Goal: Task Accomplishment & Management: Manage account settings

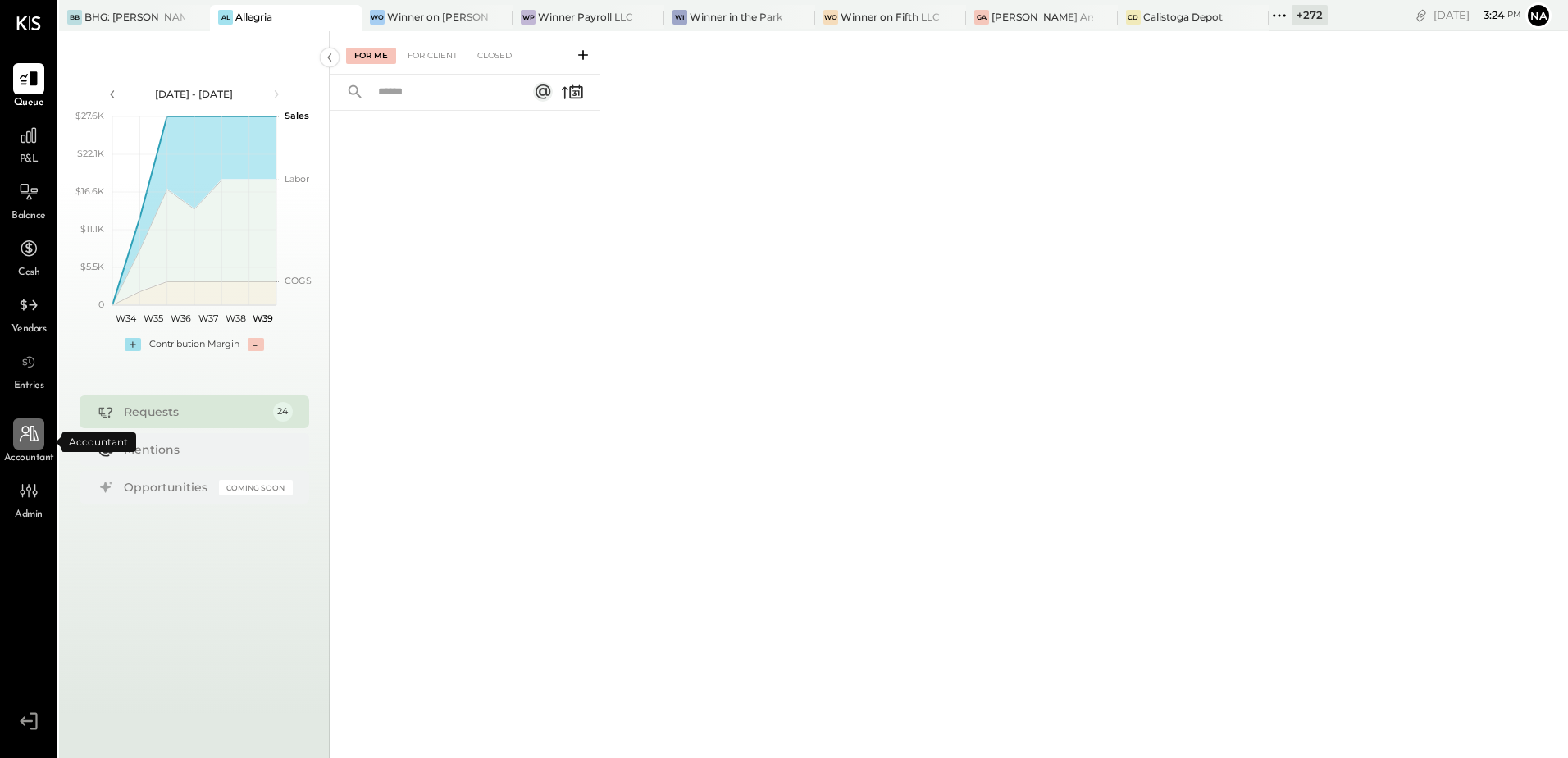
click at [38, 434] on icon at bounding box center [29, 433] width 21 height 21
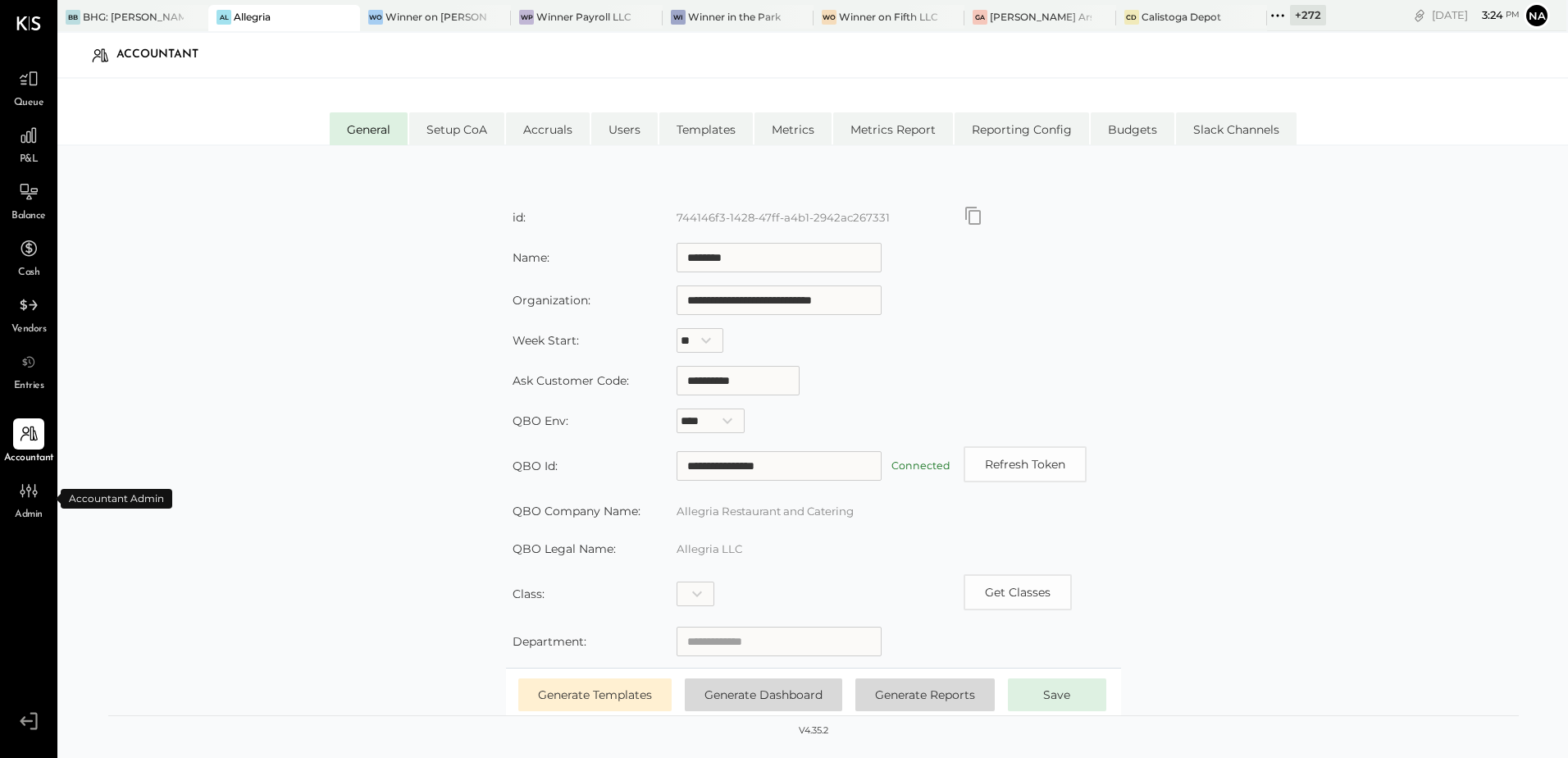
click at [33, 508] on span "Admin" at bounding box center [29, 515] width 28 height 15
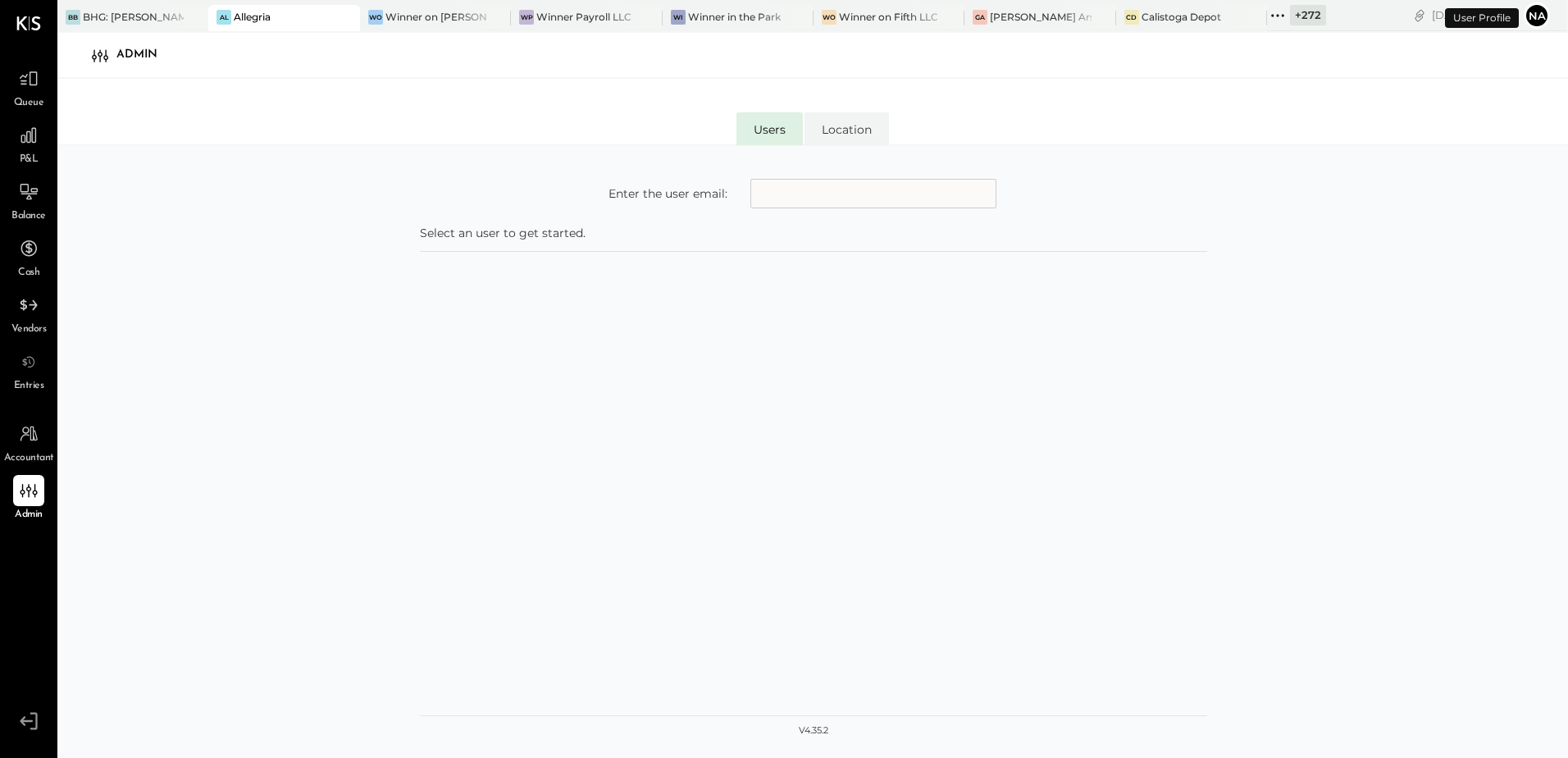
click at [797, 199] on input "text" at bounding box center [873, 194] width 246 height 30
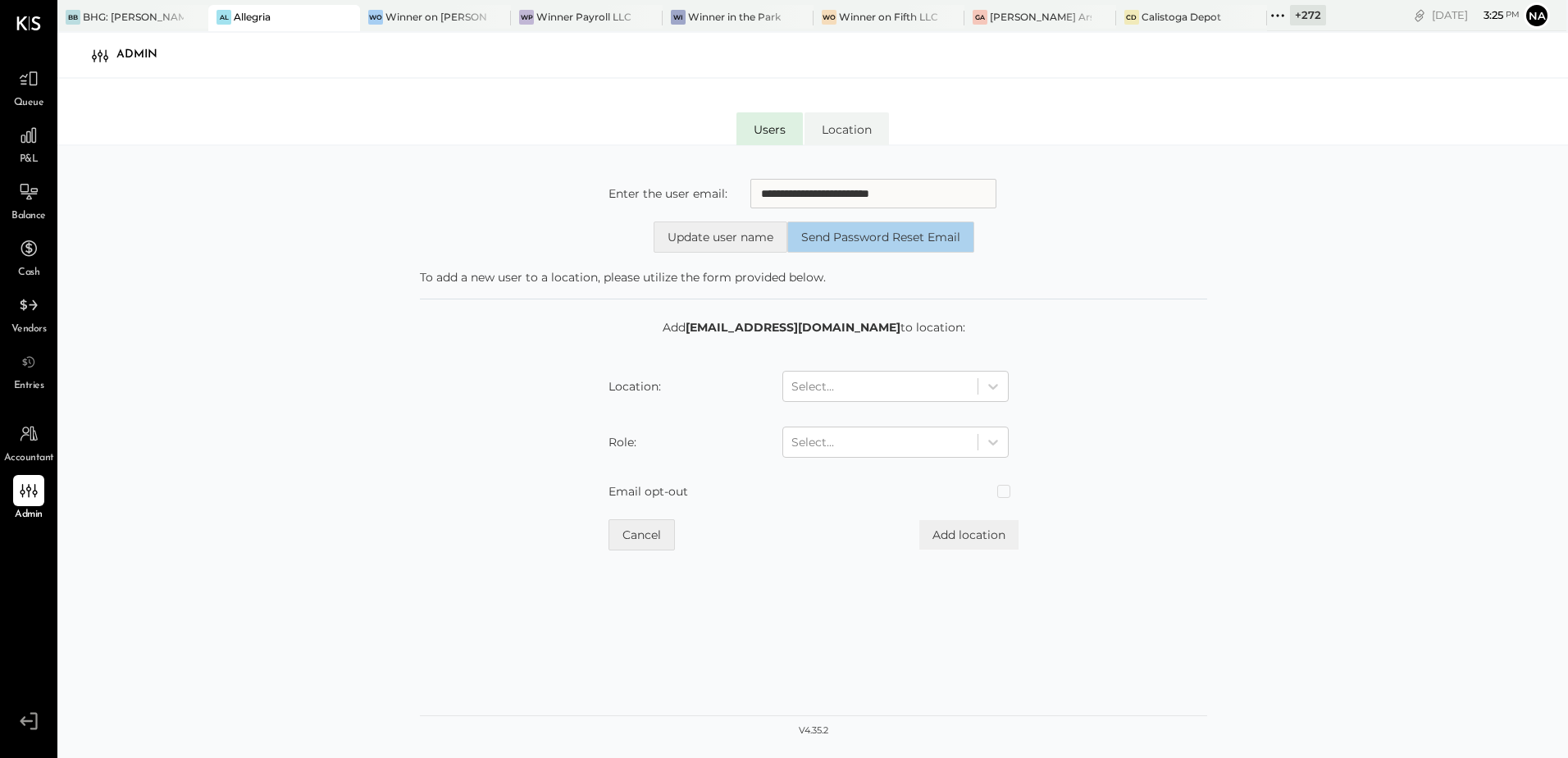
type input "**********"
click at [909, 237] on button "Send Password Reset Email" at bounding box center [880, 237] width 187 height 31
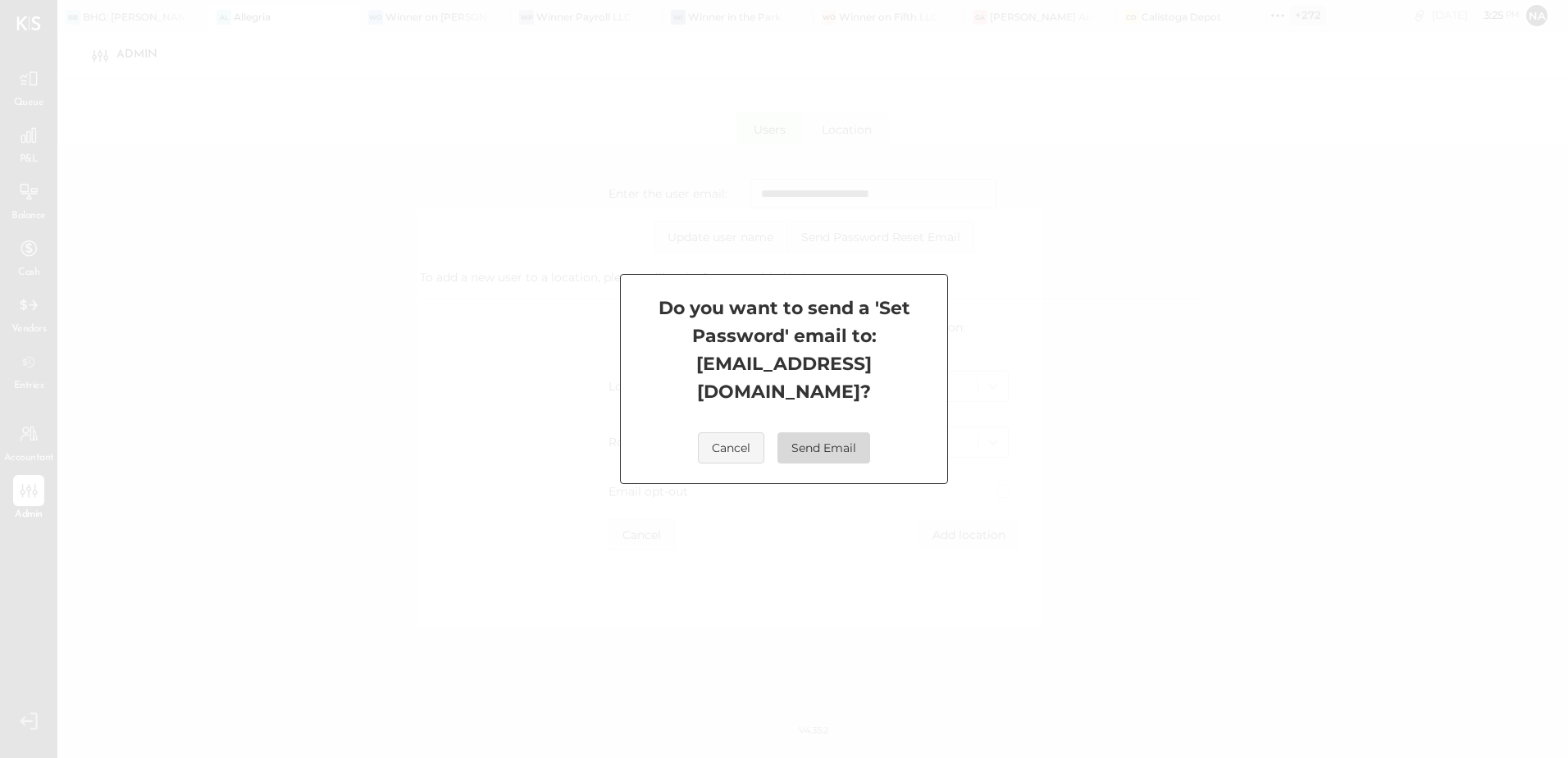
click at [805, 439] on button "Send Email" at bounding box center [823, 448] width 92 height 31
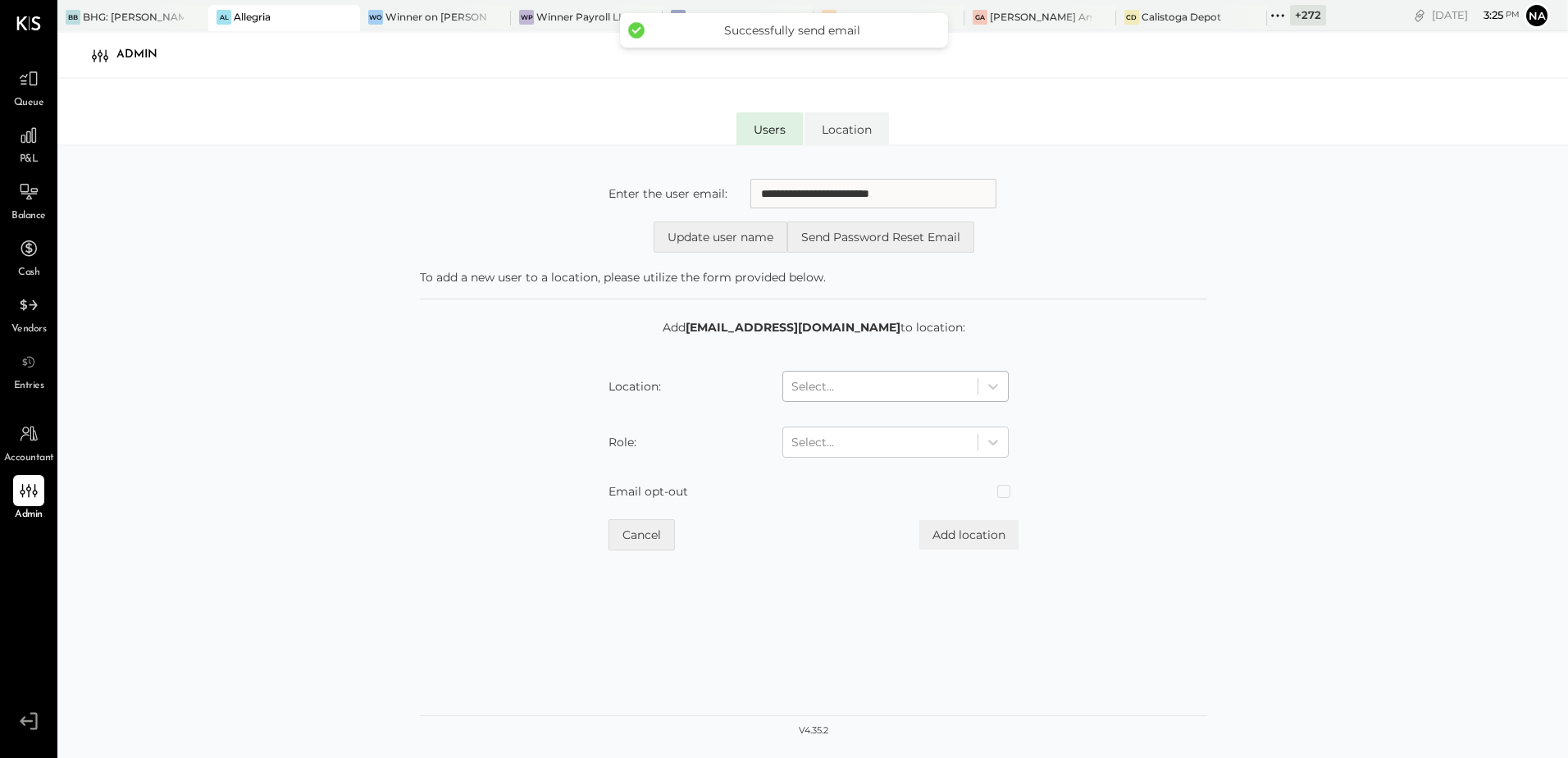
click at [848, 382] on div at bounding box center [880, 386] width 178 height 19
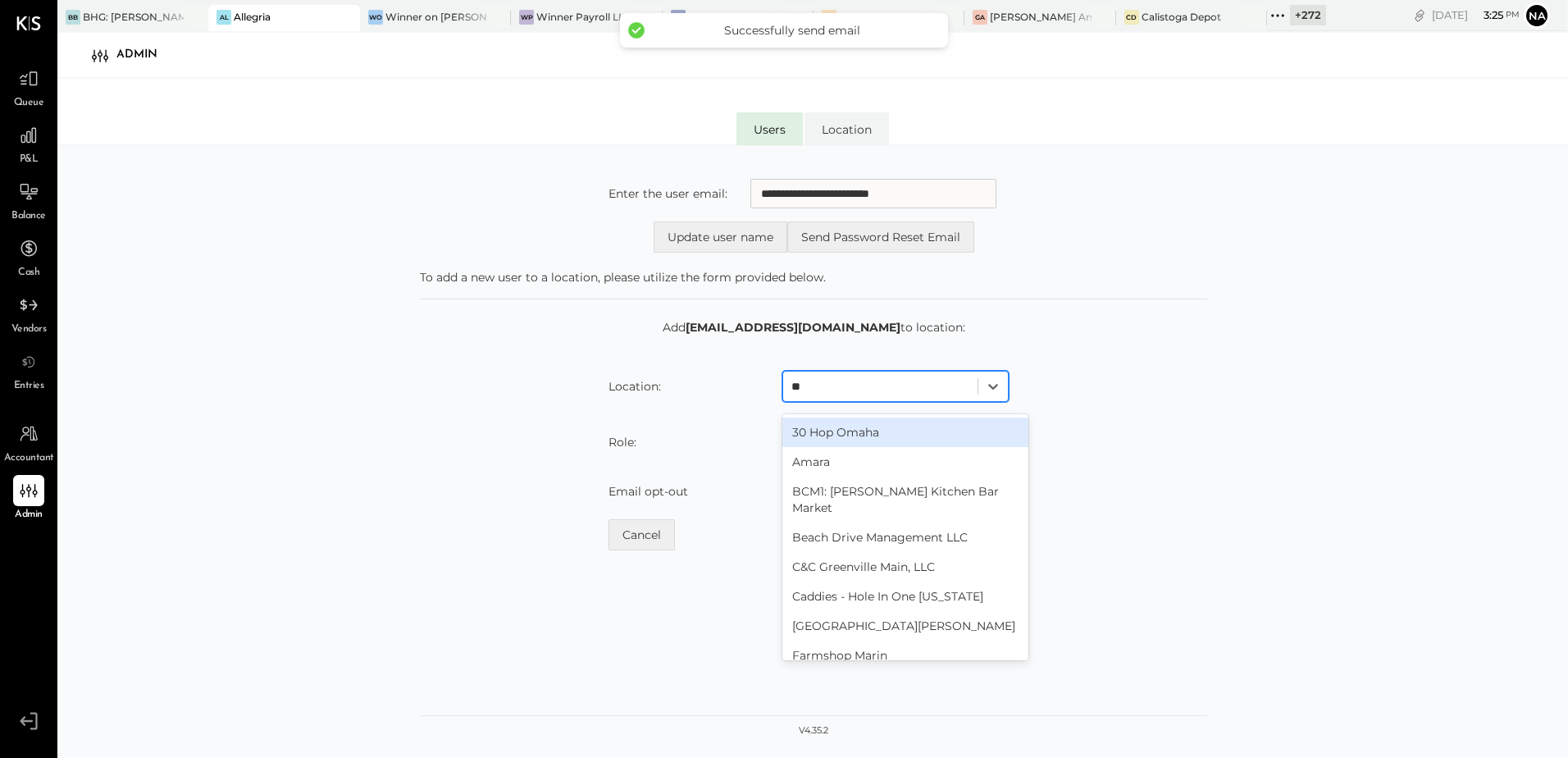
type input "***"
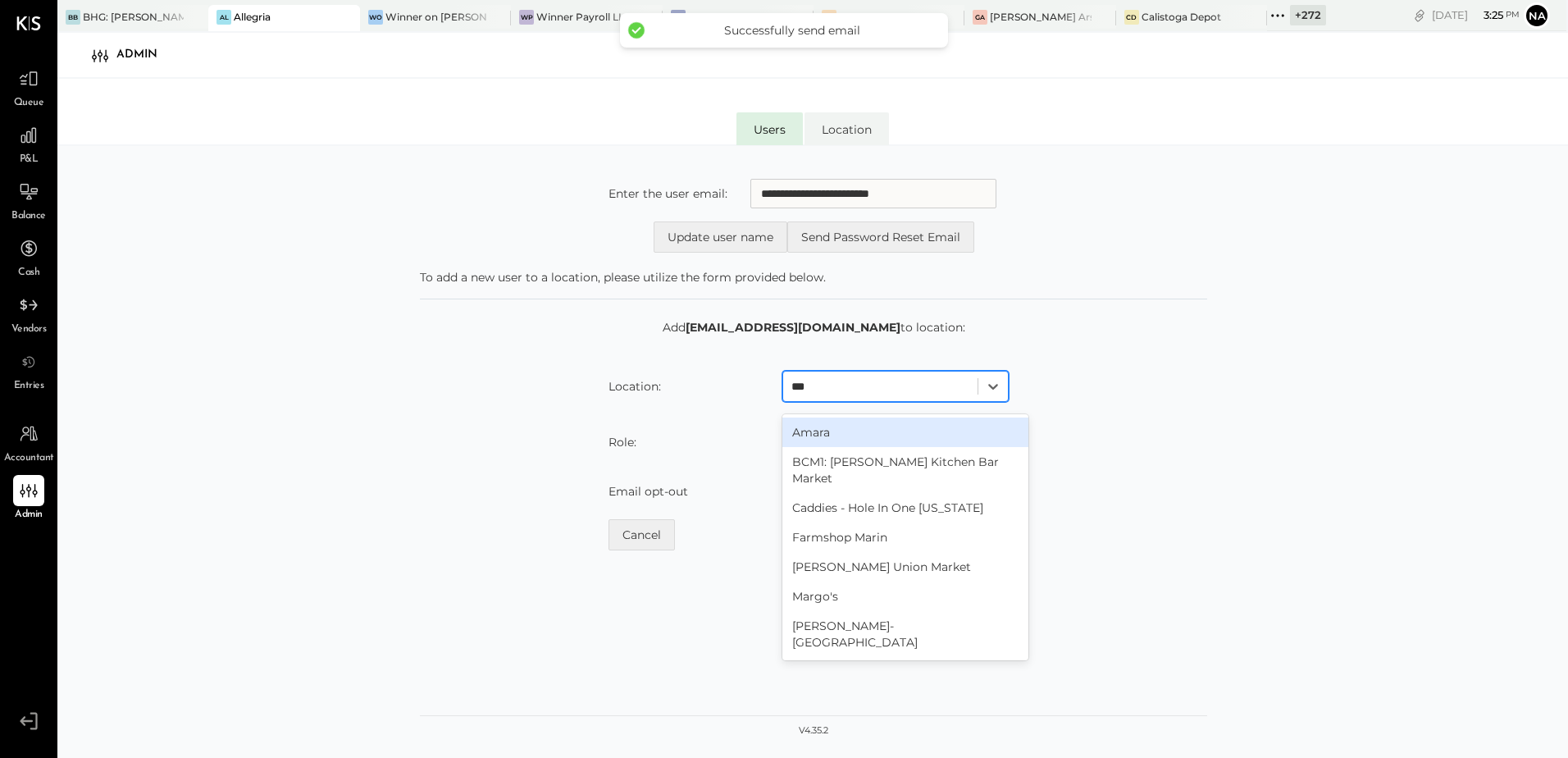
scroll to position [82, 0]
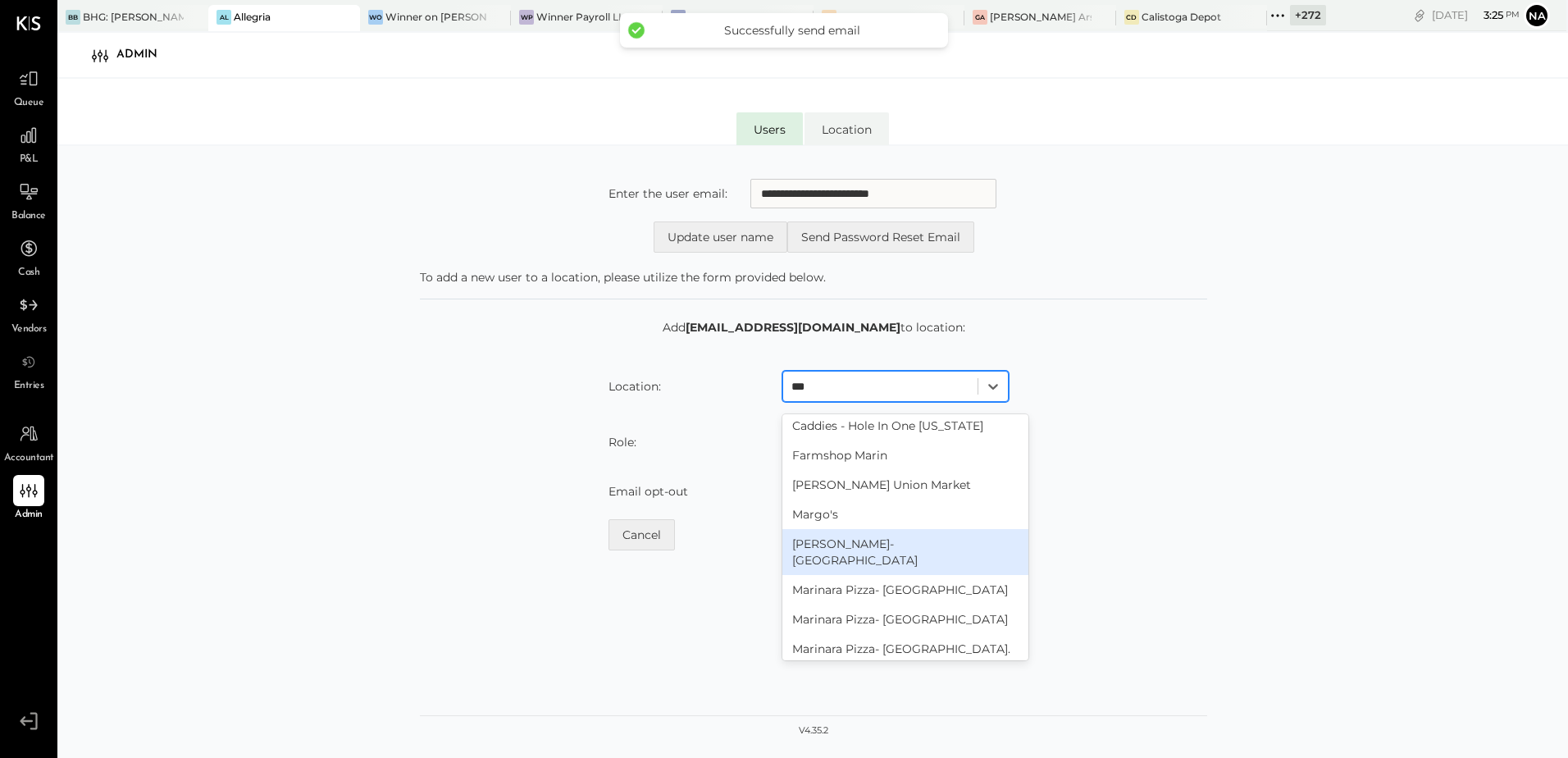
click at [916, 553] on div "[PERSON_NAME]- [GEOGRAPHIC_DATA]" at bounding box center [905, 552] width 246 height 46
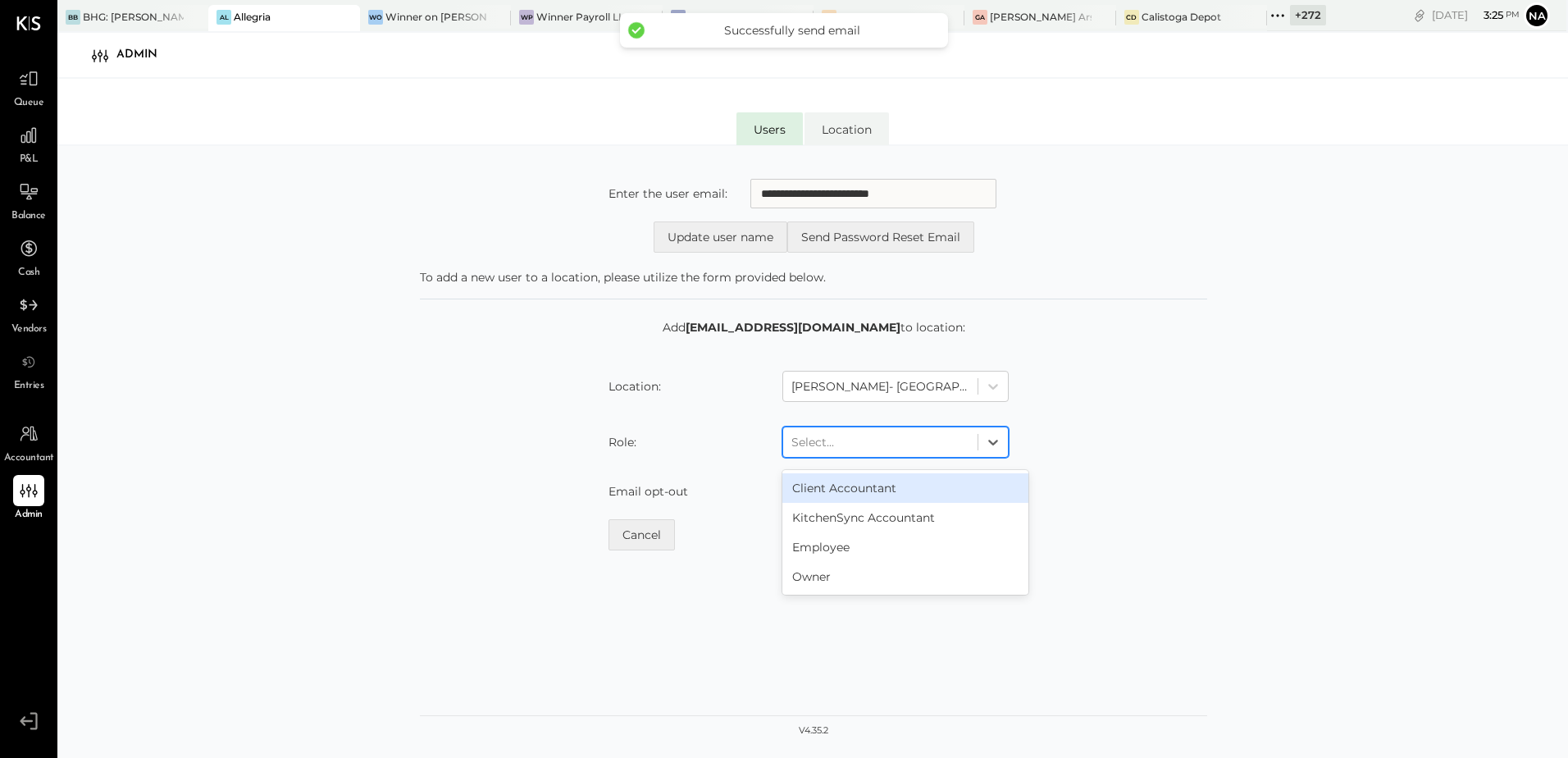
click at [929, 442] on div at bounding box center [880, 441] width 178 height 19
click at [906, 513] on div "KitchenSync Accountant" at bounding box center [905, 518] width 246 height 30
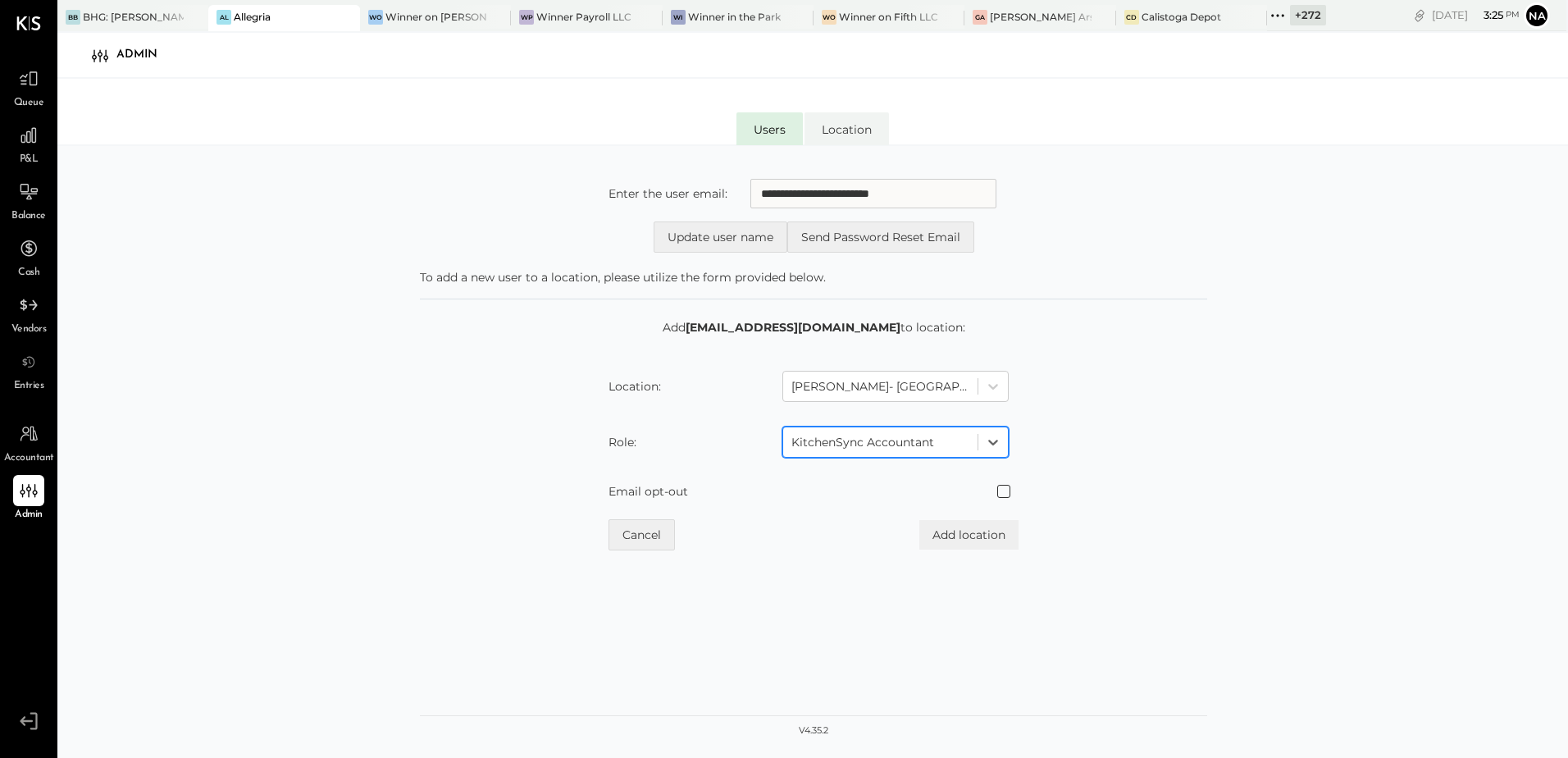
click at [999, 490] on span at bounding box center [1003, 491] width 13 height 13
click at [989, 545] on button "Add location" at bounding box center [969, 535] width 100 height 30
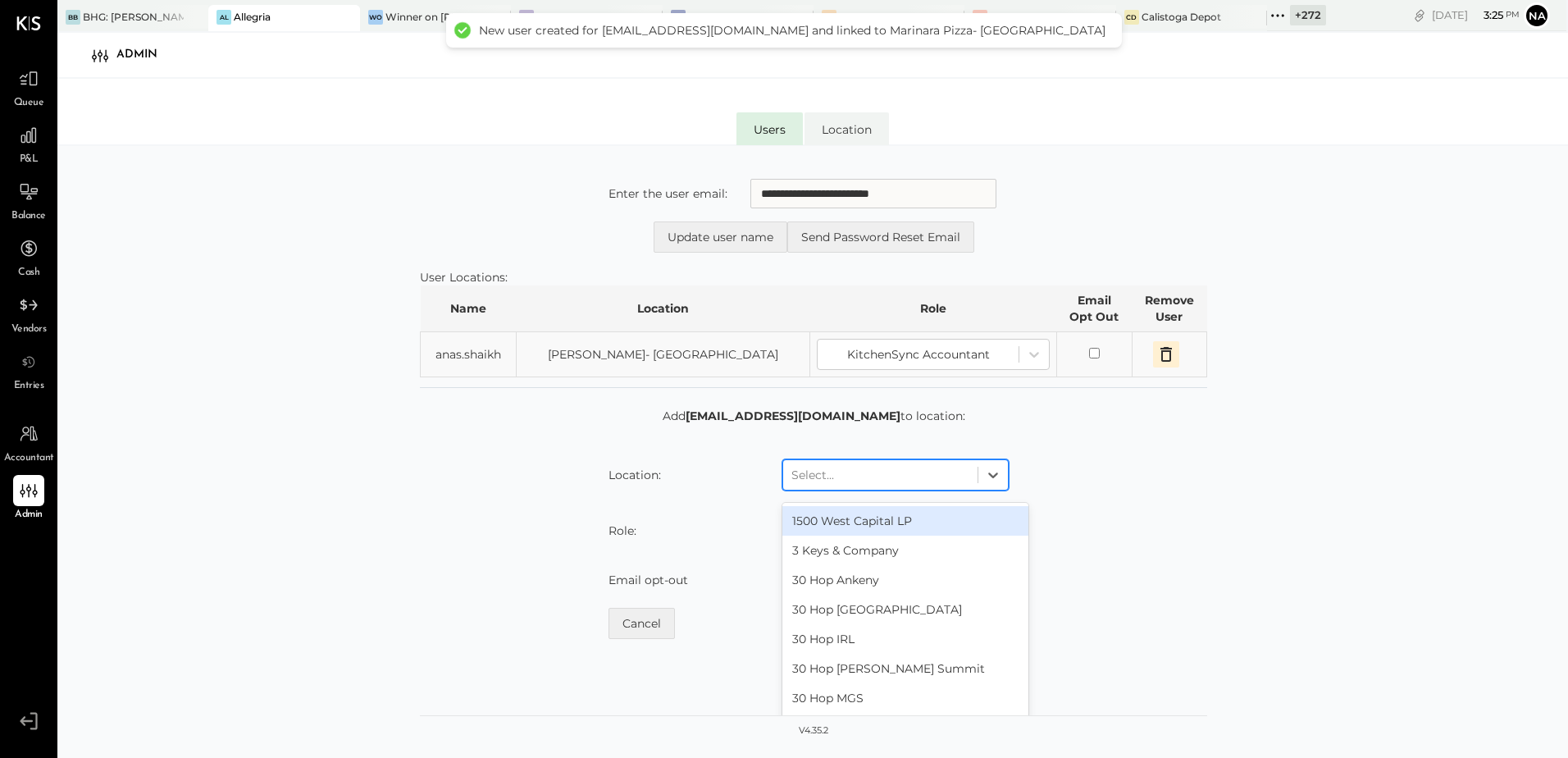
click at [902, 474] on div at bounding box center [880, 475] width 178 height 19
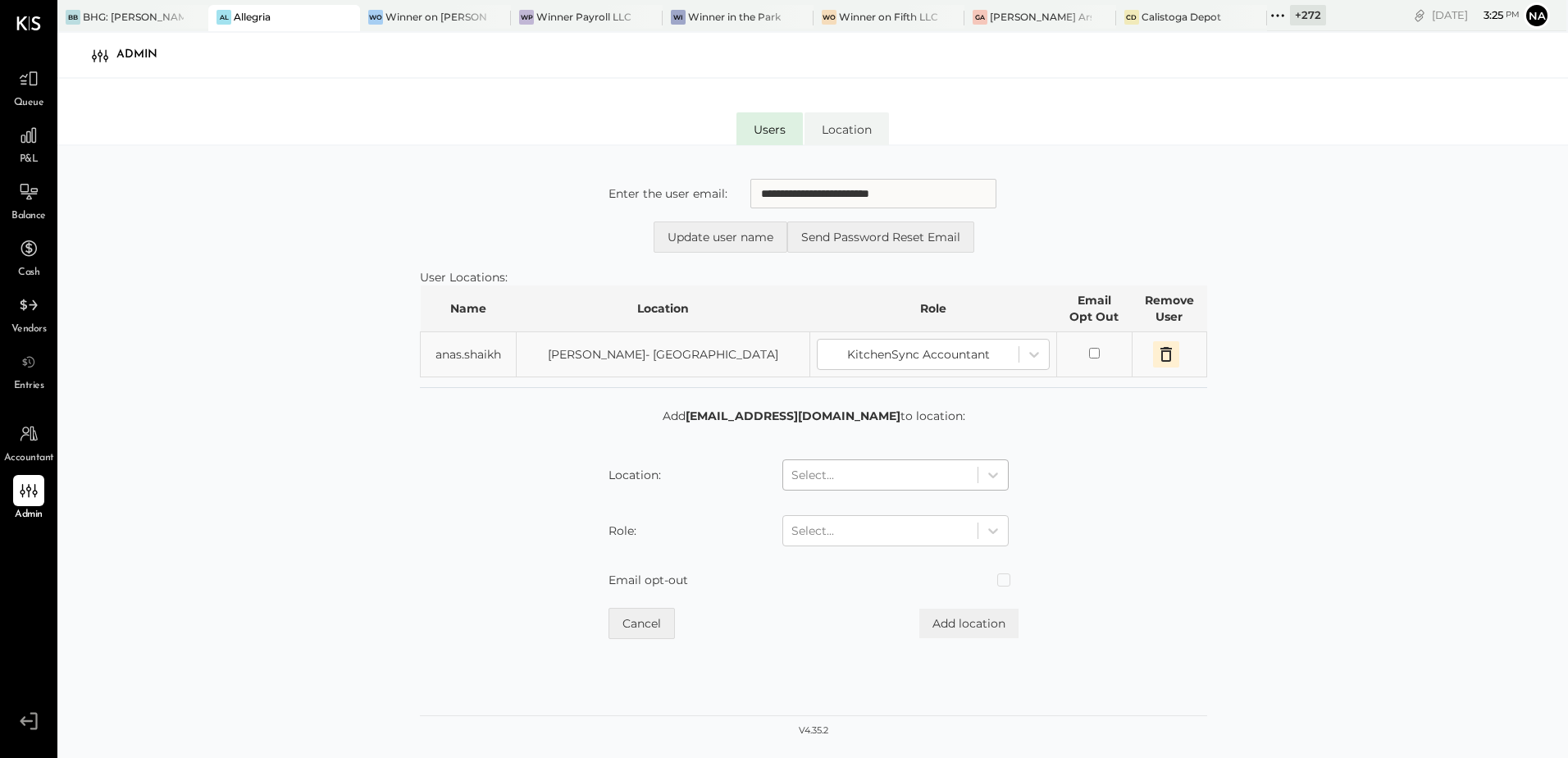
click at [827, 484] on div at bounding box center [880, 475] width 178 height 19
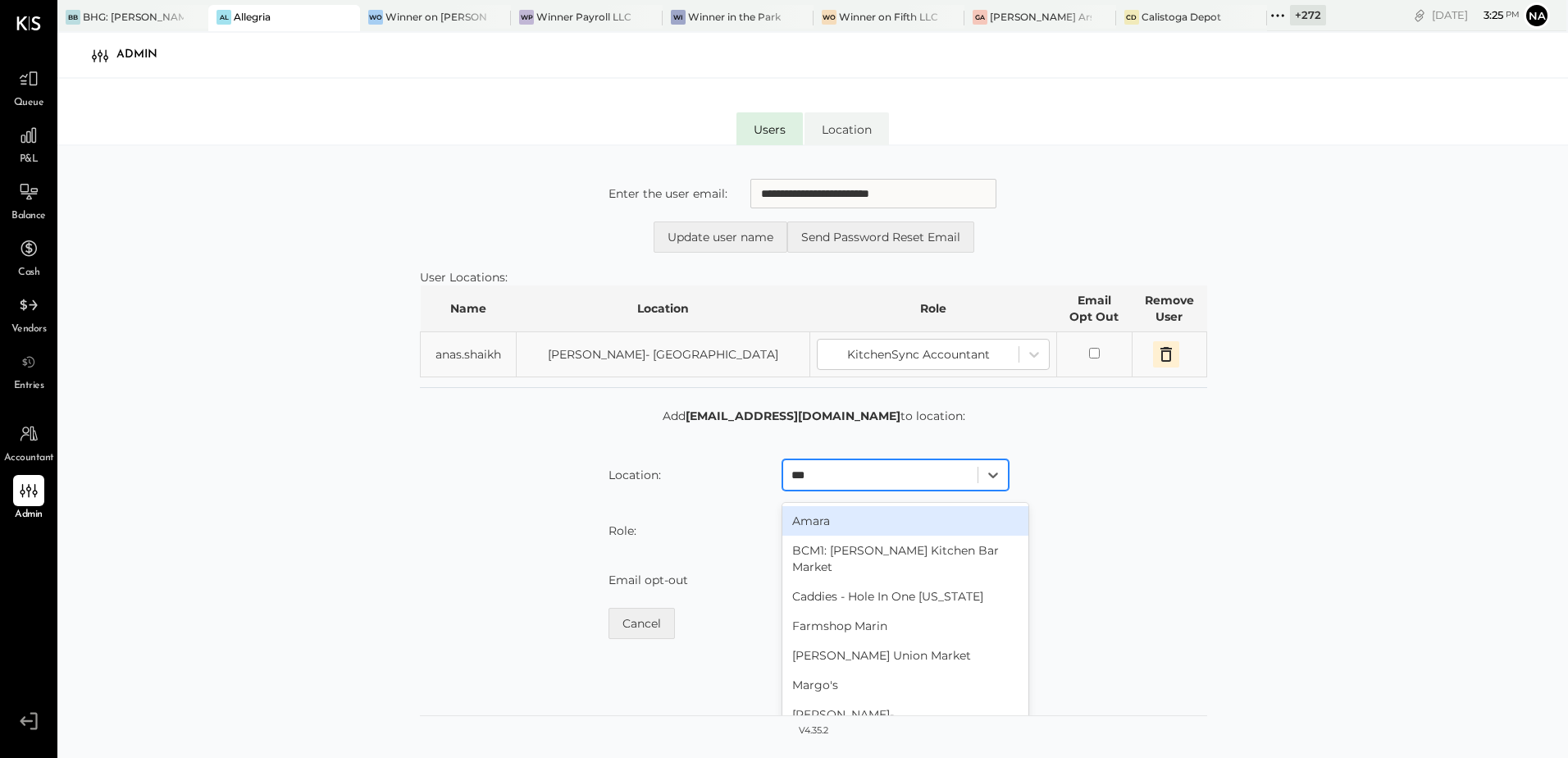
type input "****"
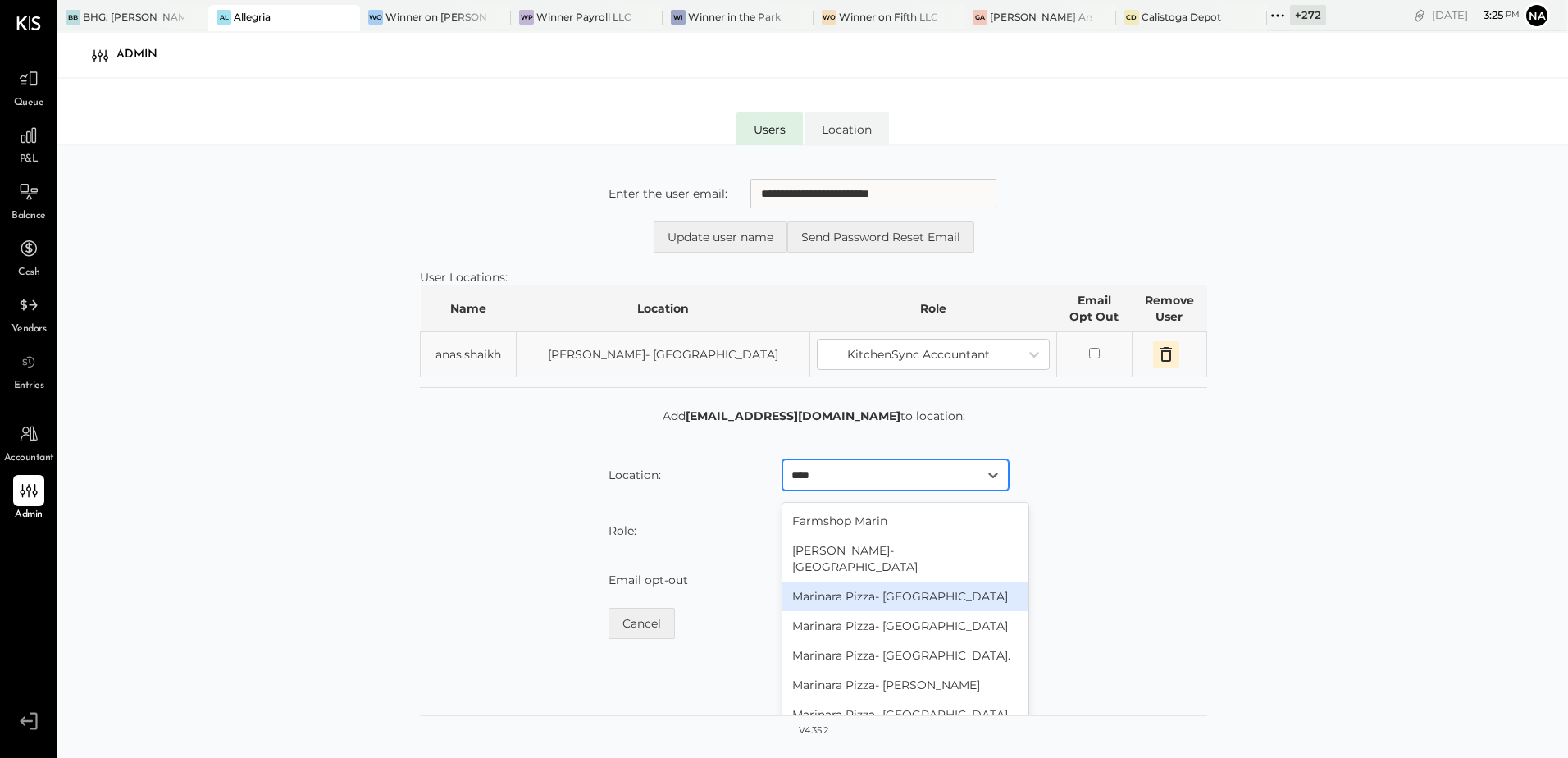
click at [893, 582] on div "Marinara Pizza- [GEOGRAPHIC_DATA]" at bounding box center [905, 596] width 246 height 30
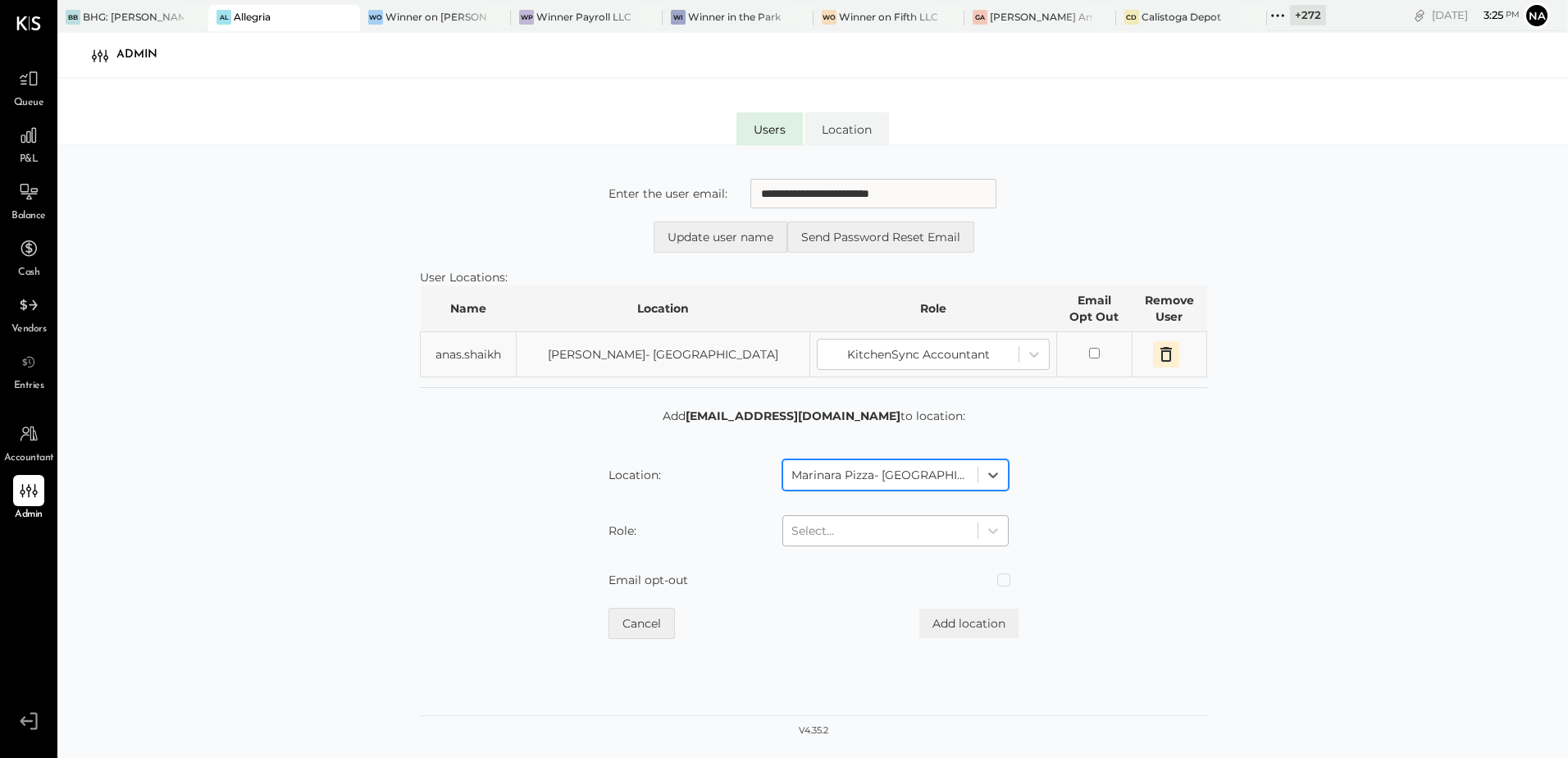
click at [875, 539] on div at bounding box center [880, 530] width 178 height 19
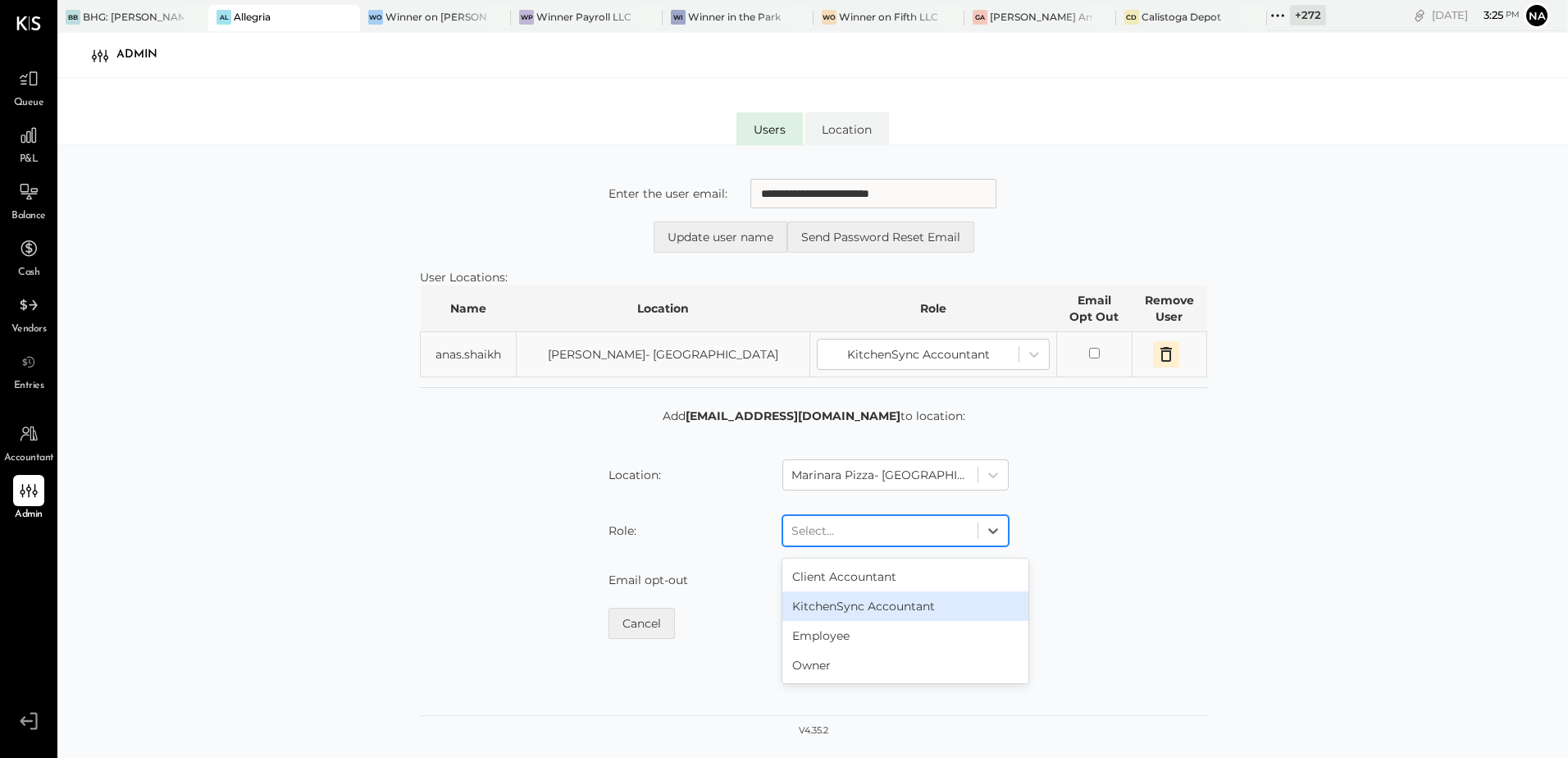
click at [878, 606] on div "KitchenSync Accountant" at bounding box center [905, 607] width 246 height 30
click at [1003, 584] on span at bounding box center [1003, 580] width 13 height 13
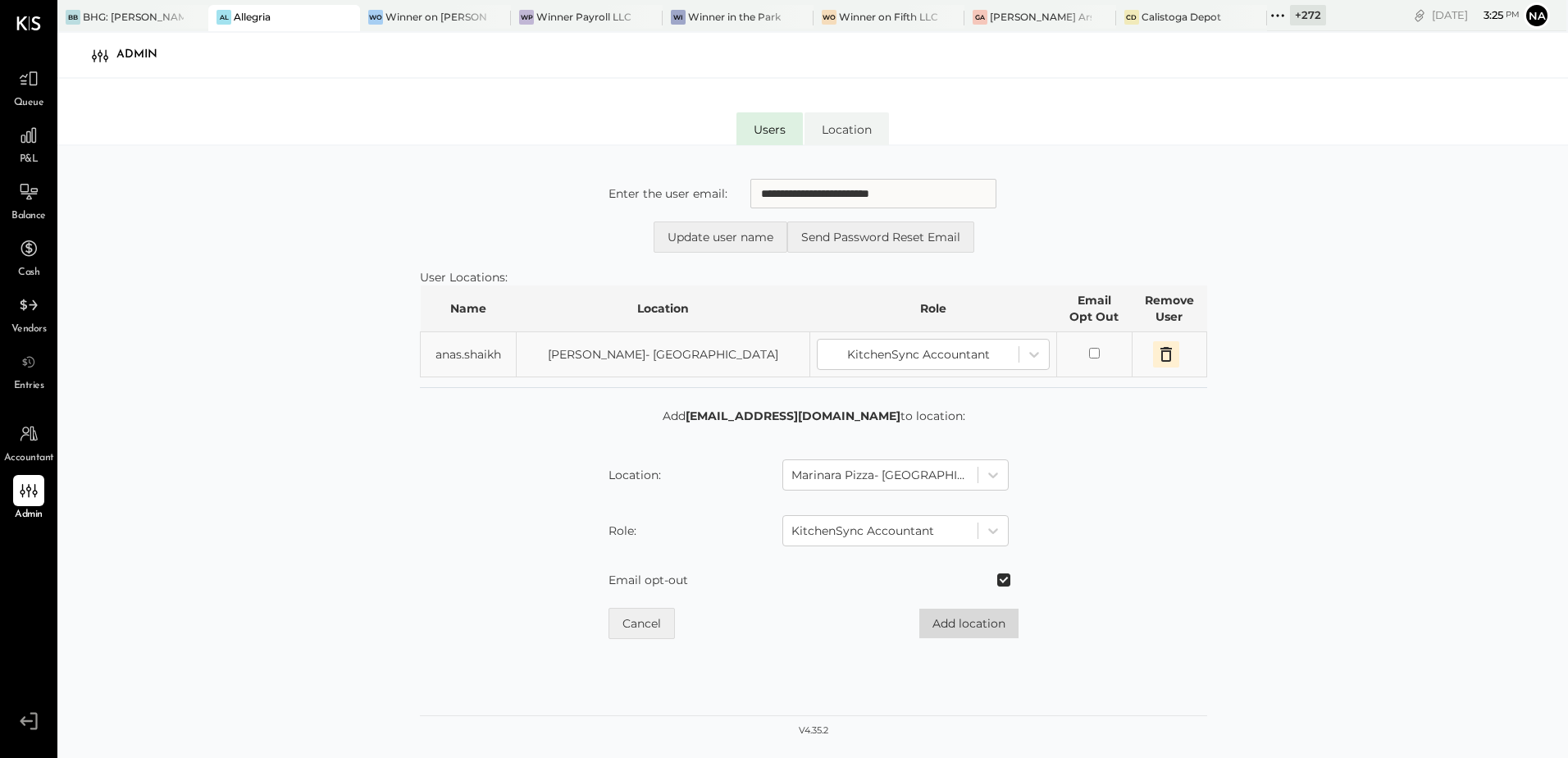
click at [988, 636] on button "Add location" at bounding box center [969, 623] width 100 height 30
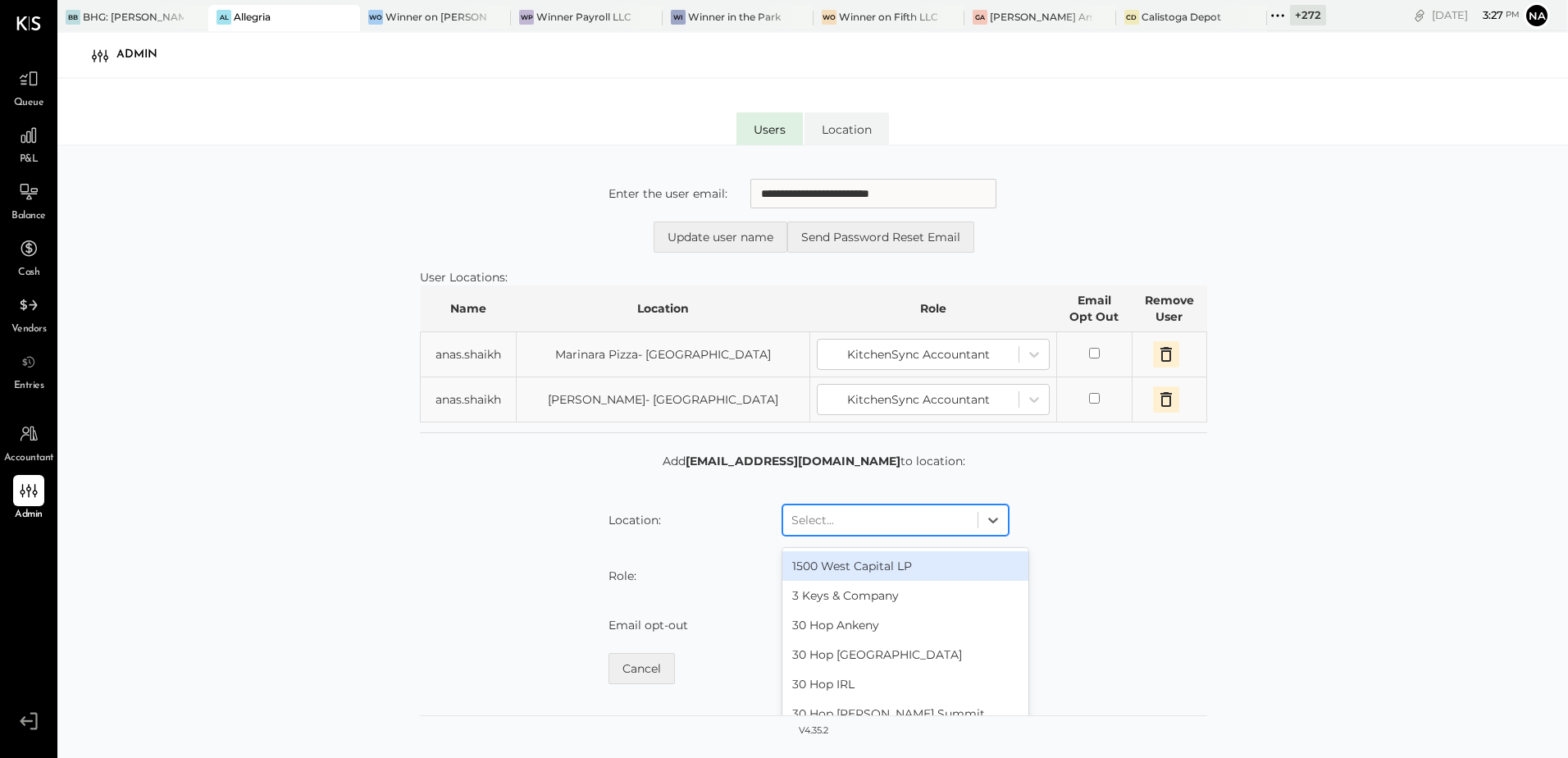
click at [898, 527] on div at bounding box center [880, 520] width 178 height 19
type input "****"
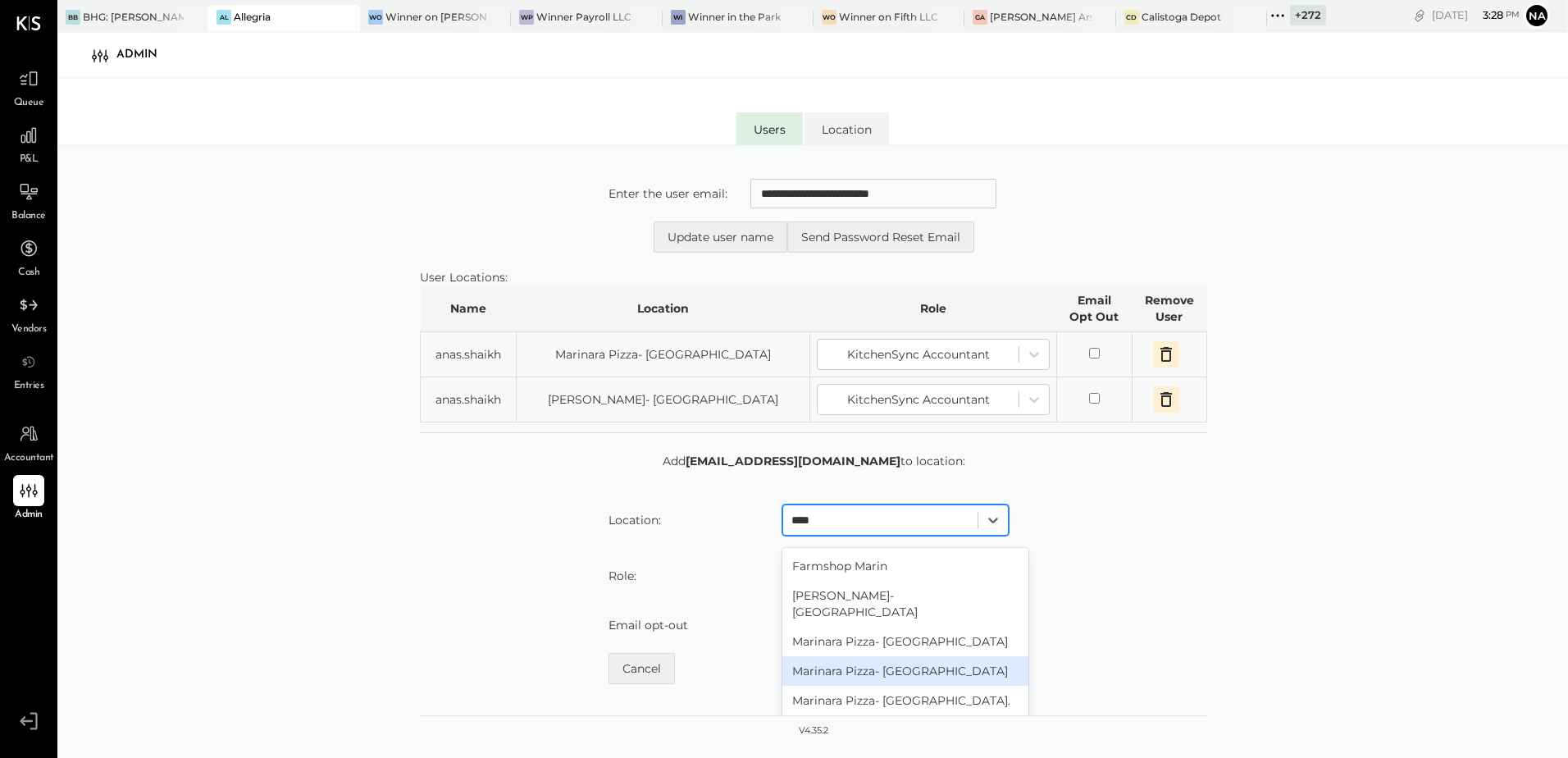
click at [955, 658] on div "Marinara Pizza- [GEOGRAPHIC_DATA]" at bounding box center [905, 671] width 246 height 30
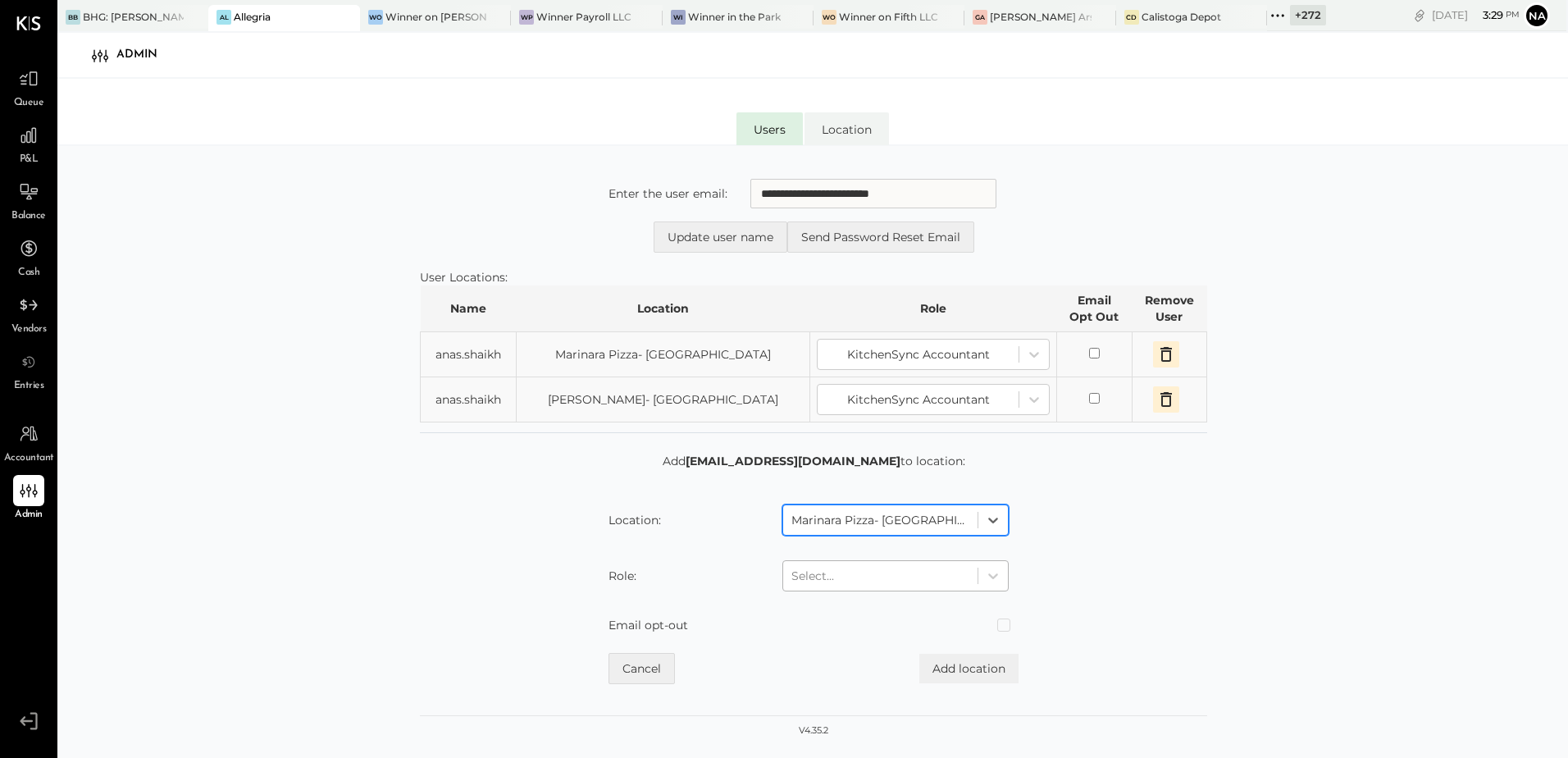
click at [976, 583] on div "Select..." at bounding box center [880, 575] width 195 height 26
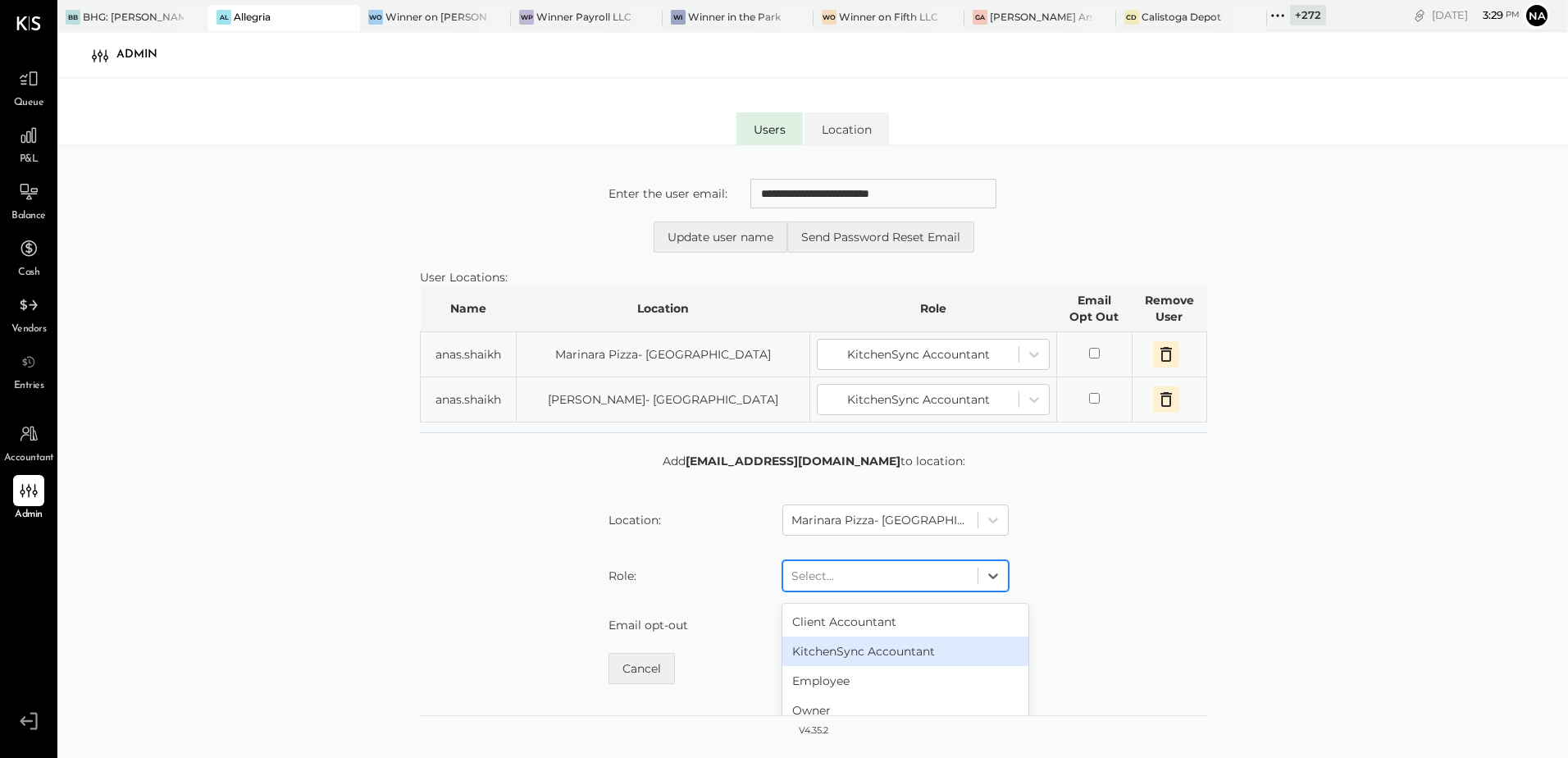
click at [967, 641] on div "KitchenSync Accountant" at bounding box center [905, 651] width 246 height 30
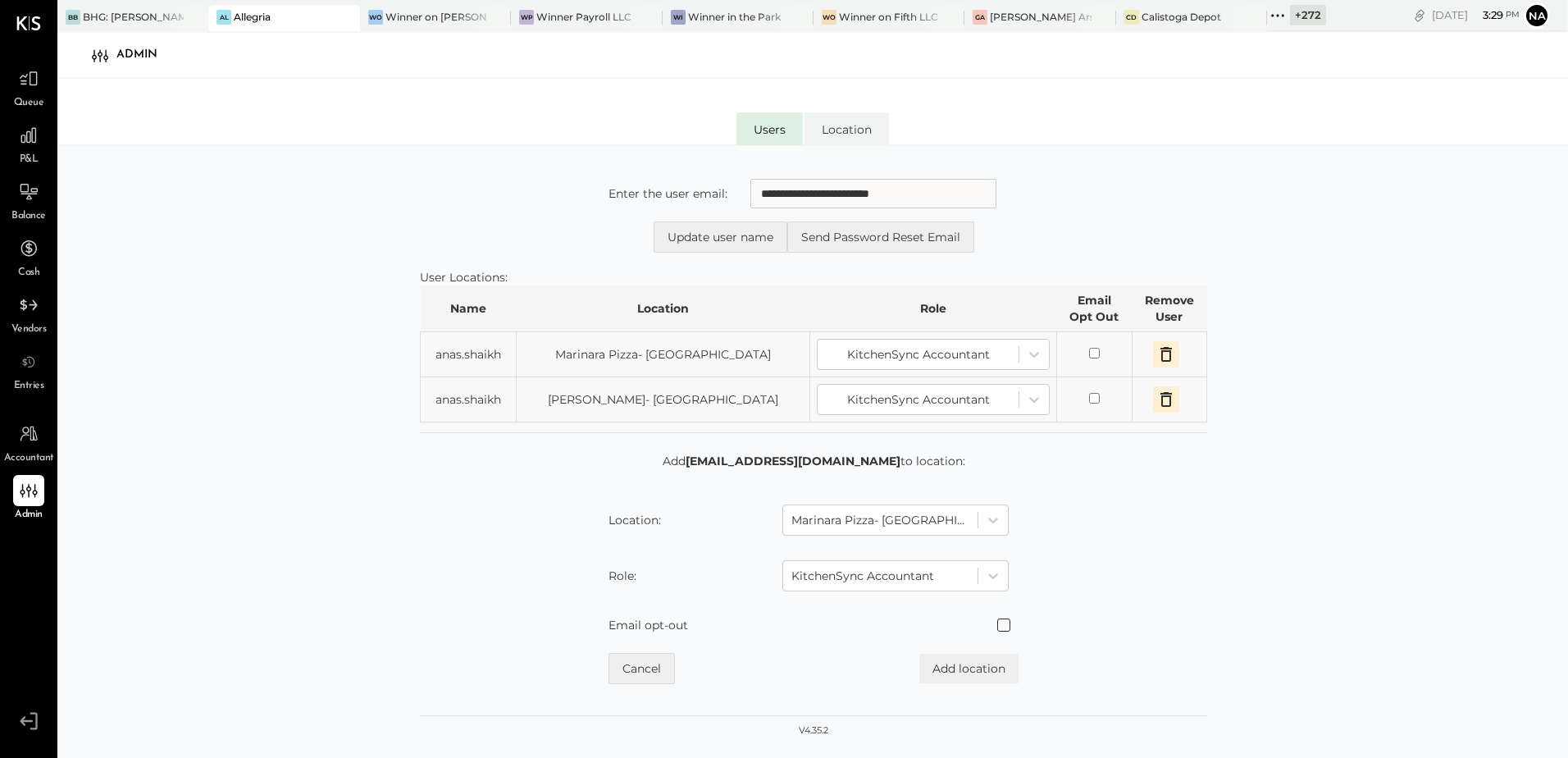
click at [1004, 629] on span at bounding box center [1003, 625] width 13 height 13
click at [1000, 666] on button "Add location" at bounding box center [969, 668] width 100 height 30
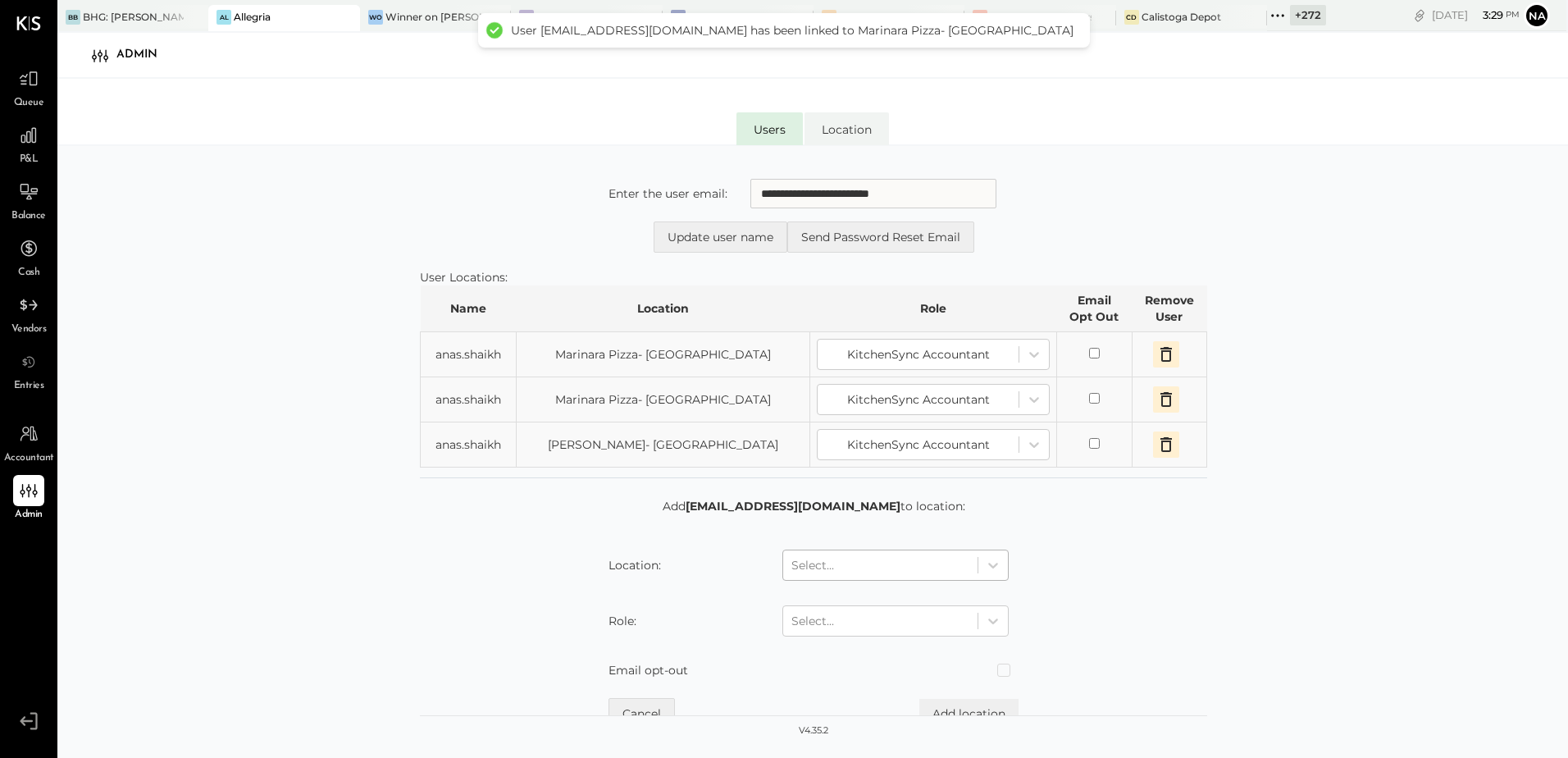
click at [880, 562] on div at bounding box center [880, 564] width 178 height 19
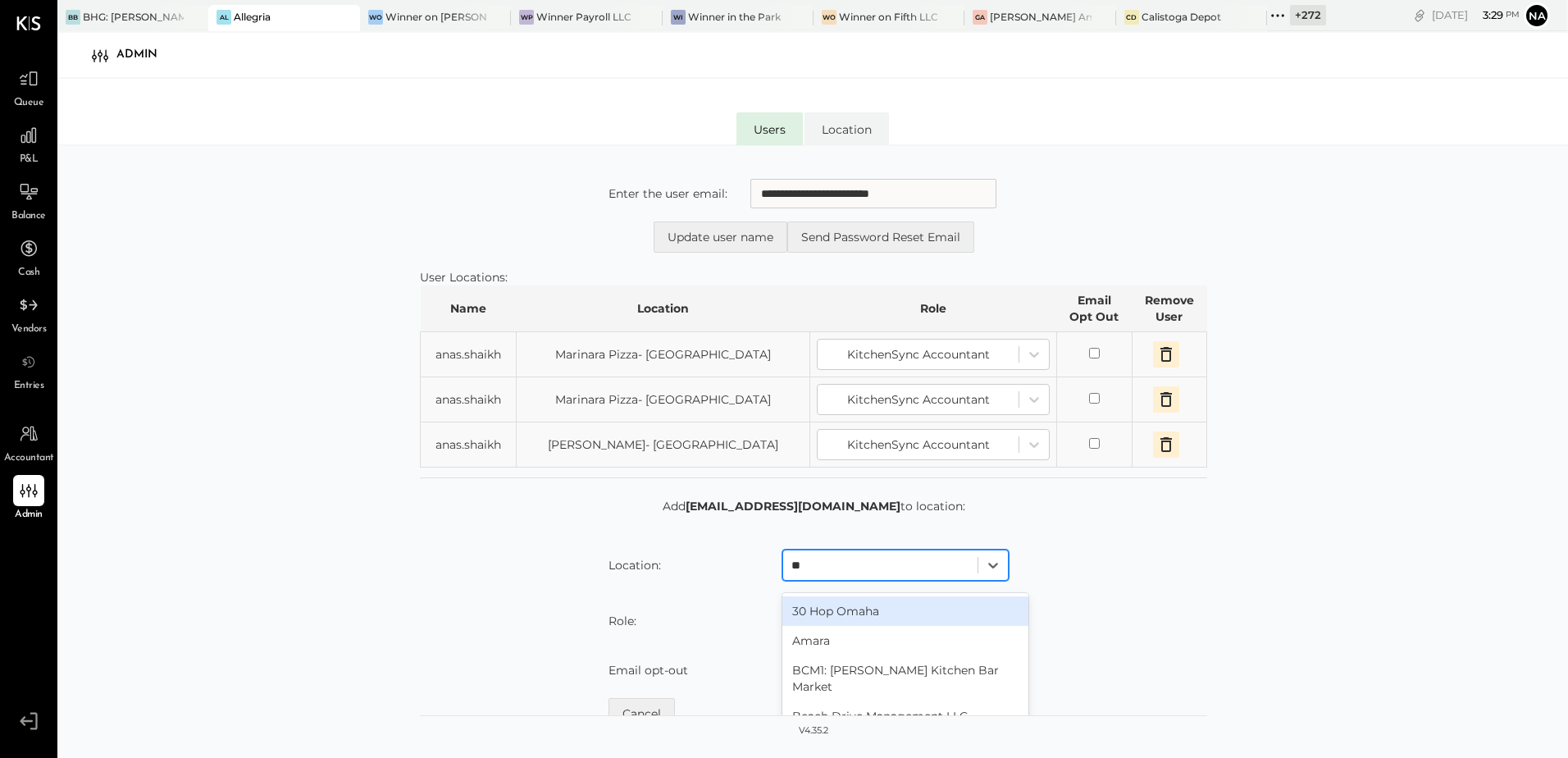
type input "***"
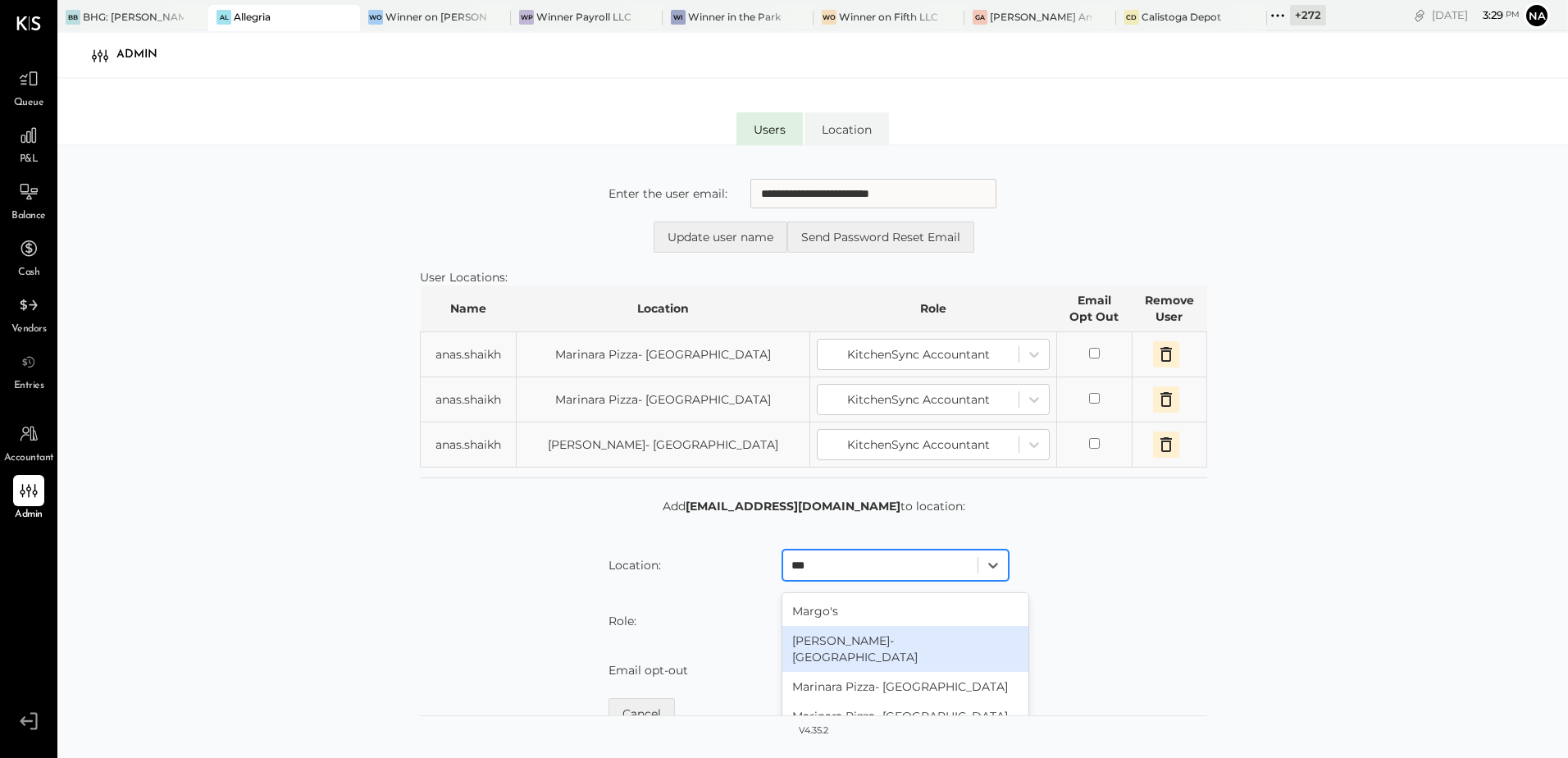
scroll to position [247, 0]
click at [988, 651] on div "Marinara Pizza- [GEOGRAPHIC_DATA]." at bounding box center [905, 664] width 246 height 30
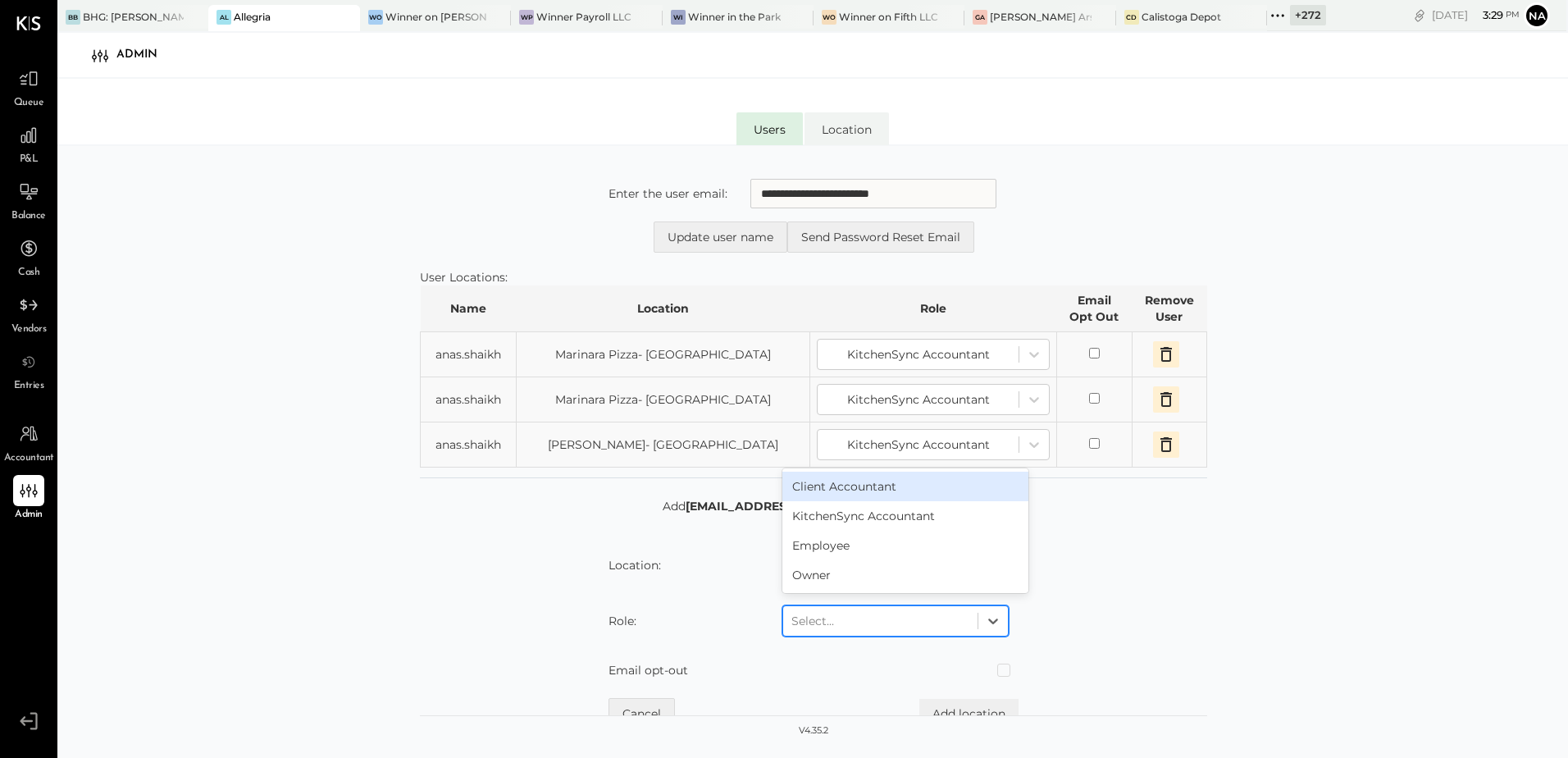
click at [971, 632] on div "Select..." at bounding box center [880, 620] width 195 height 26
click at [919, 518] on div "KitchenSync Accountant" at bounding box center [905, 516] width 246 height 30
click at [1002, 673] on span at bounding box center [1003, 670] width 13 height 13
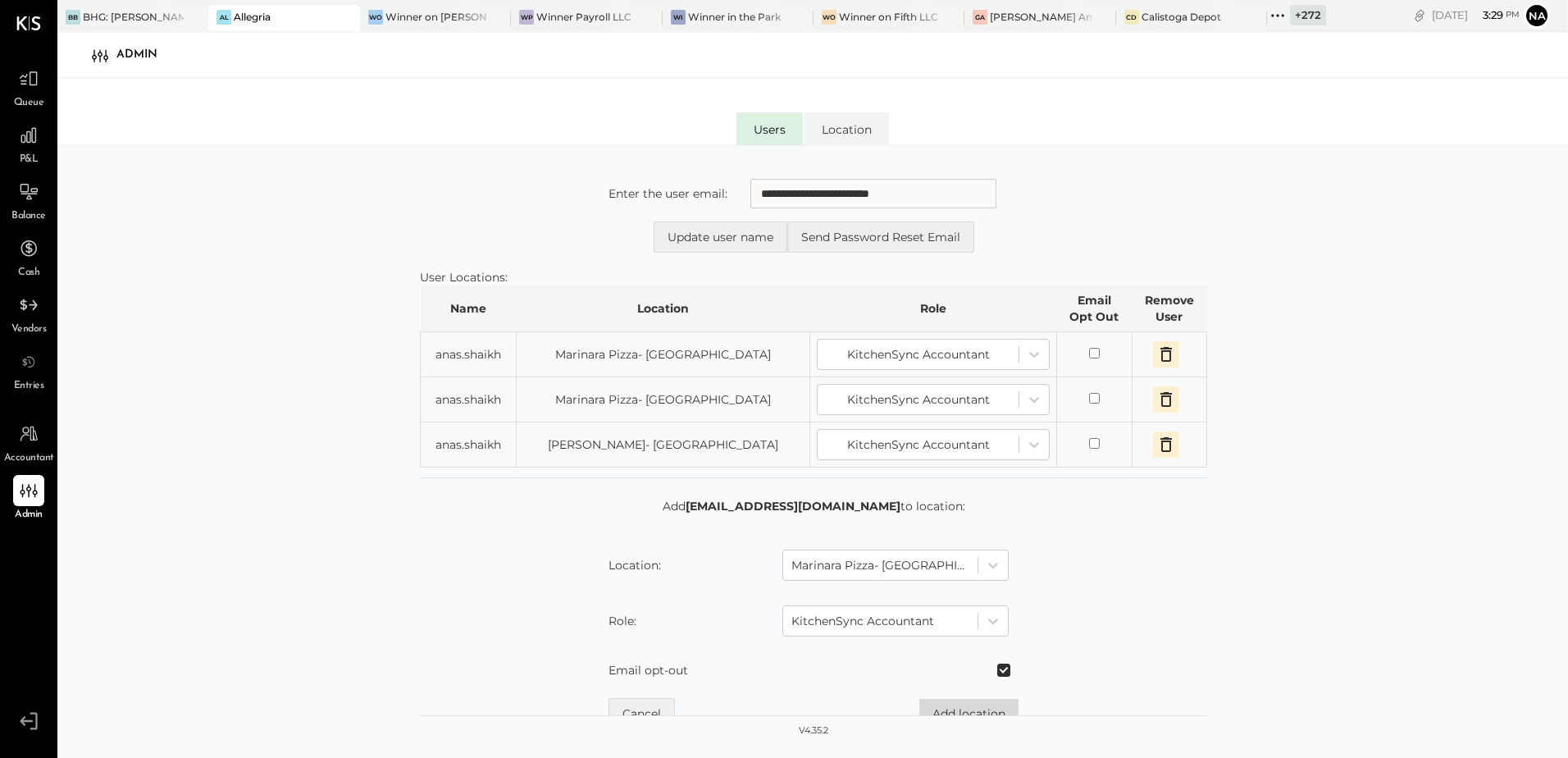
click at [998, 715] on button "Add location" at bounding box center [969, 714] width 100 height 30
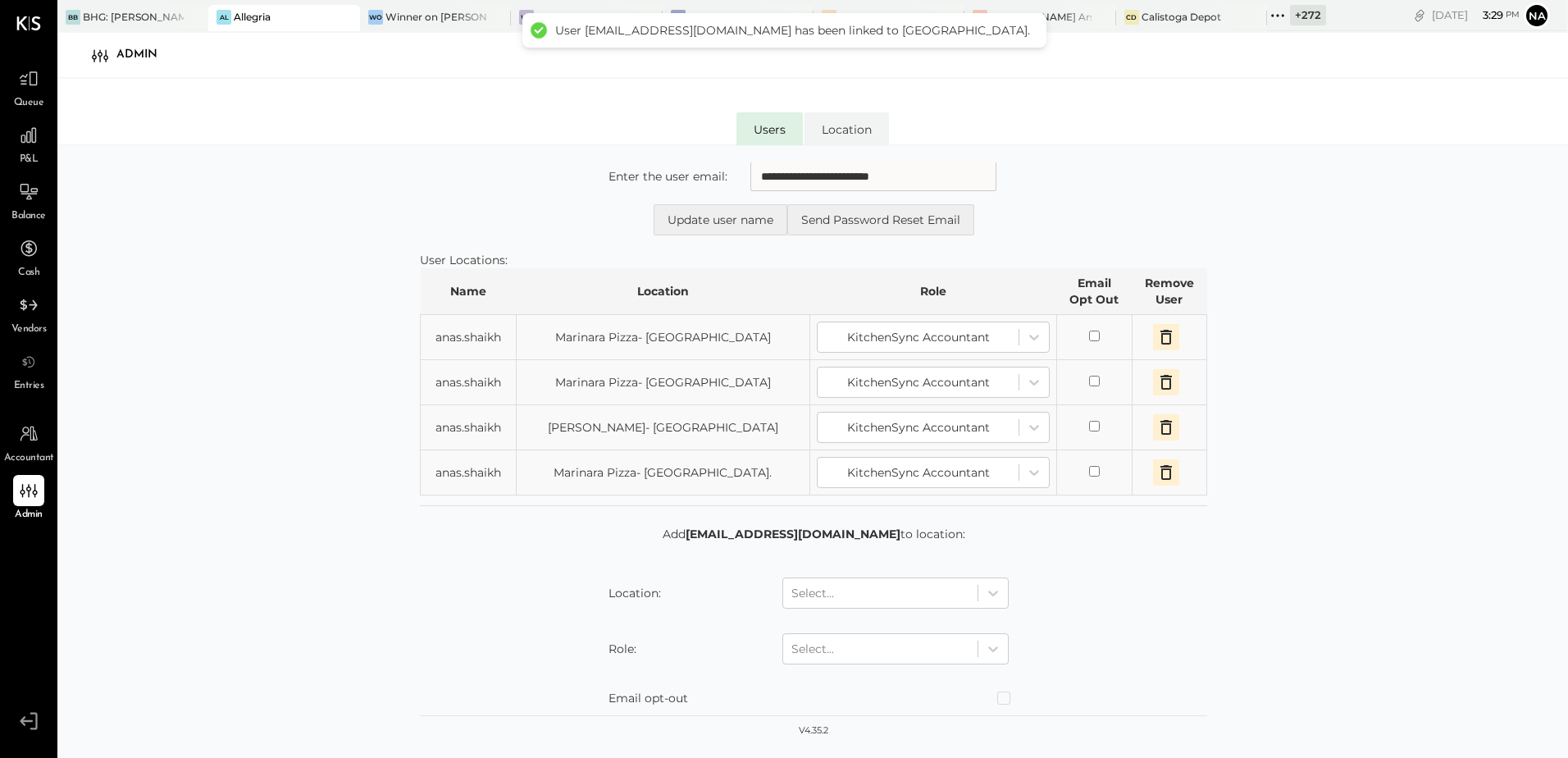
scroll to position [22, 0]
click at [964, 601] on div "Select..." at bounding box center [895, 588] width 226 height 31
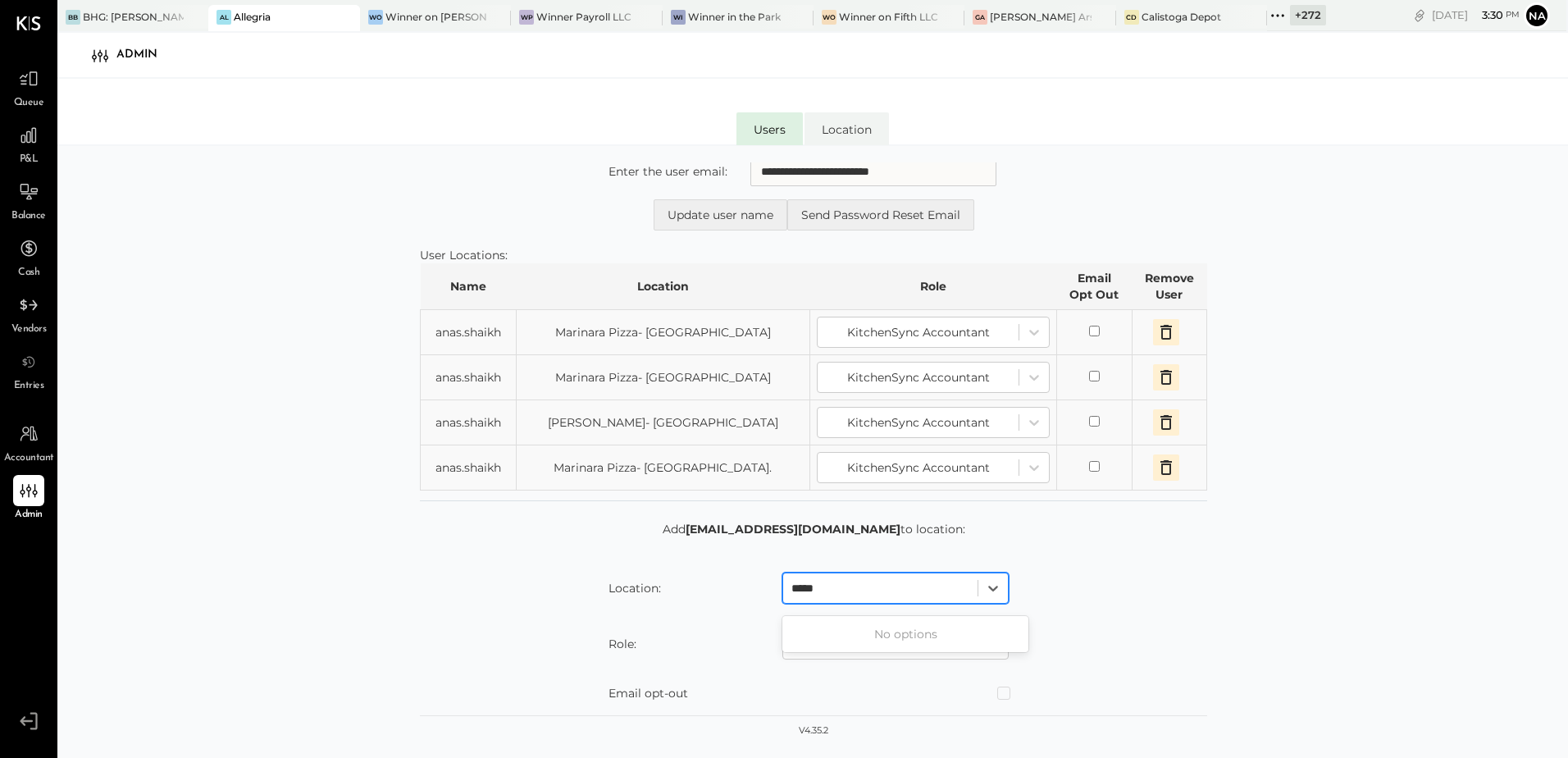
type input "****"
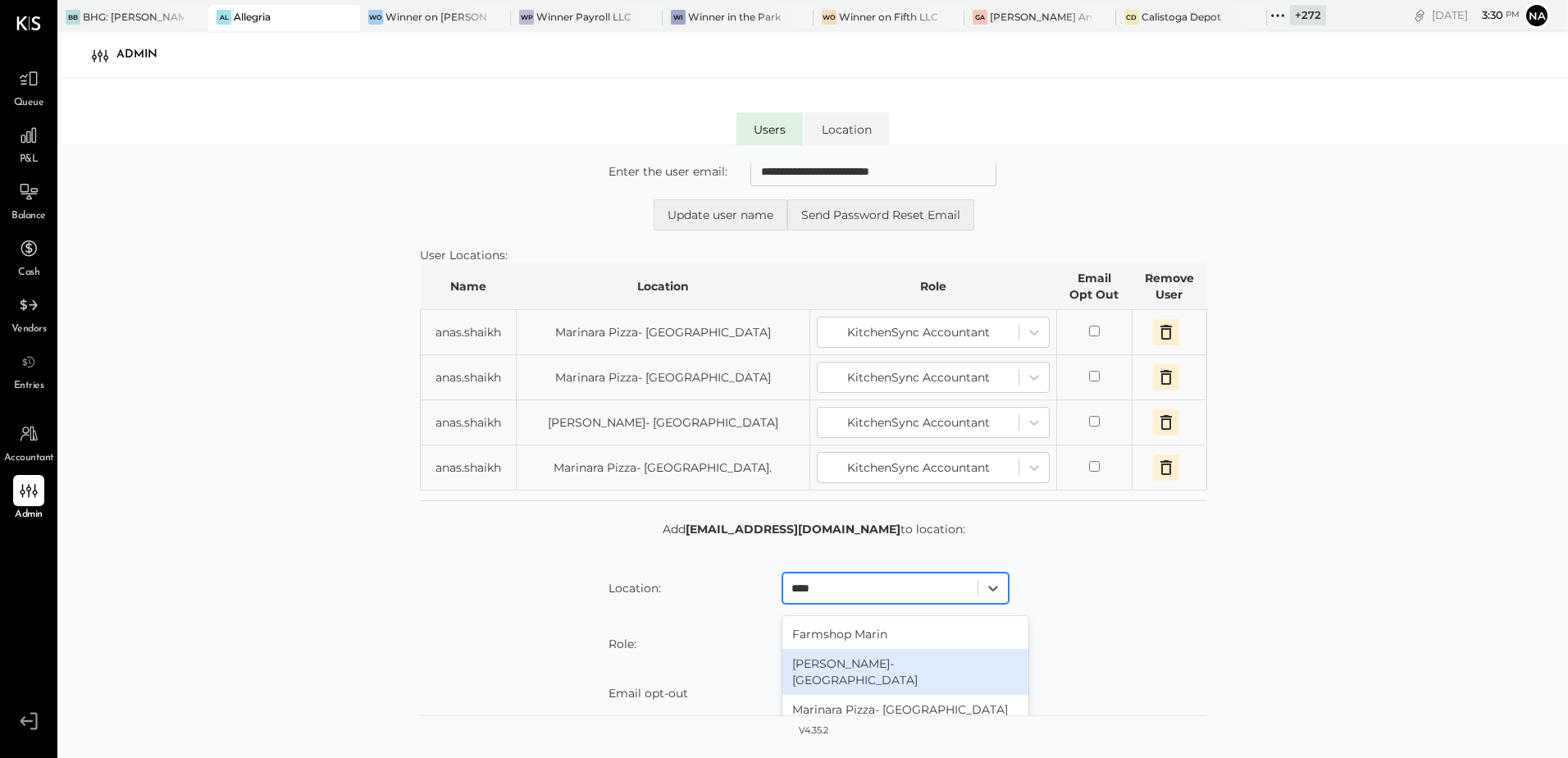
scroll to position [82, 0]
click at [963, 702] on div "Marinara Pizza- [PERSON_NAME]" at bounding box center [905, 716] width 246 height 30
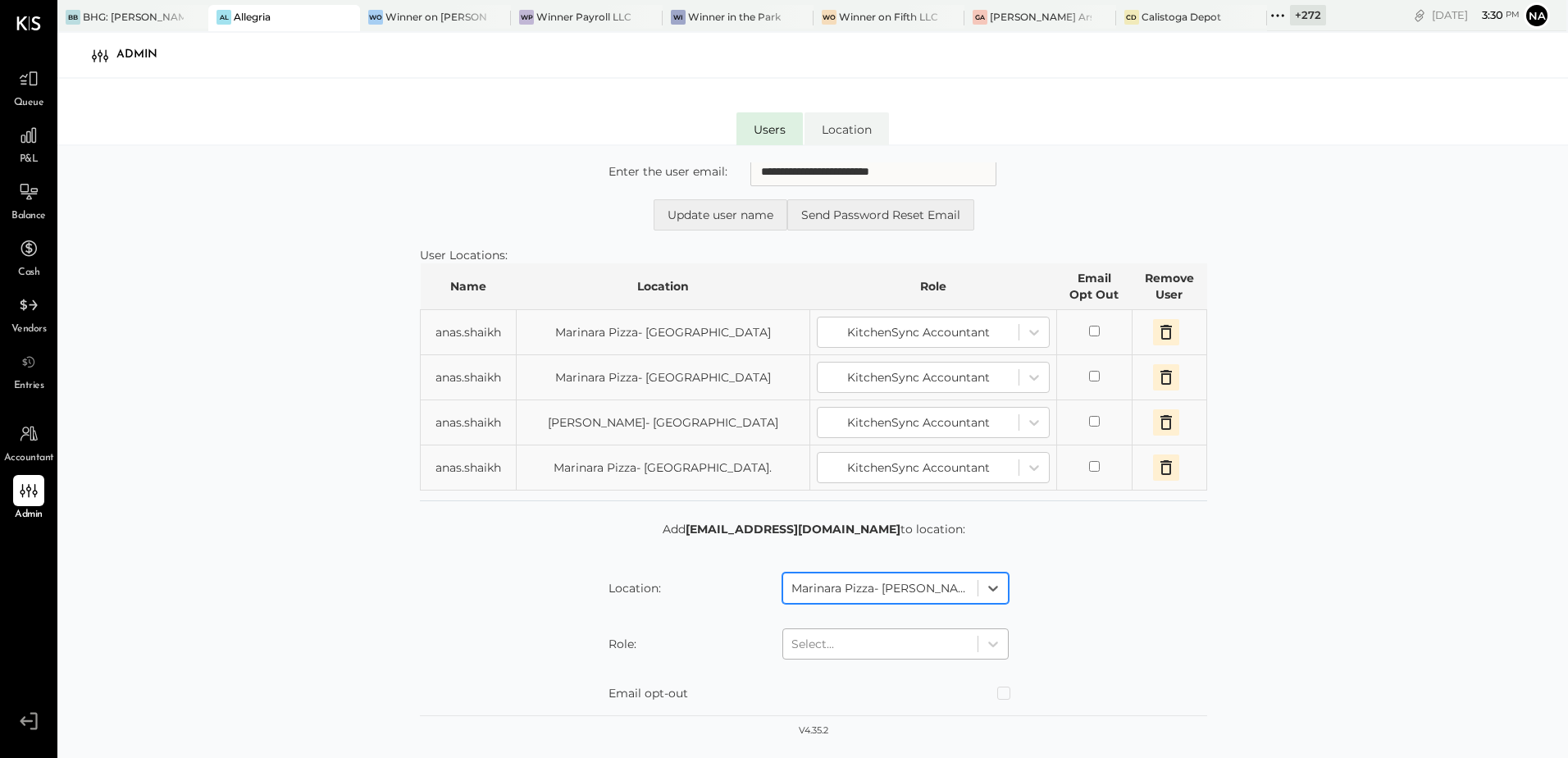
click at [964, 636] on div at bounding box center [880, 644] width 178 height 19
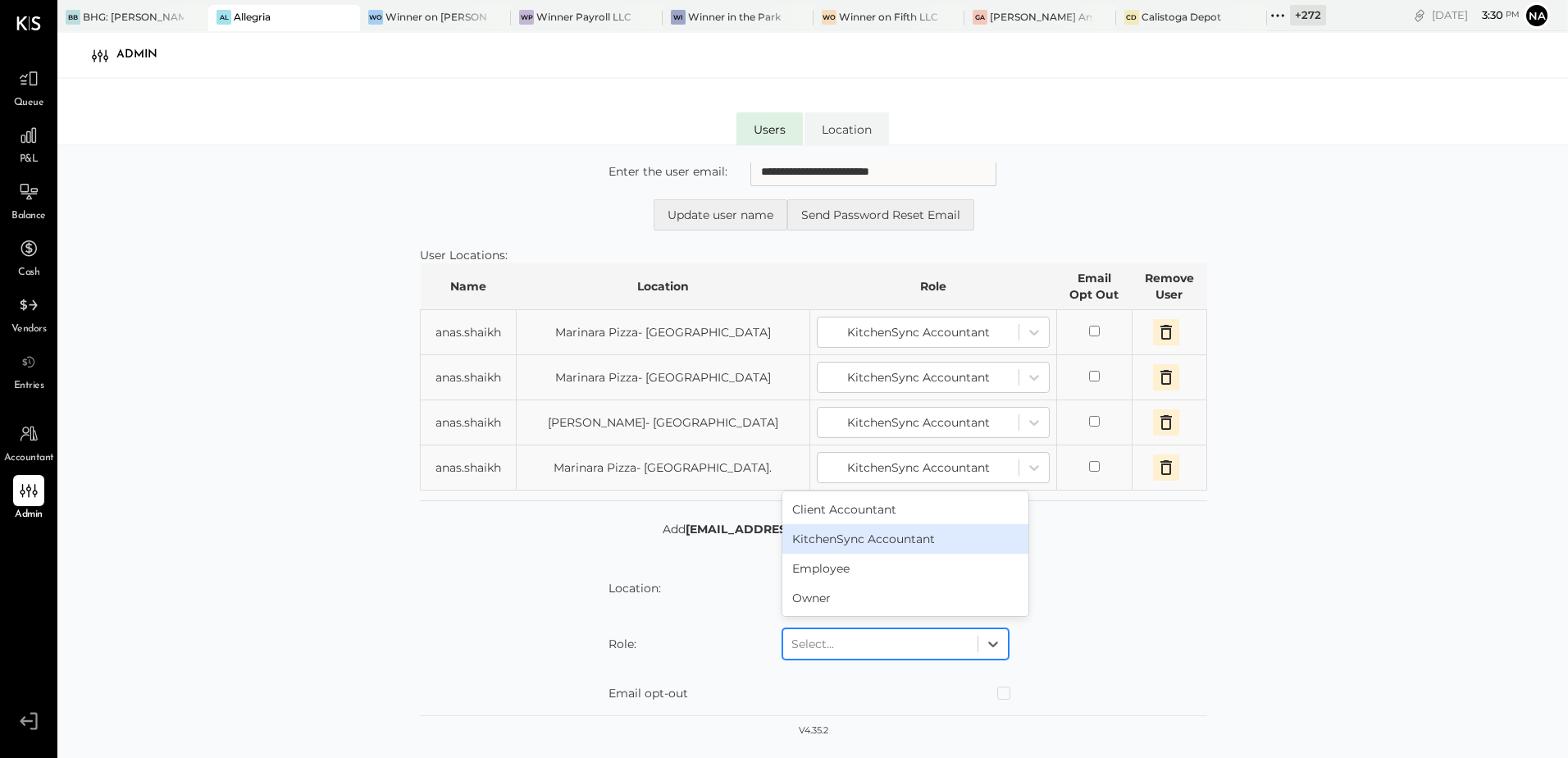
click at [933, 545] on div "KitchenSync Accountant" at bounding box center [905, 539] width 246 height 30
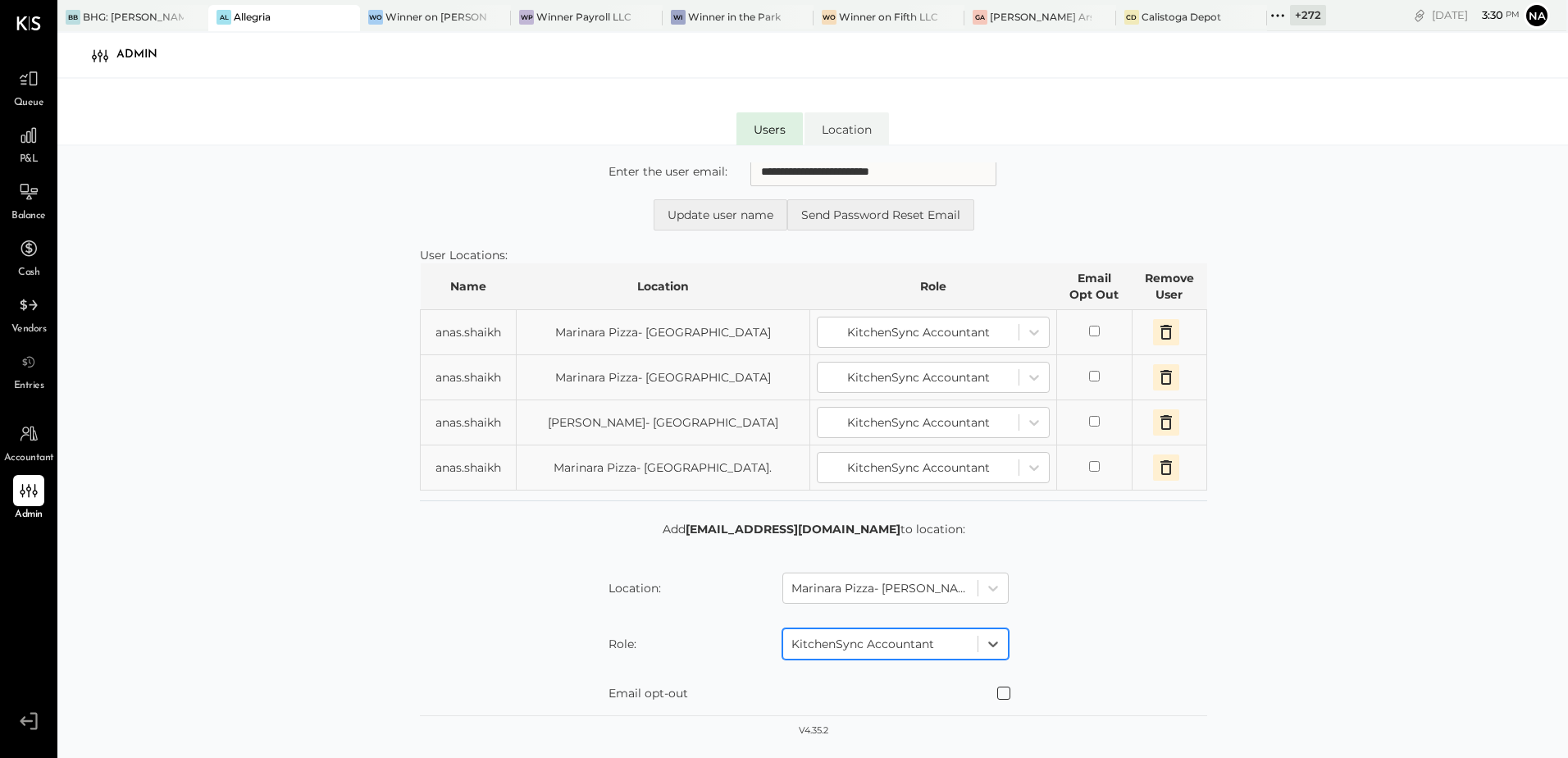
click at [999, 692] on span at bounding box center [1003, 693] width 13 height 13
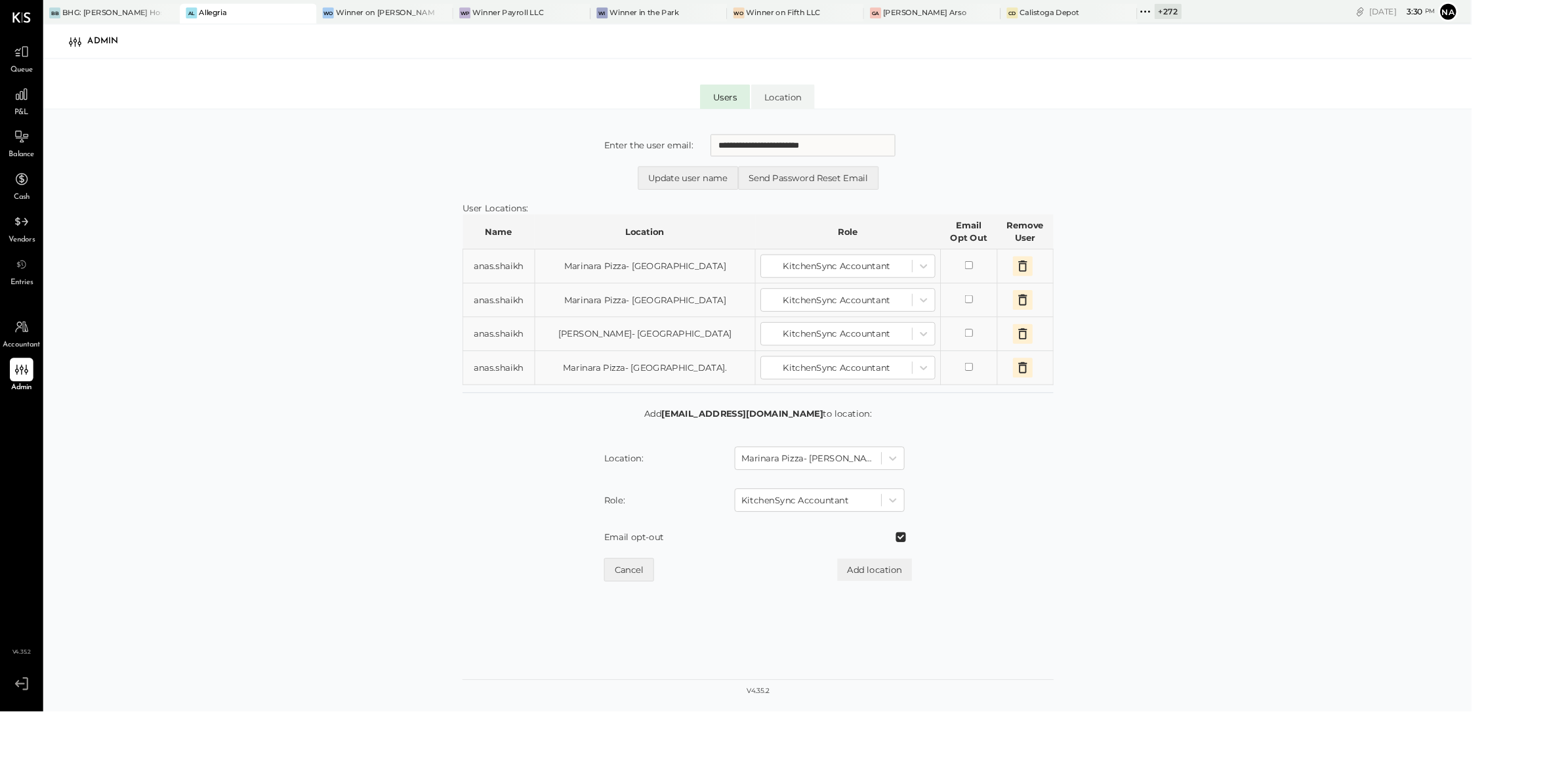
scroll to position [0, 0]
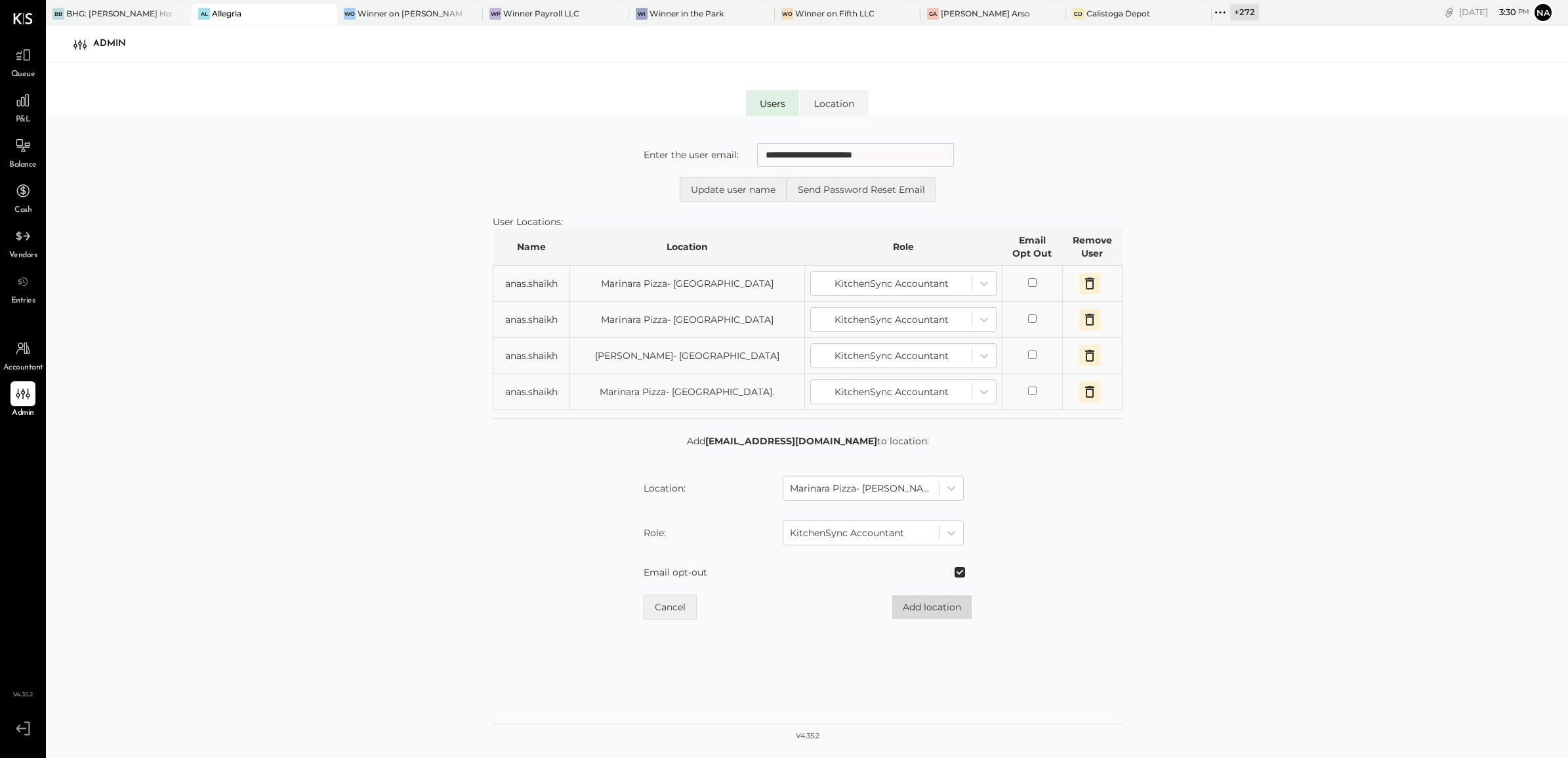
click at [950, 606] on button "Add location" at bounding box center [932, 607] width 80 height 24
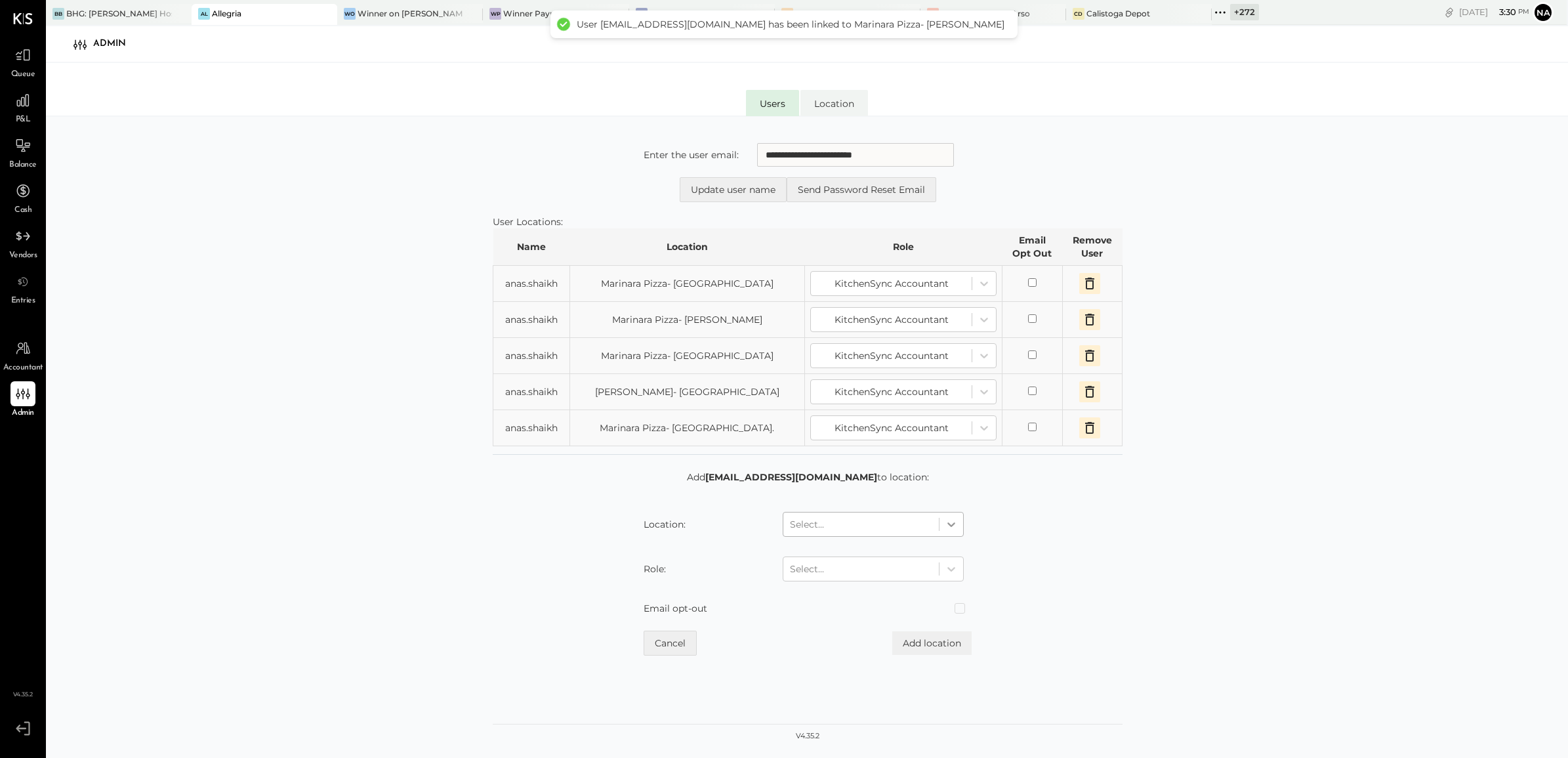
click at [949, 531] on icon at bounding box center [951, 525] width 13 height 13
type input "****"
click at [908, 585] on div "The Port Hunter" at bounding box center [881, 585] width 197 height 24
click at [950, 568] on icon at bounding box center [951, 569] width 13 height 13
click at [920, 606] on div "KitchenSync Accountant" at bounding box center [881, 629] width 197 height 24
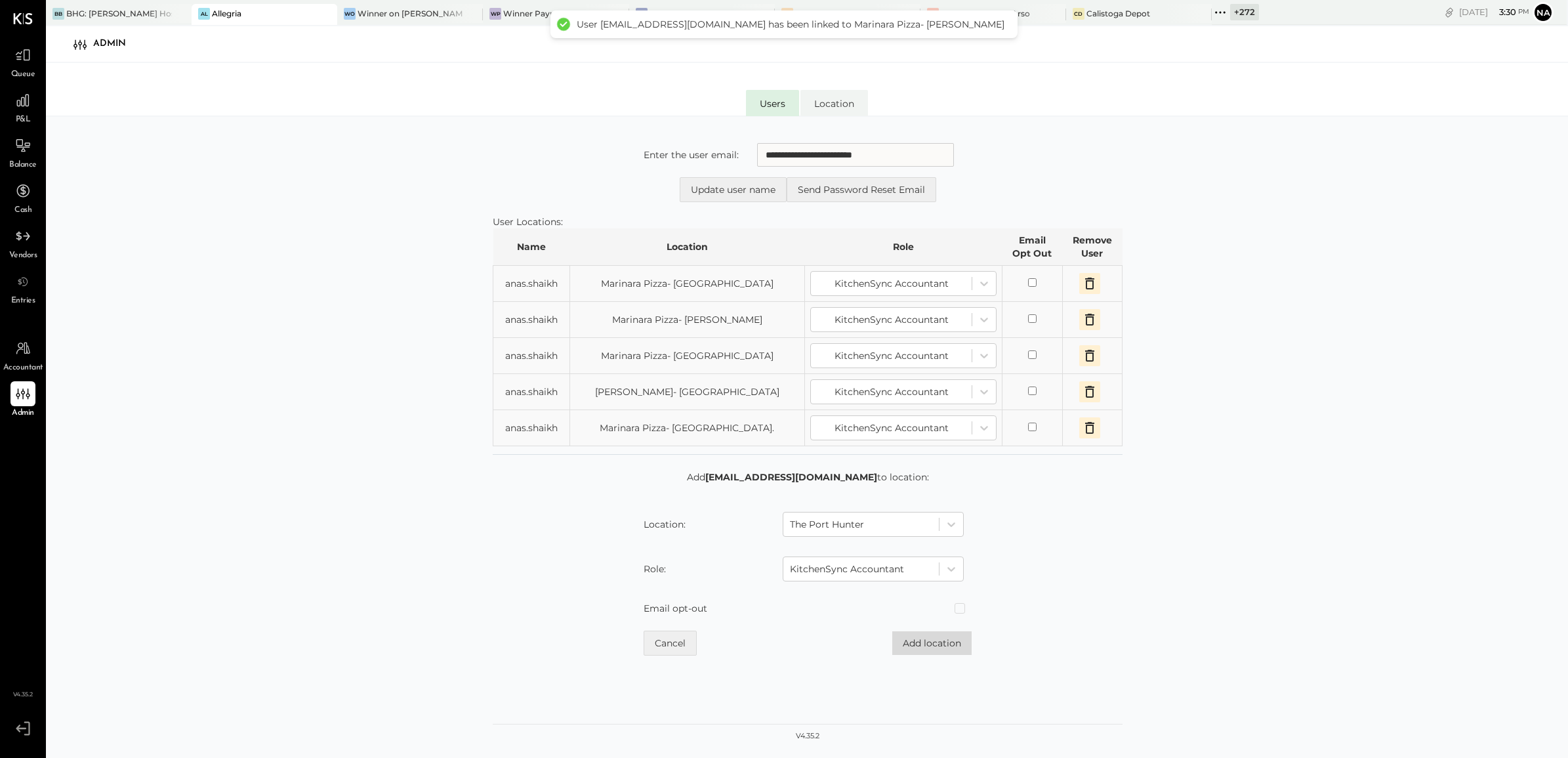
click at [949, 606] on button "Add location" at bounding box center [932, 643] width 80 height 24
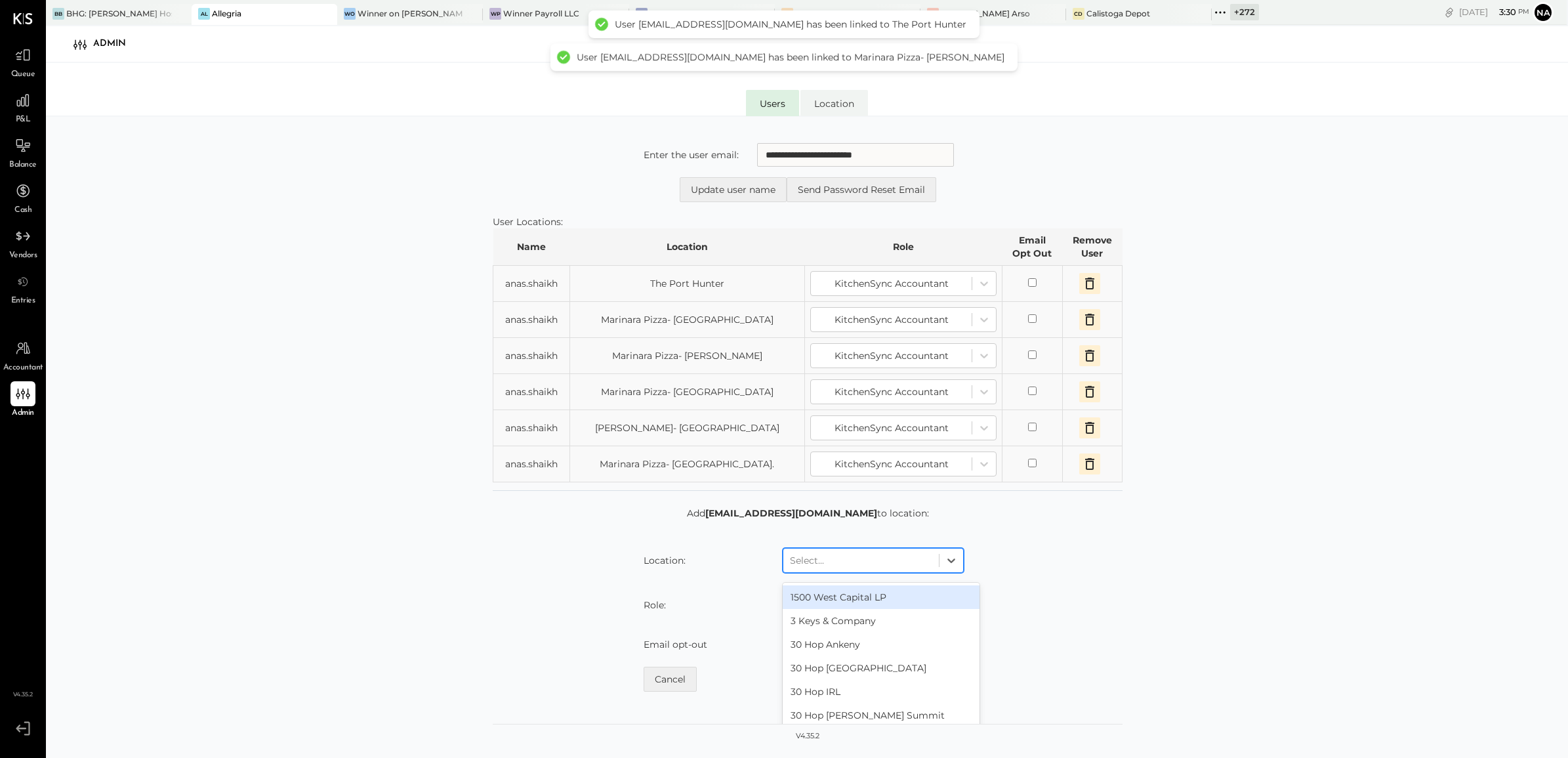
click at [886, 558] on div at bounding box center [861, 560] width 143 height 16
type input "***"
click at [910, 597] on div "The [PERSON_NAME]" at bounding box center [881, 597] width 197 height 24
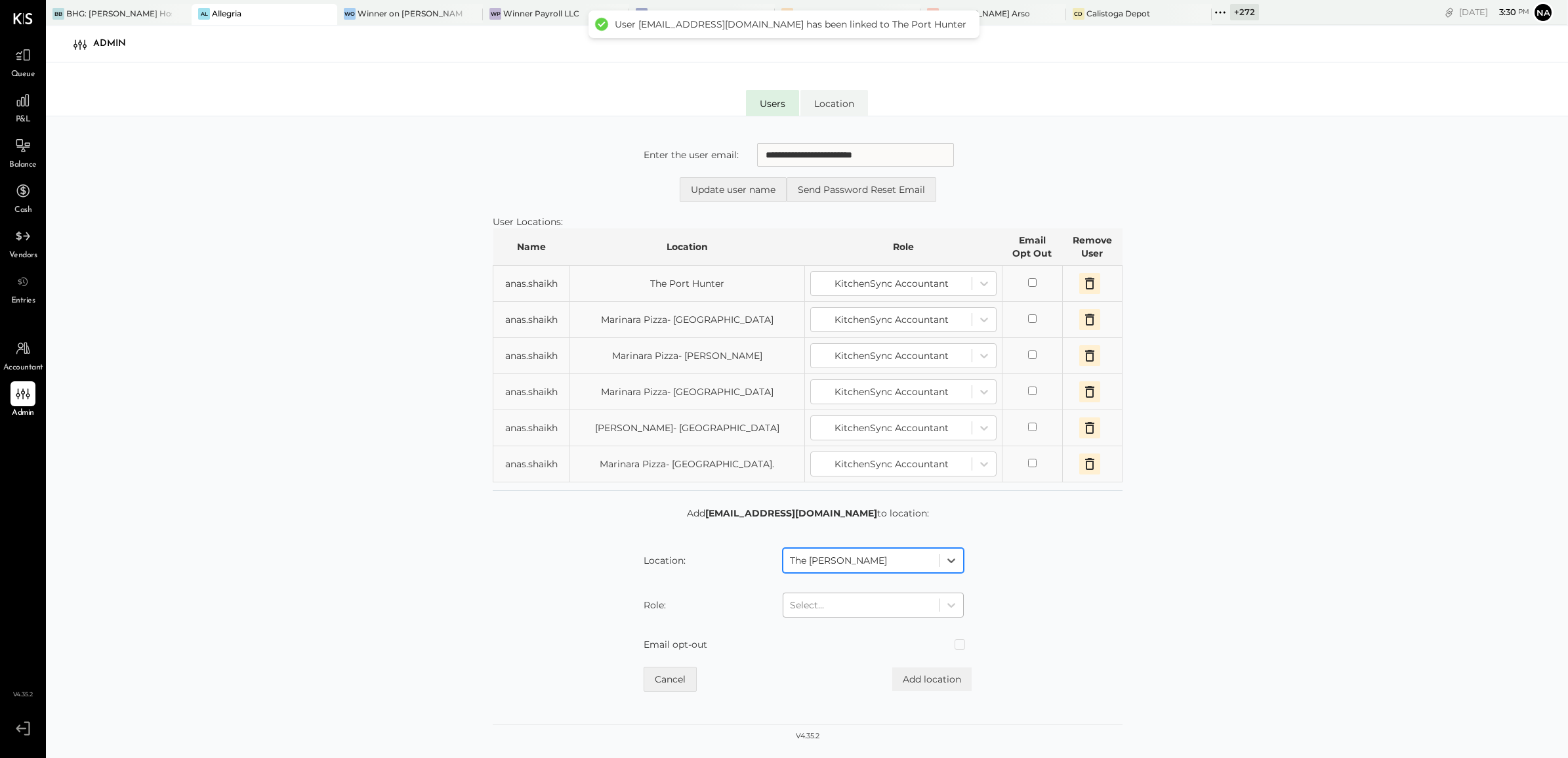
click at [914, 606] on div at bounding box center [861, 604] width 143 height 16
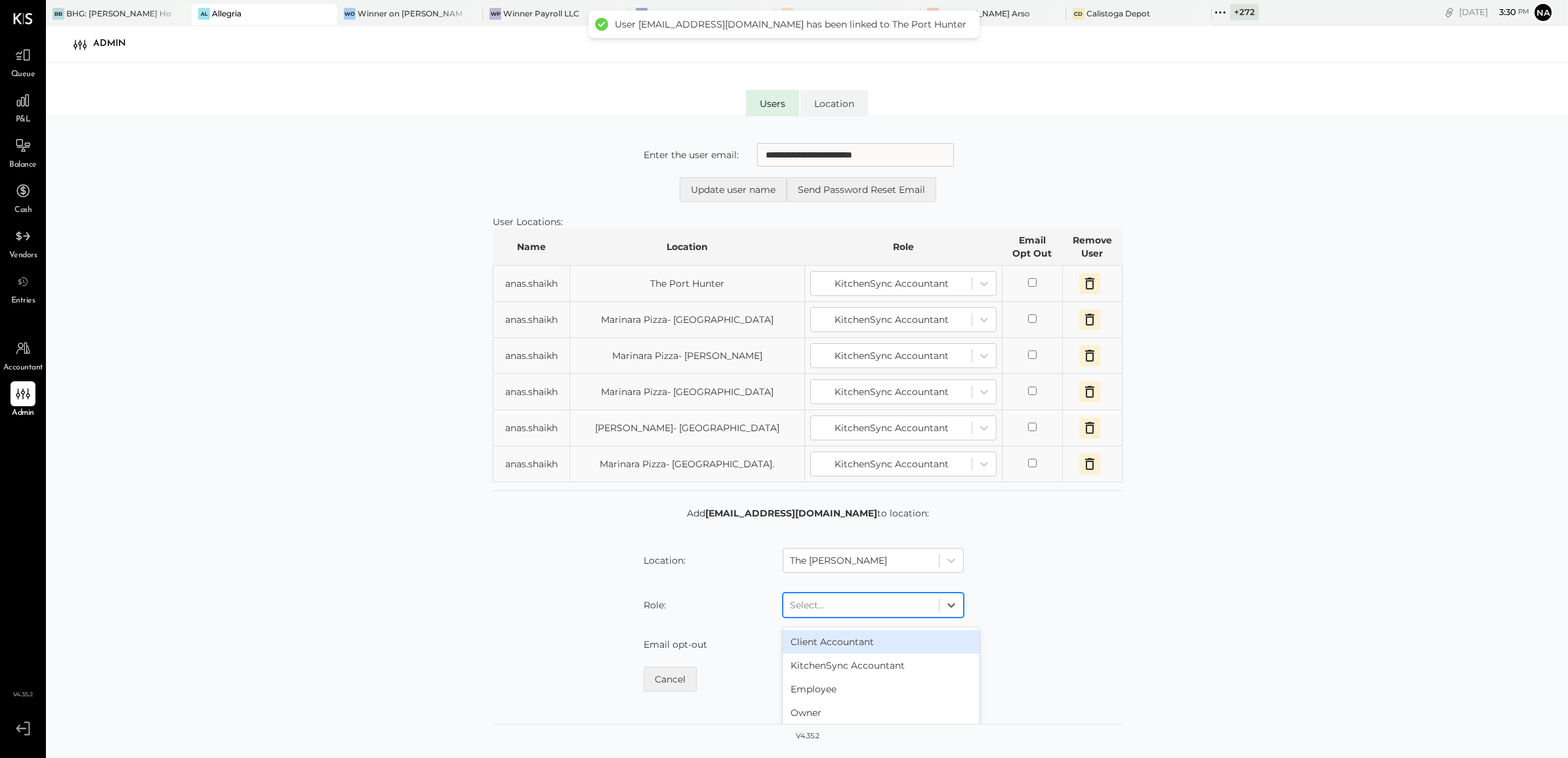
click at [893, 606] on div "KitchenSync Accountant" at bounding box center [881, 666] width 197 height 24
click at [945, 606] on button "Add location" at bounding box center [932, 680] width 80 height 24
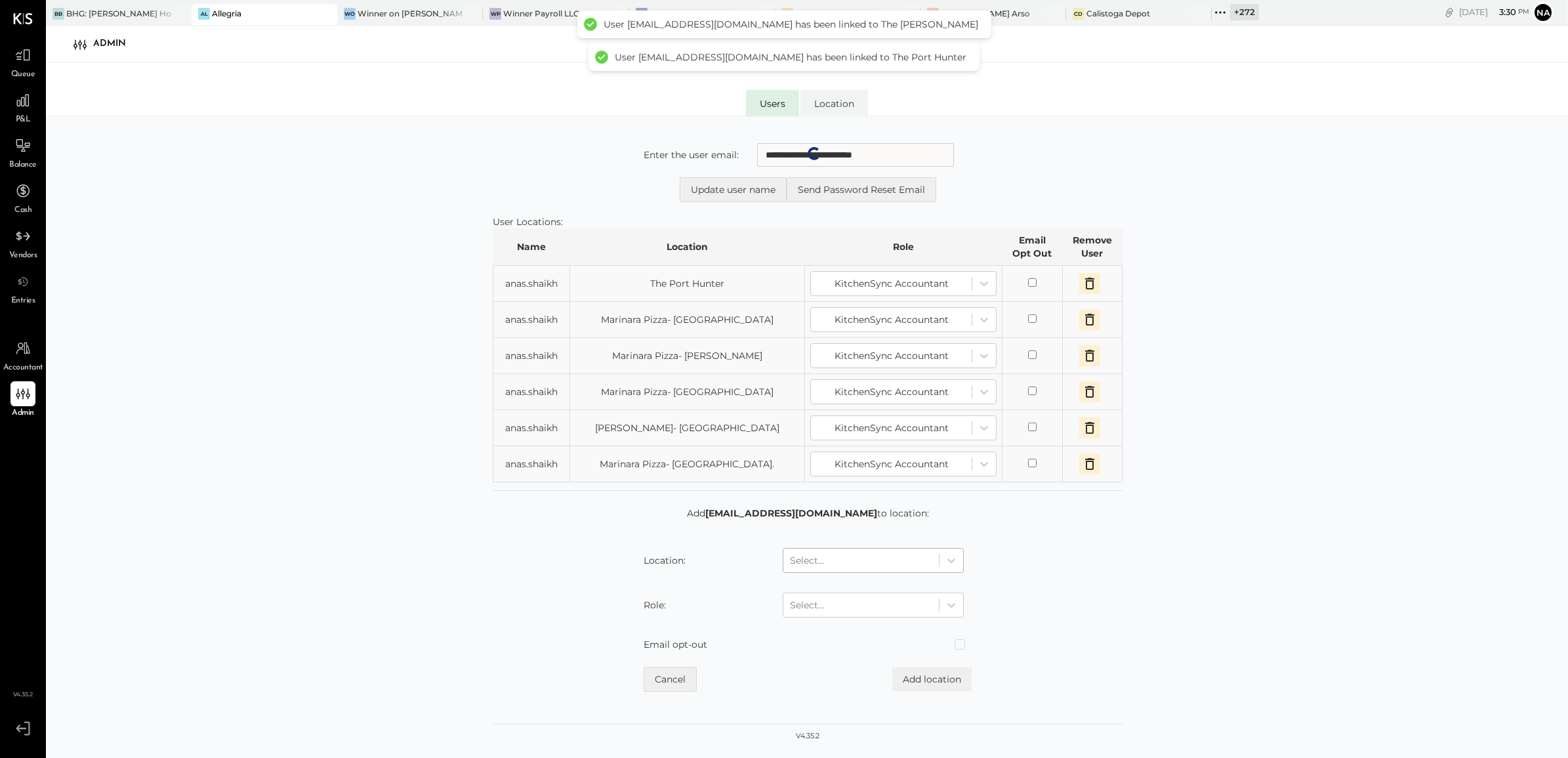
click at [903, 560] on form "Add [EMAIL_ADDRESS][DOMAIN_NAME] to location: Location: Select... Role: Select.…" at bounding box center [807, 599] width 630 height 185
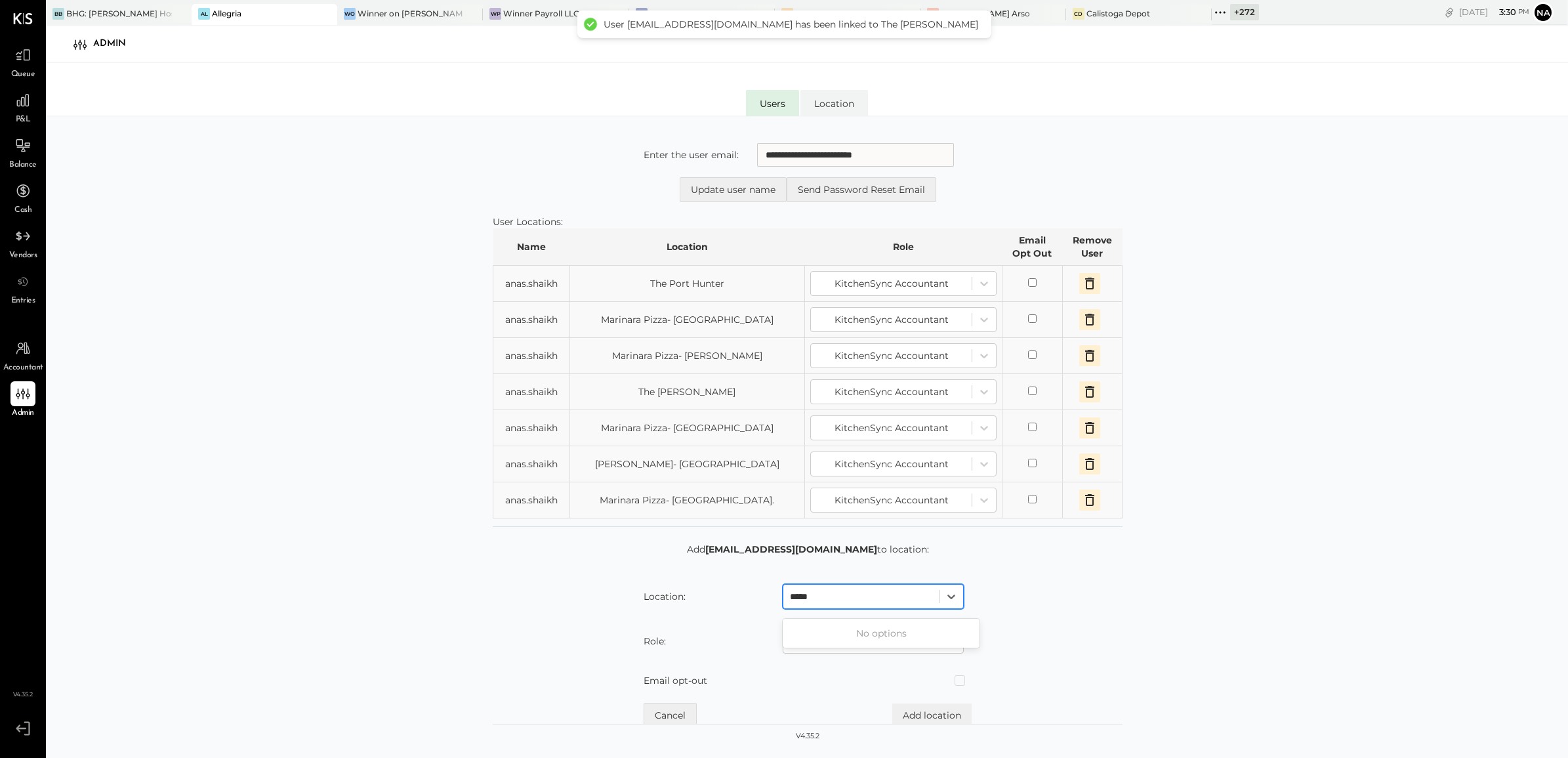
type input "****"
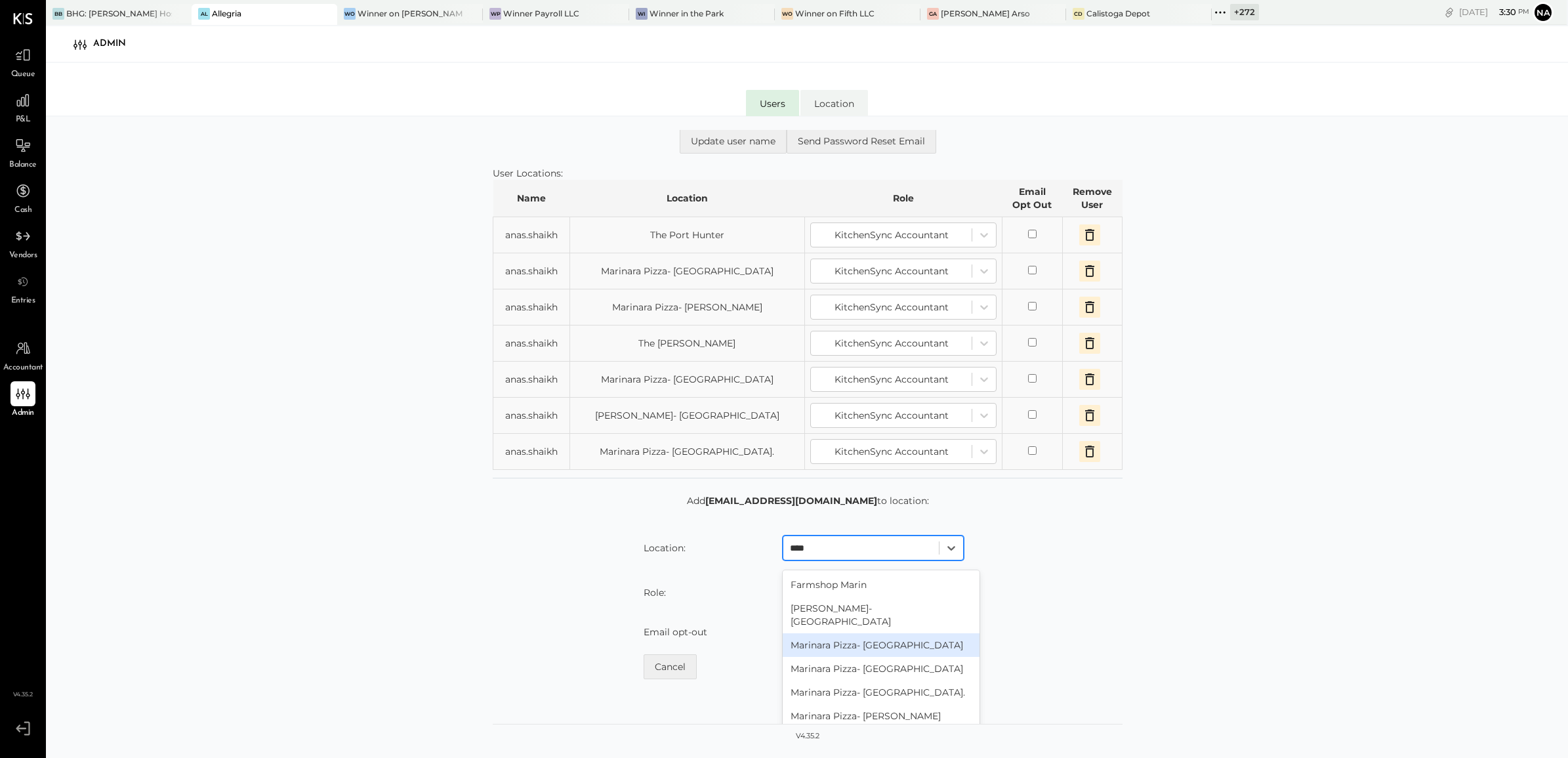
scroll to position [28, 0]
click at [929, 606] on div "Marinara Pizza- [GEOGRAPHIC_DATA]" at bounding box center [881, 711] width 197 height 24
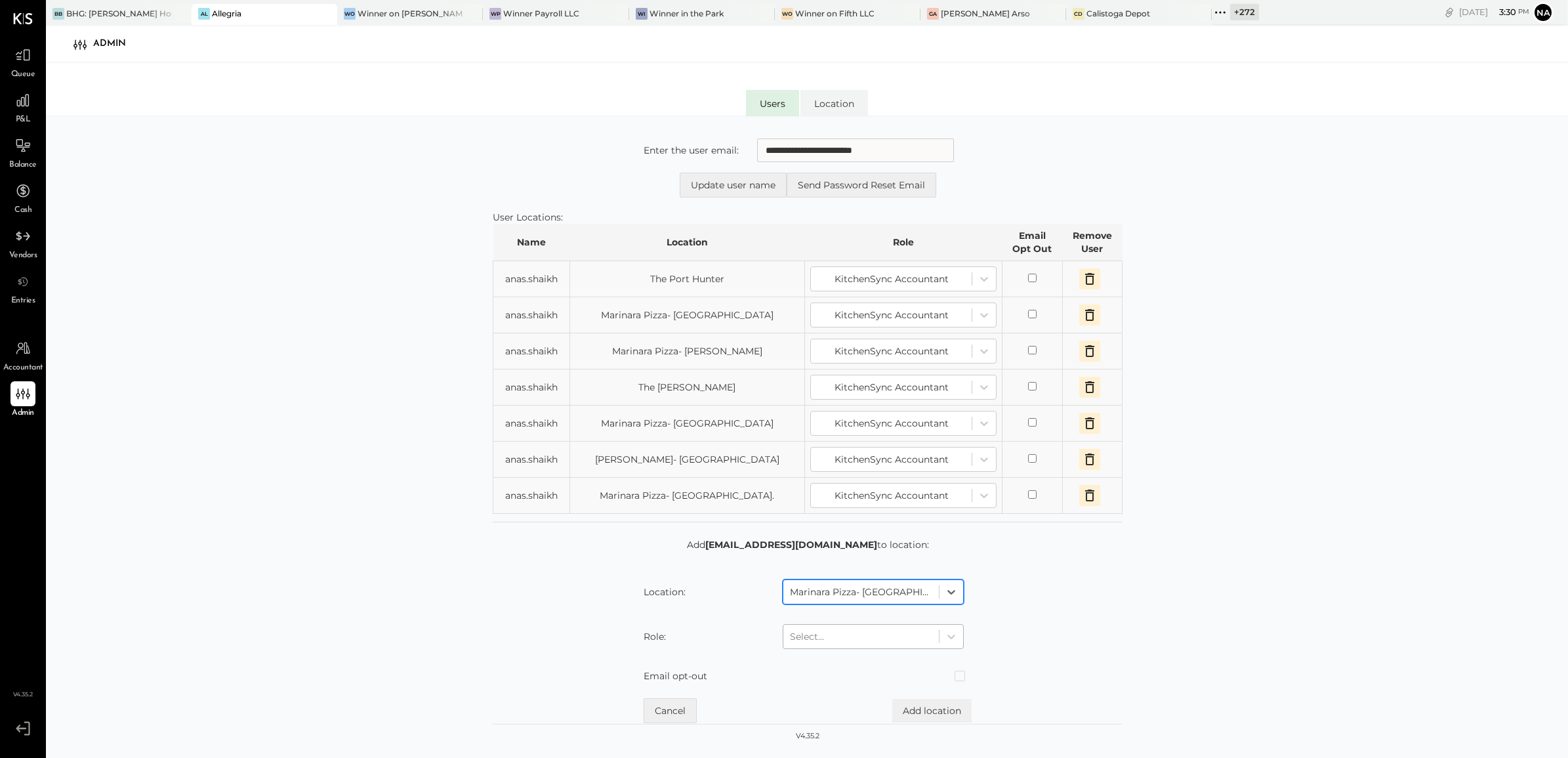
click at [906, 606] on div at bounding box center [861, 636] width 143 height 16
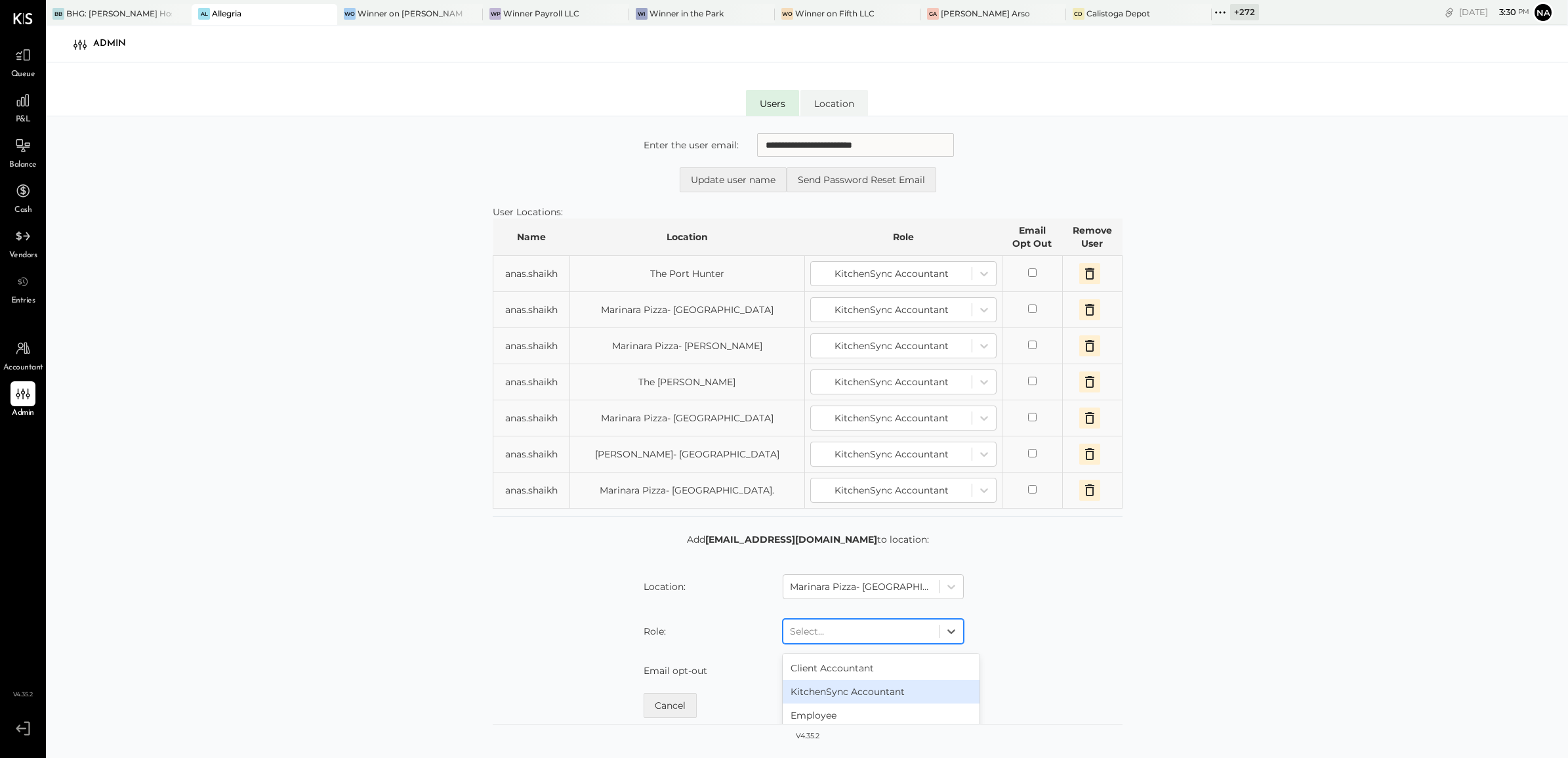
click at [894, 606] on div "KitchenSync Accountant" at bounding box center [881, 692] width 197 height 24
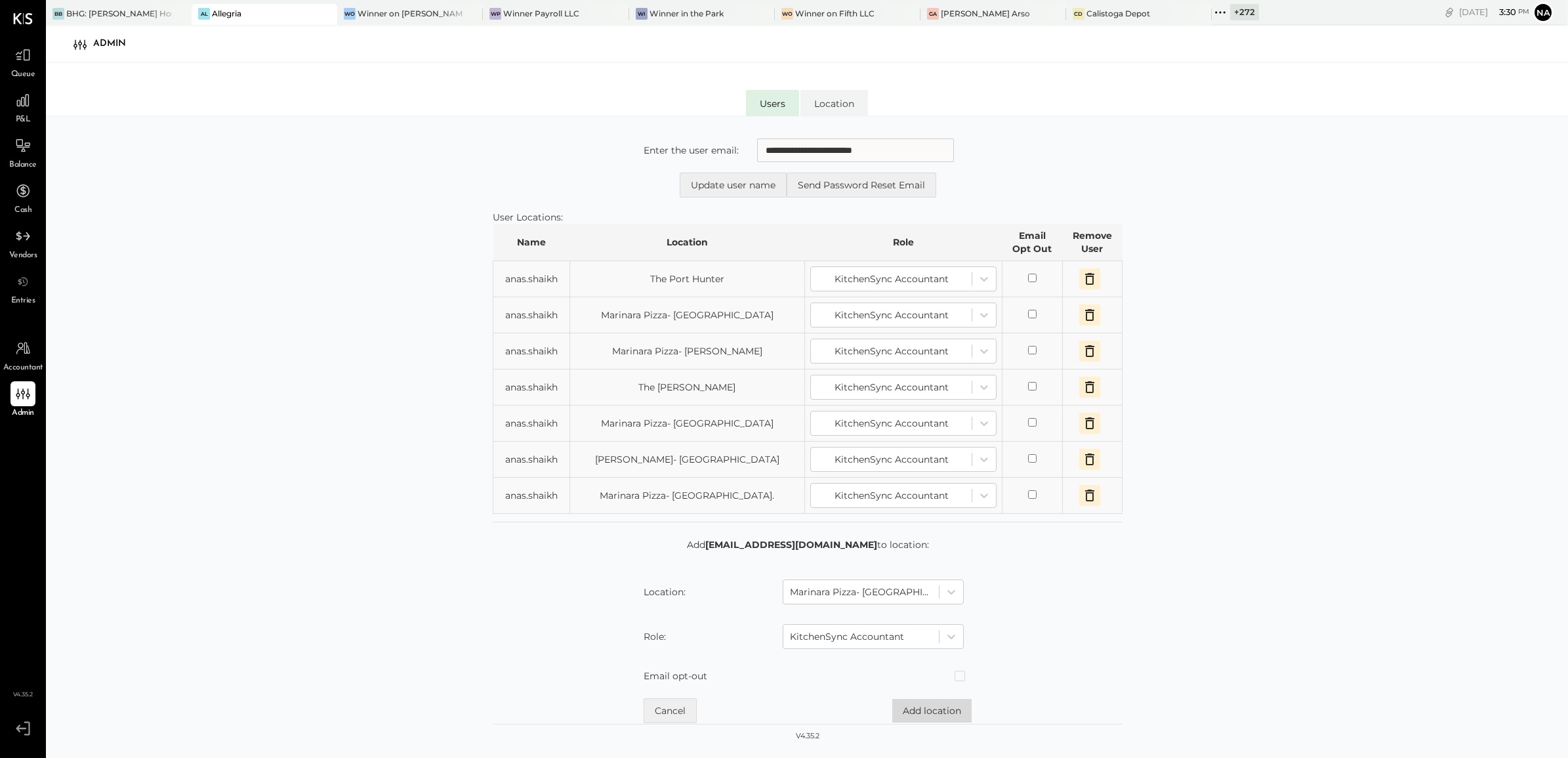
click at [956, 606] on button "Add location" at bounding box center [932, 711] width 80 height 24
click at [874, 595] on div at bounding box center [861, 592] width 143 height 16
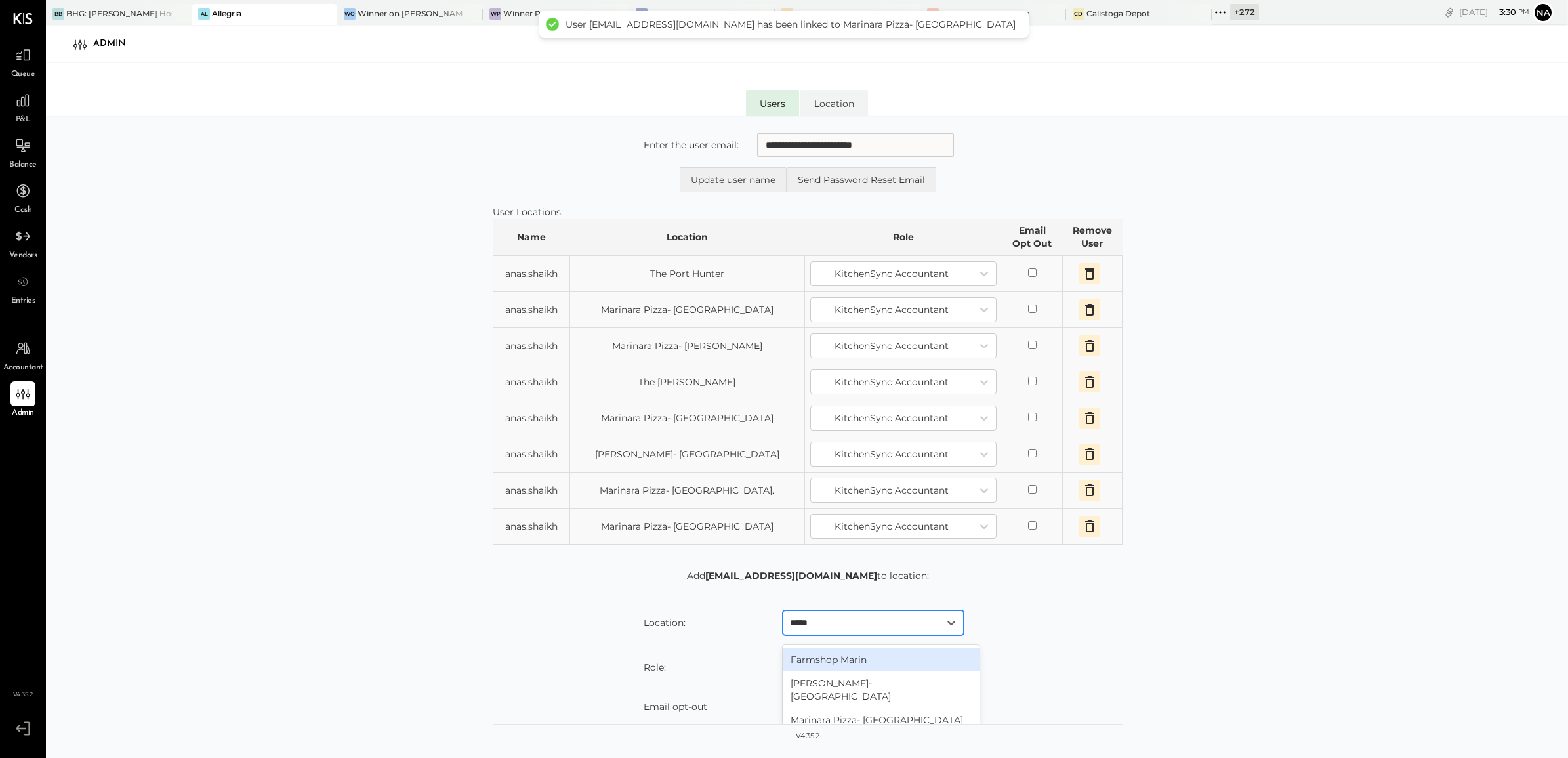
type input "******"
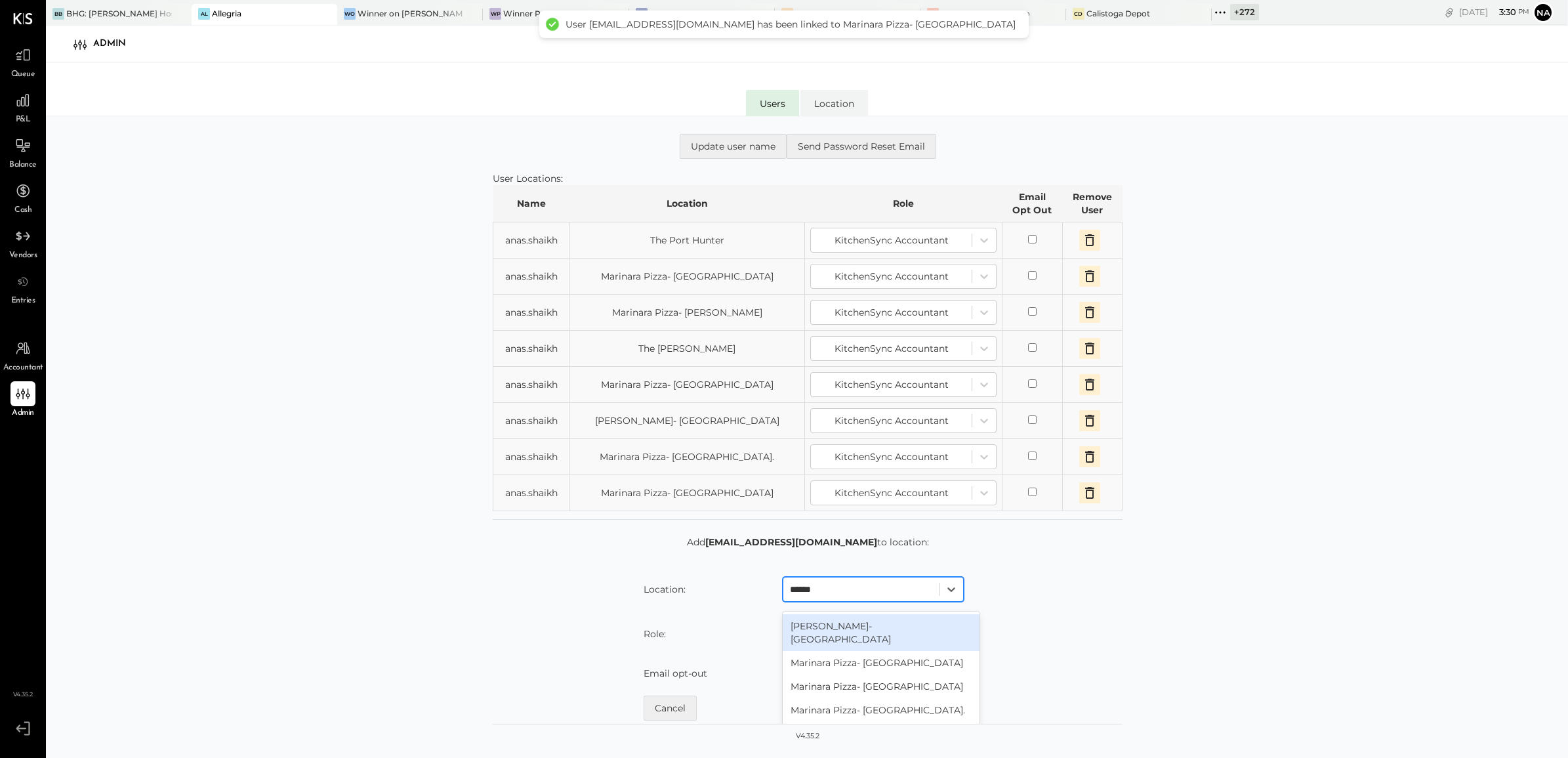
scroll to position [31, 0]
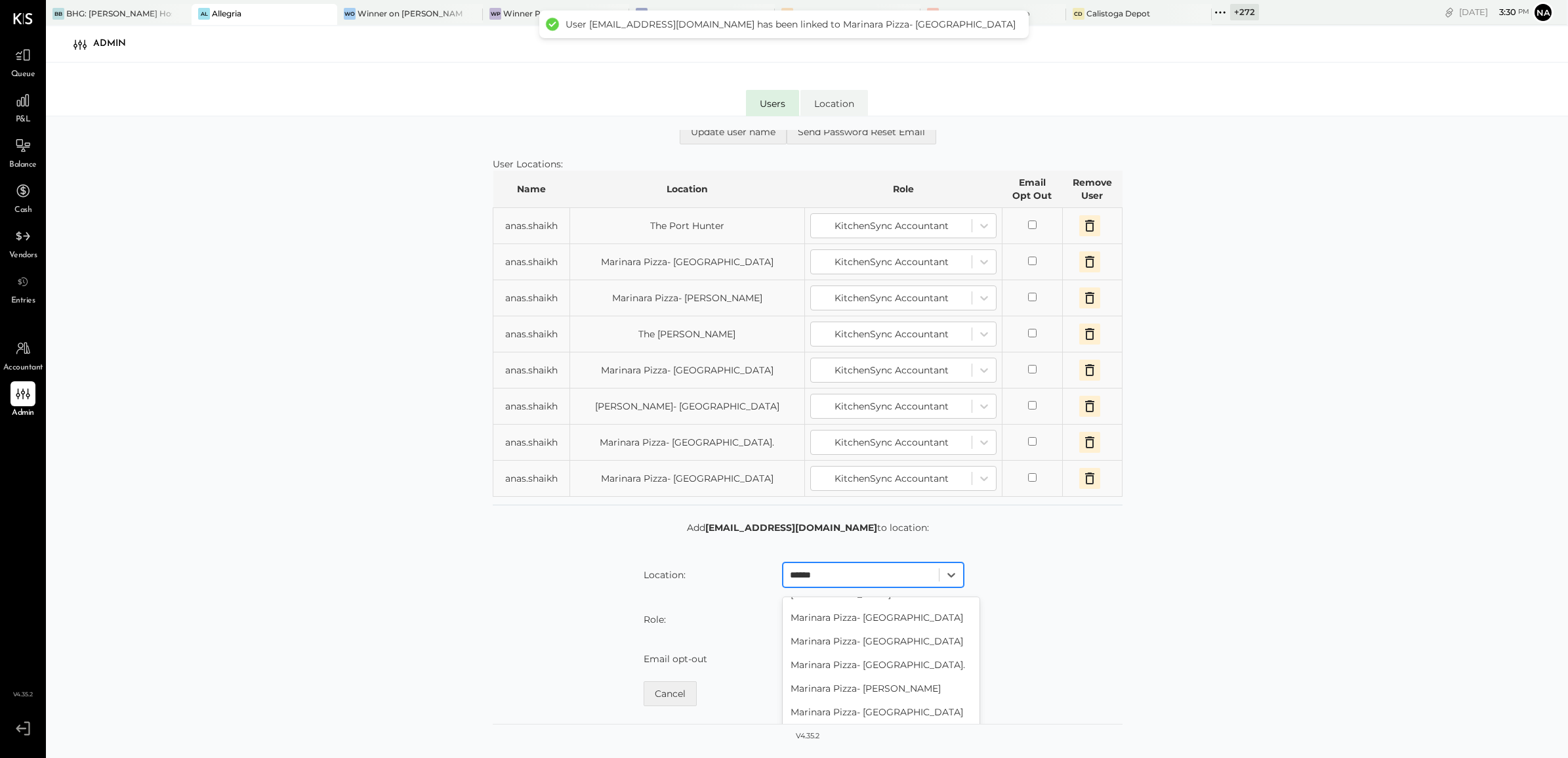
click at [934, 606] on div "Marinara Pizza- [GEOGRAPHIC_DATA]" at bounding box center [881, 736] width 197 height 24
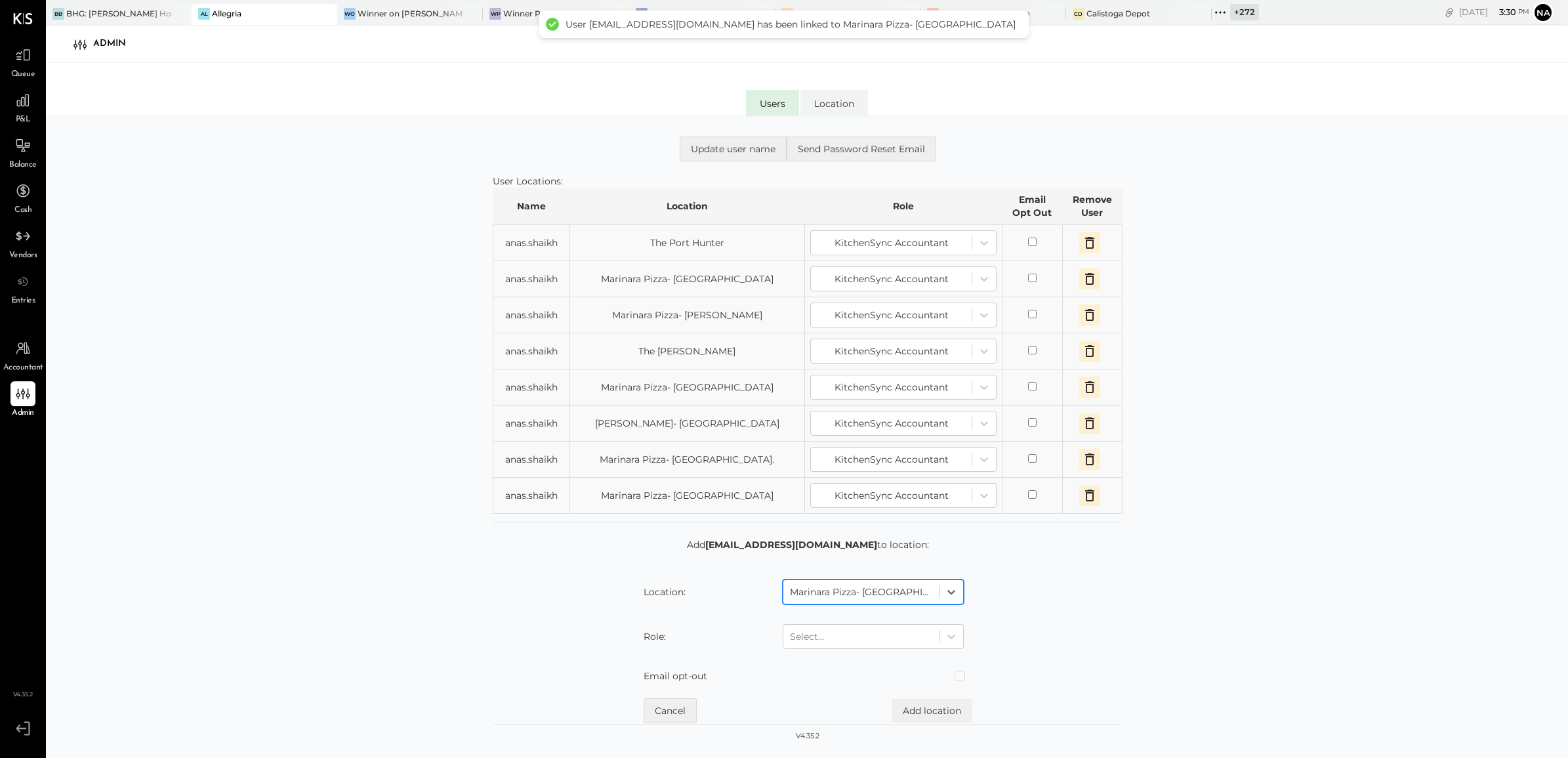
scroll to position [47, 0]
click at [932, 606] on div "Select..." at bounding box center [861, 637] width 156 height 21
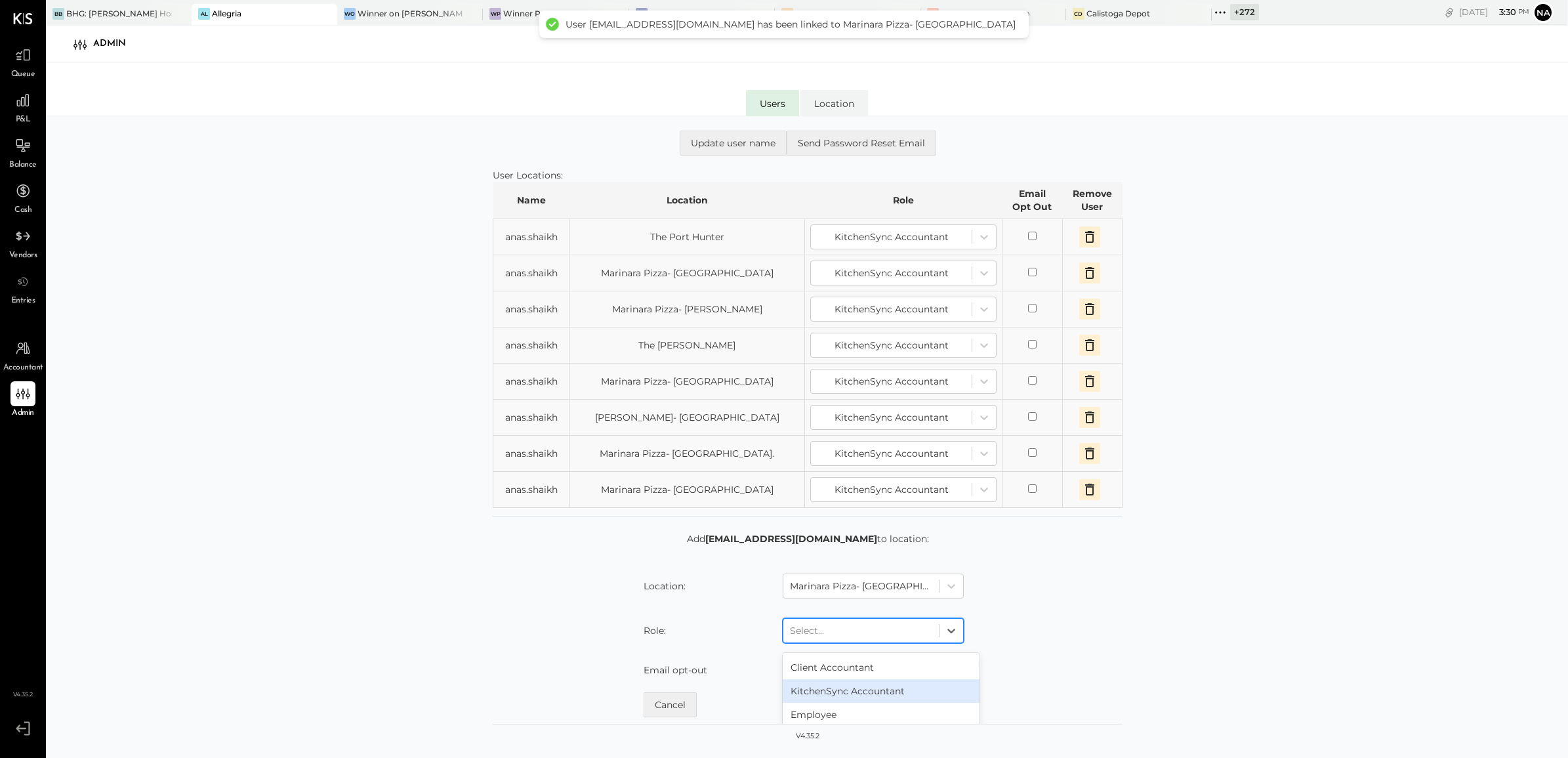
click at [863, 606] on div "KitchenSync Accountant" at bounding box center [881, 692] width 197 height 24
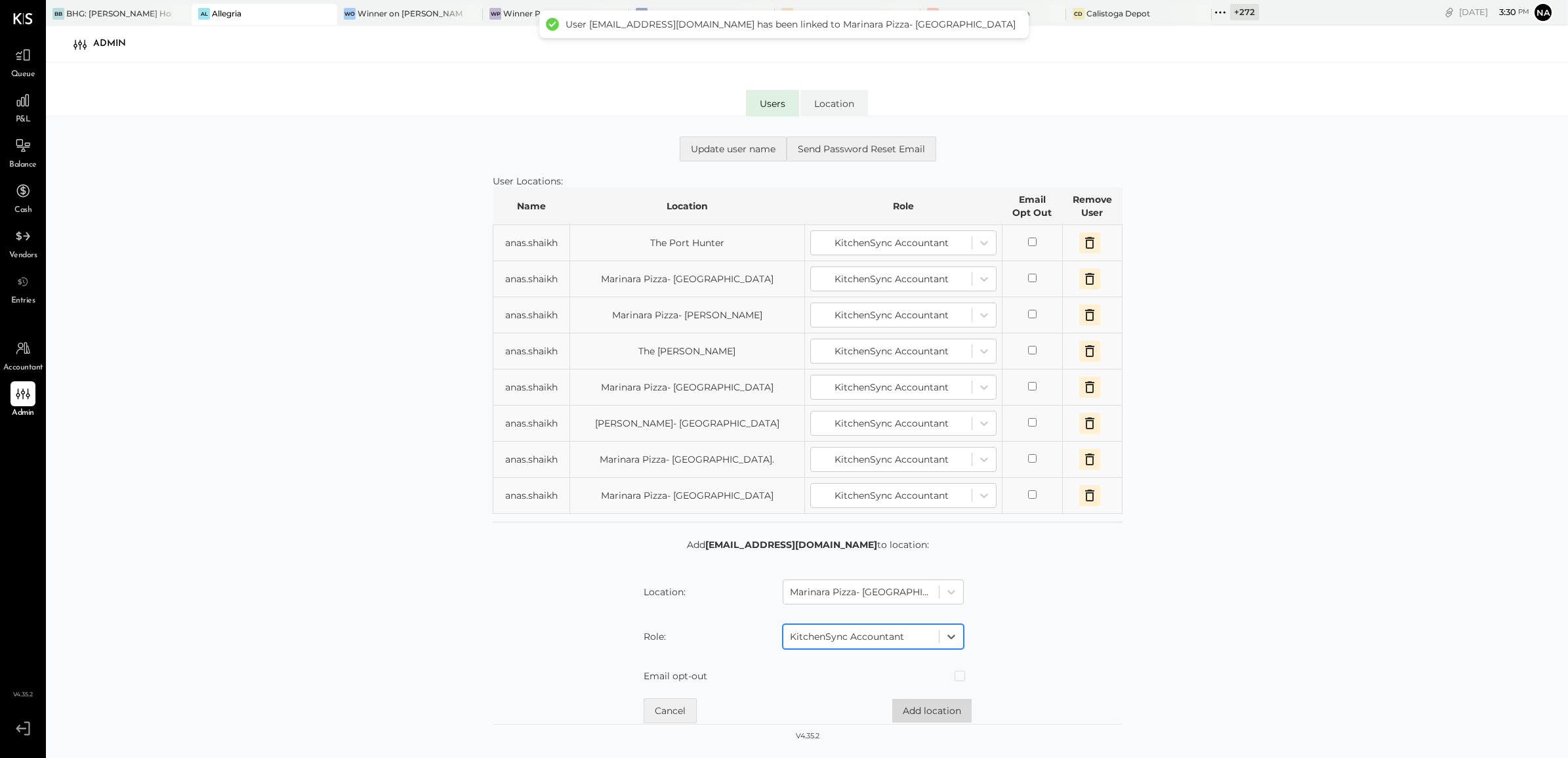
click at [954, 606] on button "Add location" at bounding box center [932, 711] width 80 height 24
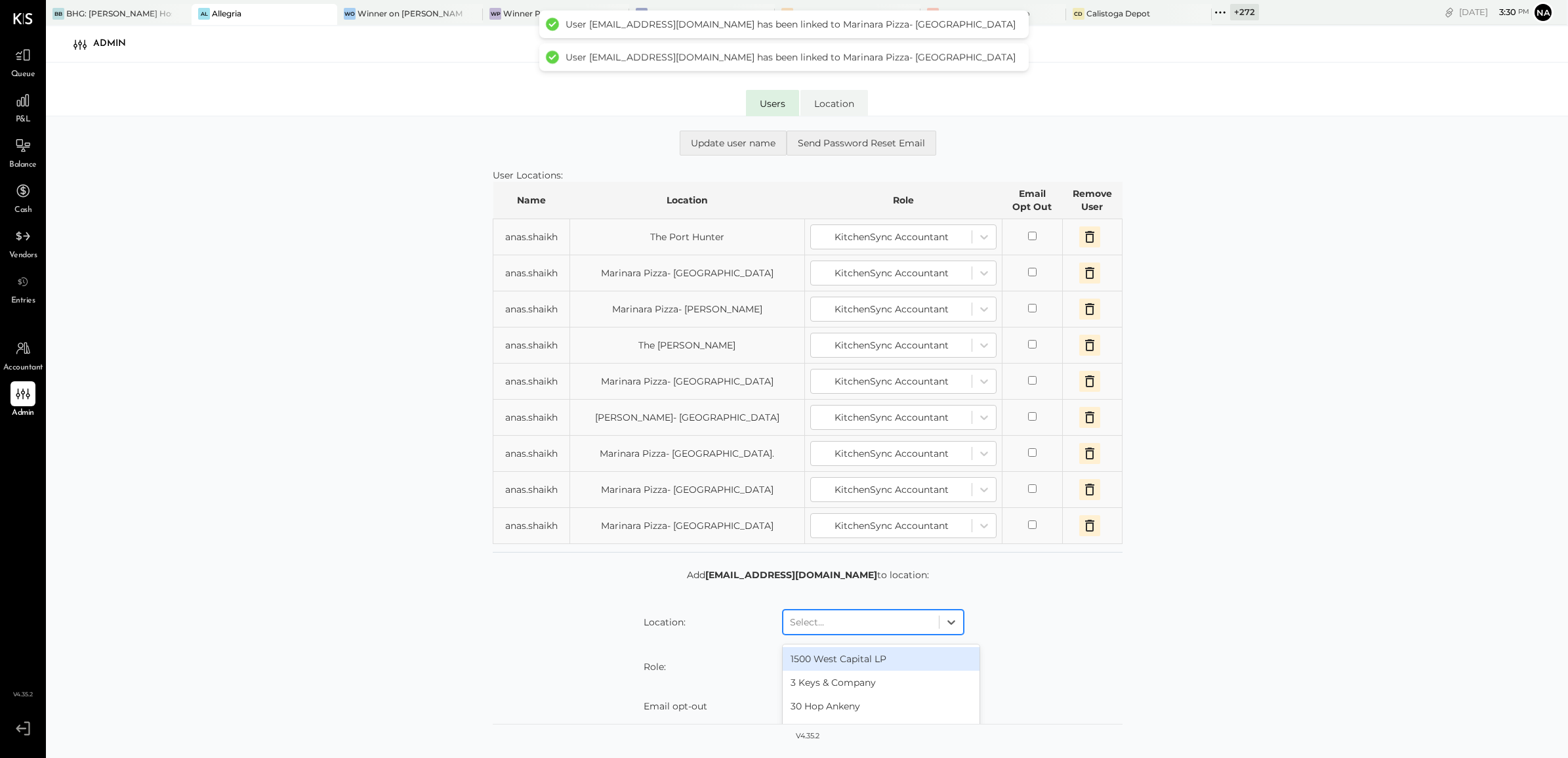
click at [897, 606] on div at bounding box center [861, 622] width 143 height 16
type input "****"
click at [908, 606] on div "Saba's Pizza- [GEOGRAPHIC_DATA]" at bounding box center [881, 659] width 197 height 24
click at [903, 606] on div "Select..." at bounding box center [873, 667] width 197 height 34
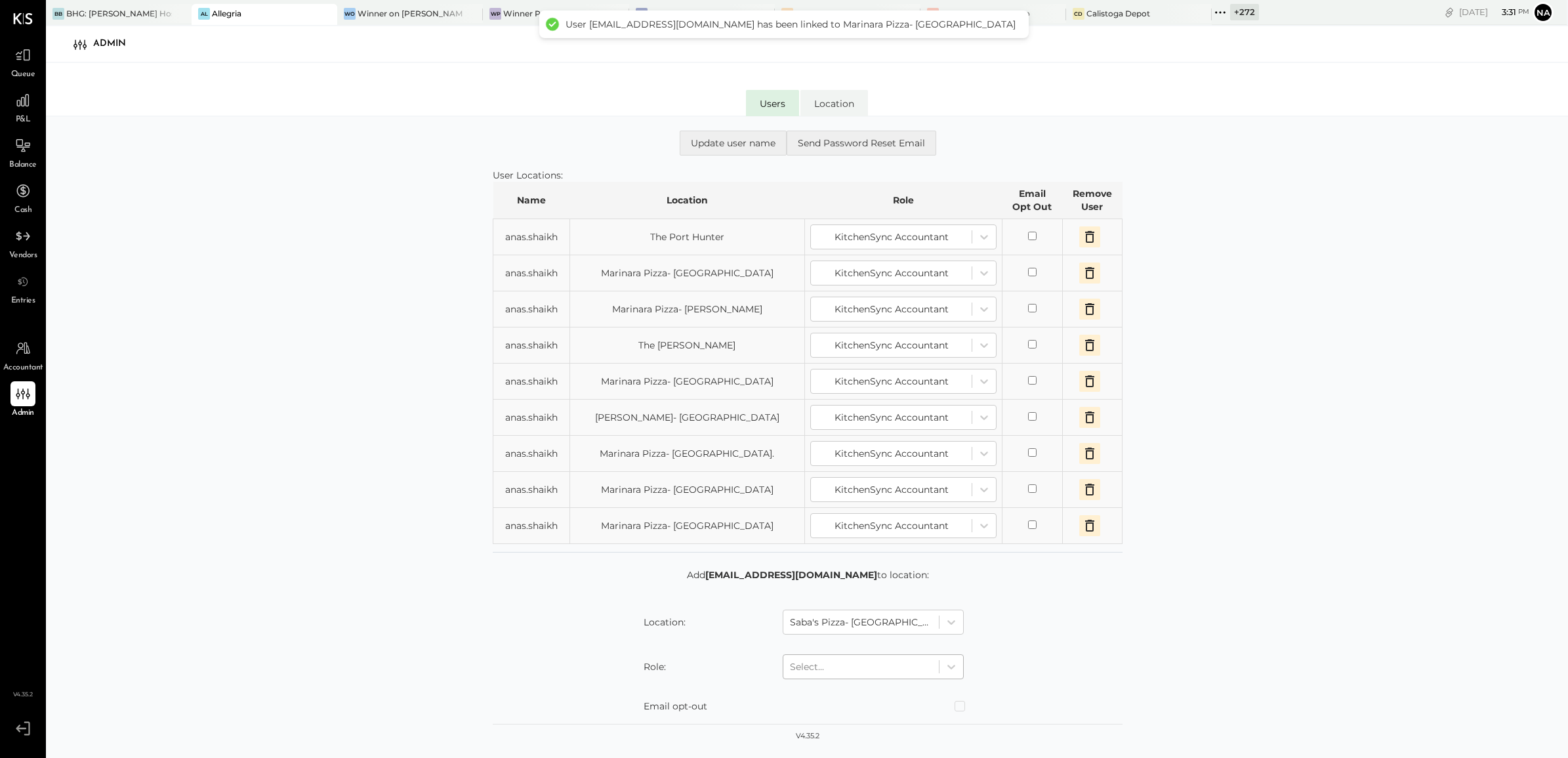
click at [897, 606] on div at bounding box center [861, 666] width 143 height 16
click at [880, 593] on div "KitchenSync Accountant" at bounding box center [881, 583] width 197 height 24
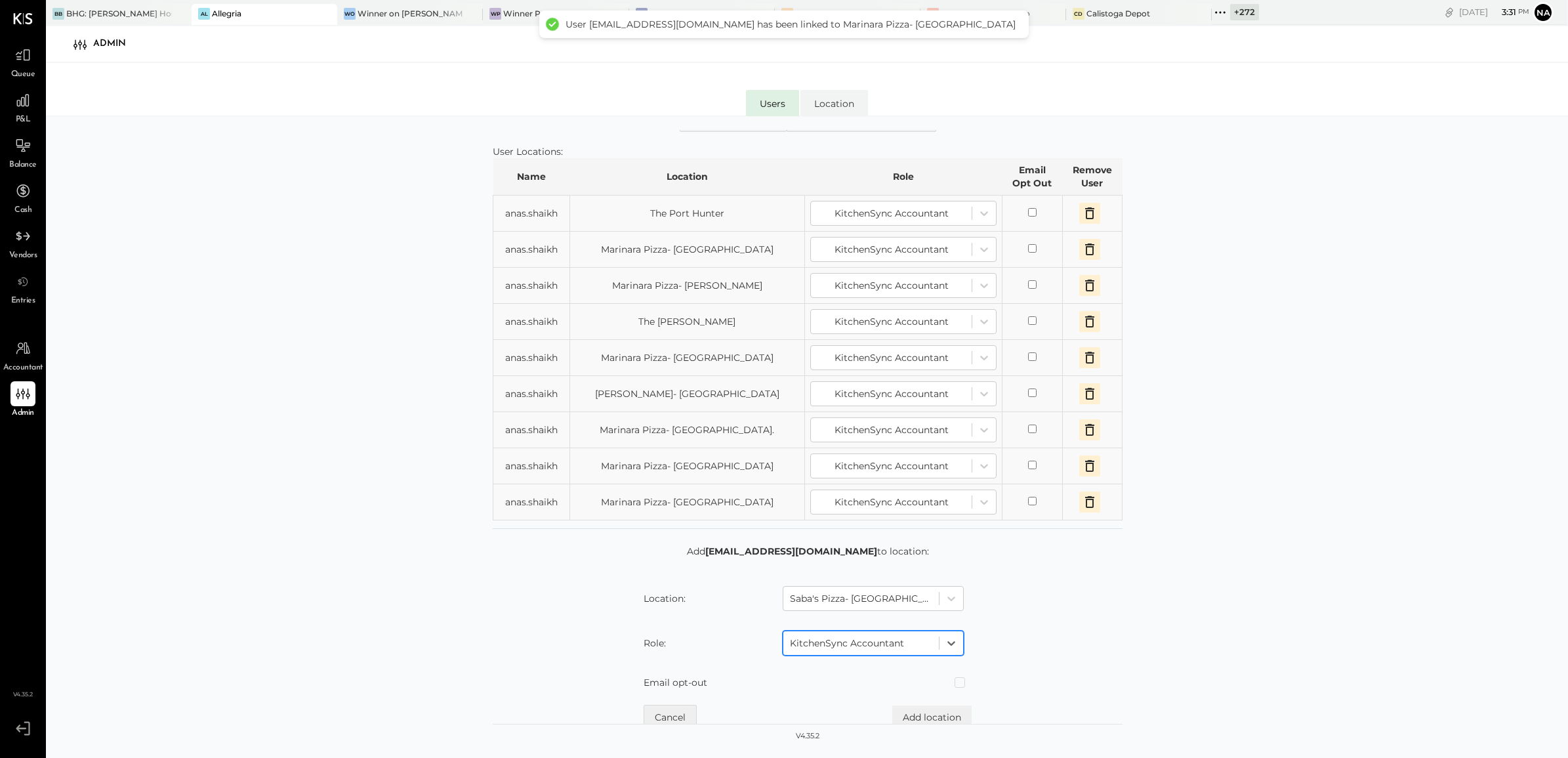
scroll to position [82, 0]
click at [949, 606] on button "Add location" at bounding box center [932, 711] width 80 height 24
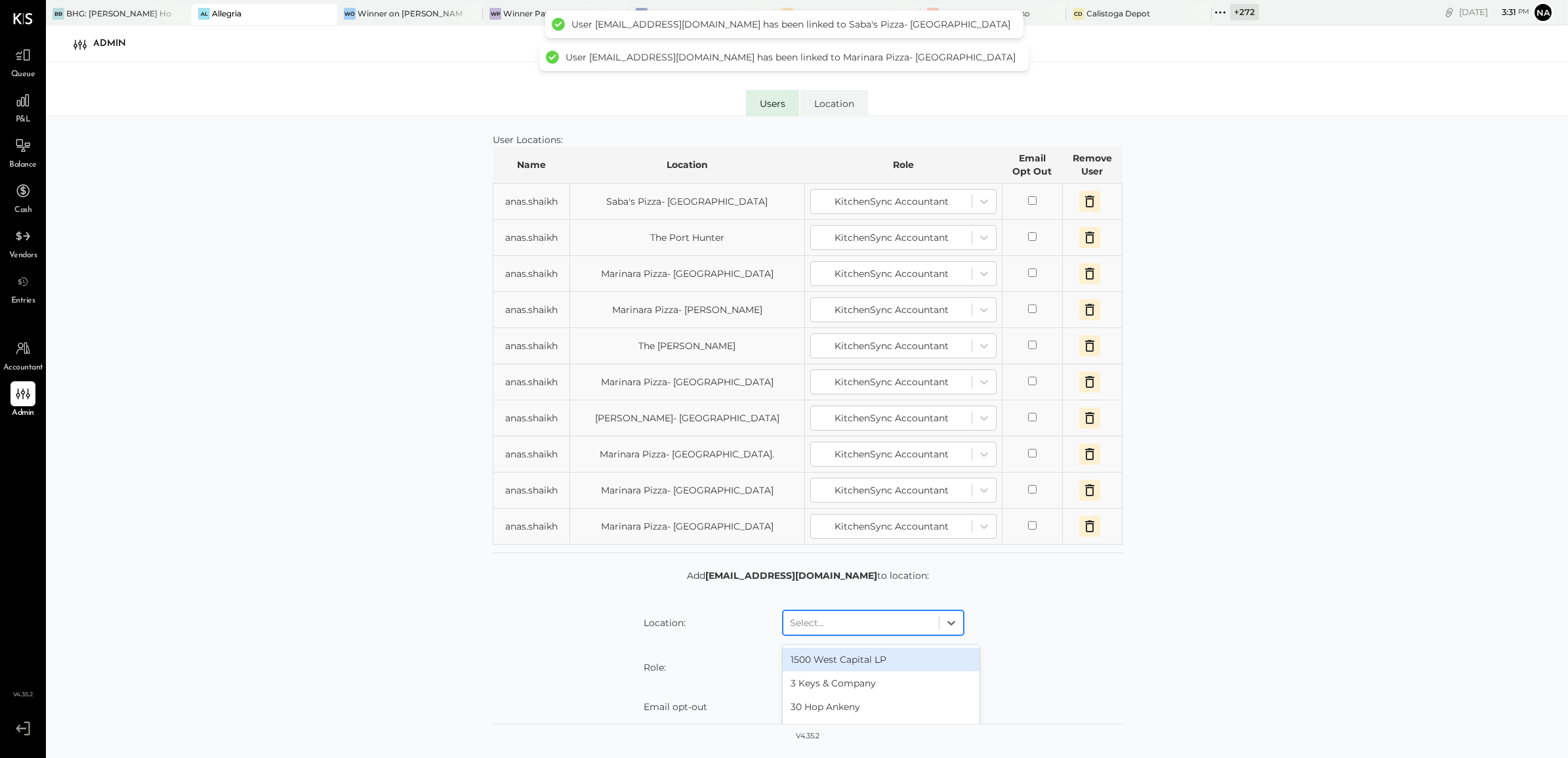
click at [883, 606] on div at bounding box center [861, 622] width 143 height 16
type input "****"
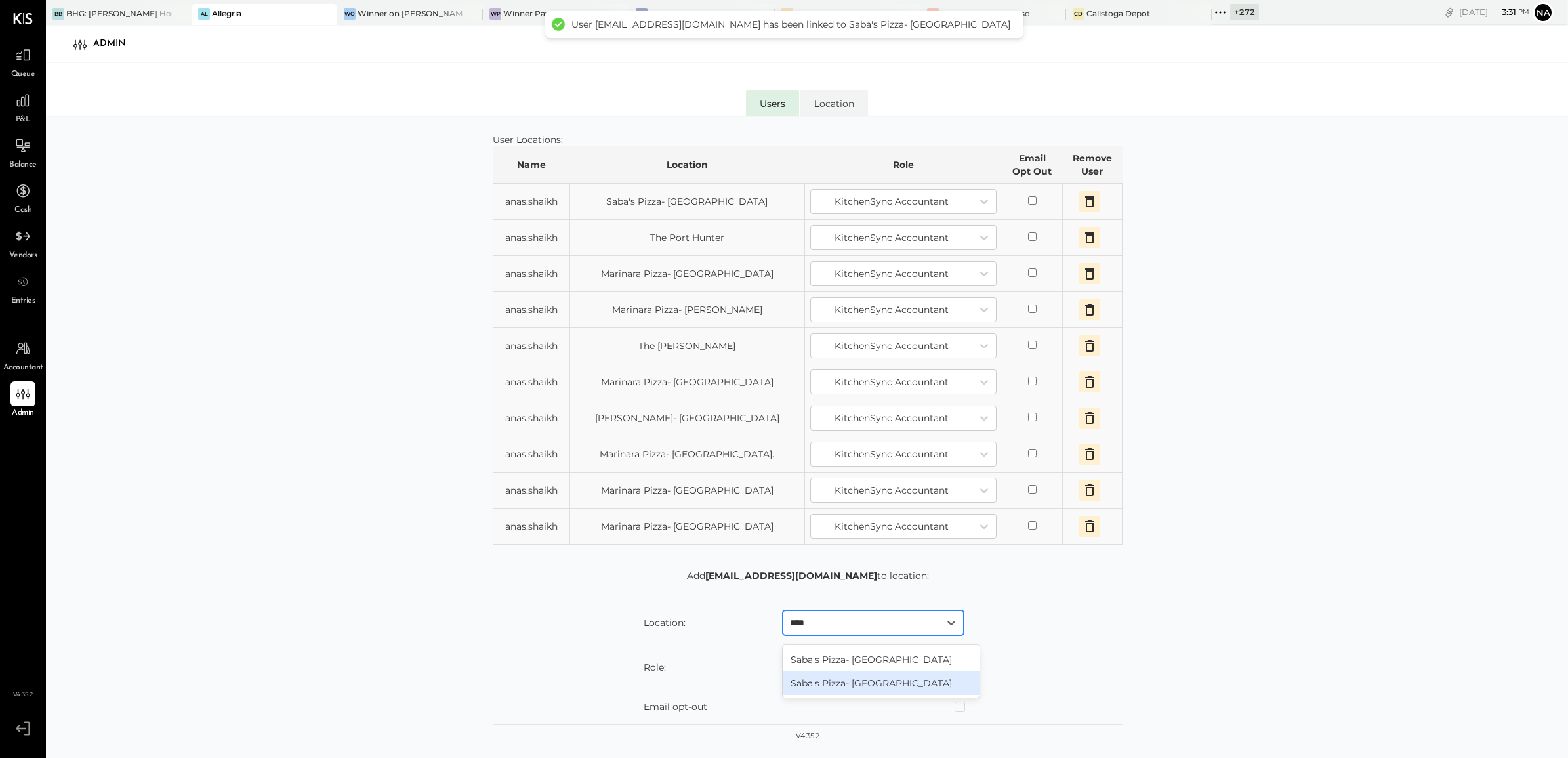
click at [866, 606] on div "Saba's Pizza- [GEOGRAPHIC_DATA]" at bounding box center [881, 683] width 197 height 24
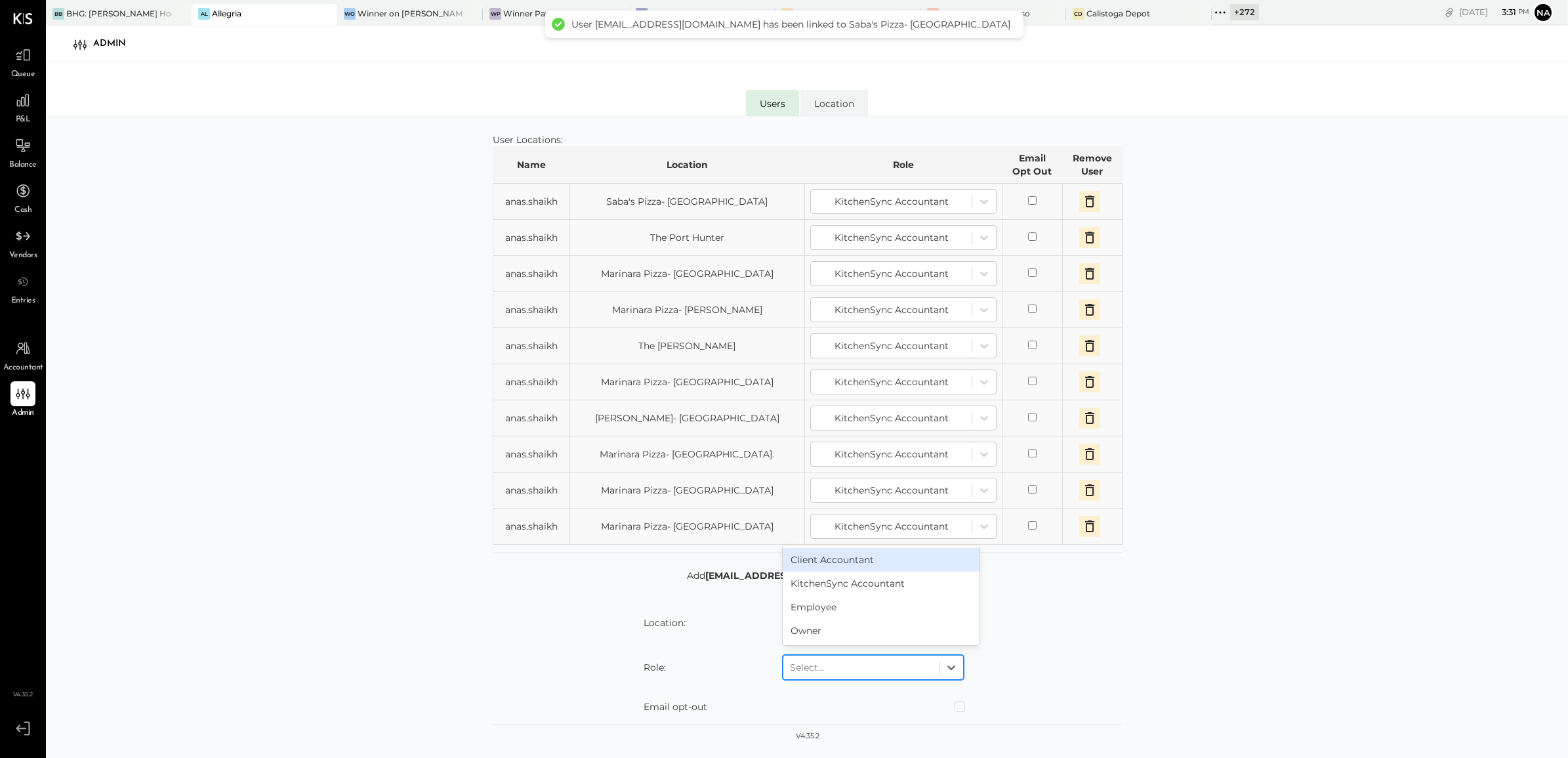
click at [881, 606] on div at bounding box center [861, 667] width 143 height 16
click at [843, 589] on div "KitchenSync Accountant" at bounding box center [881, 584] width 197 height 24
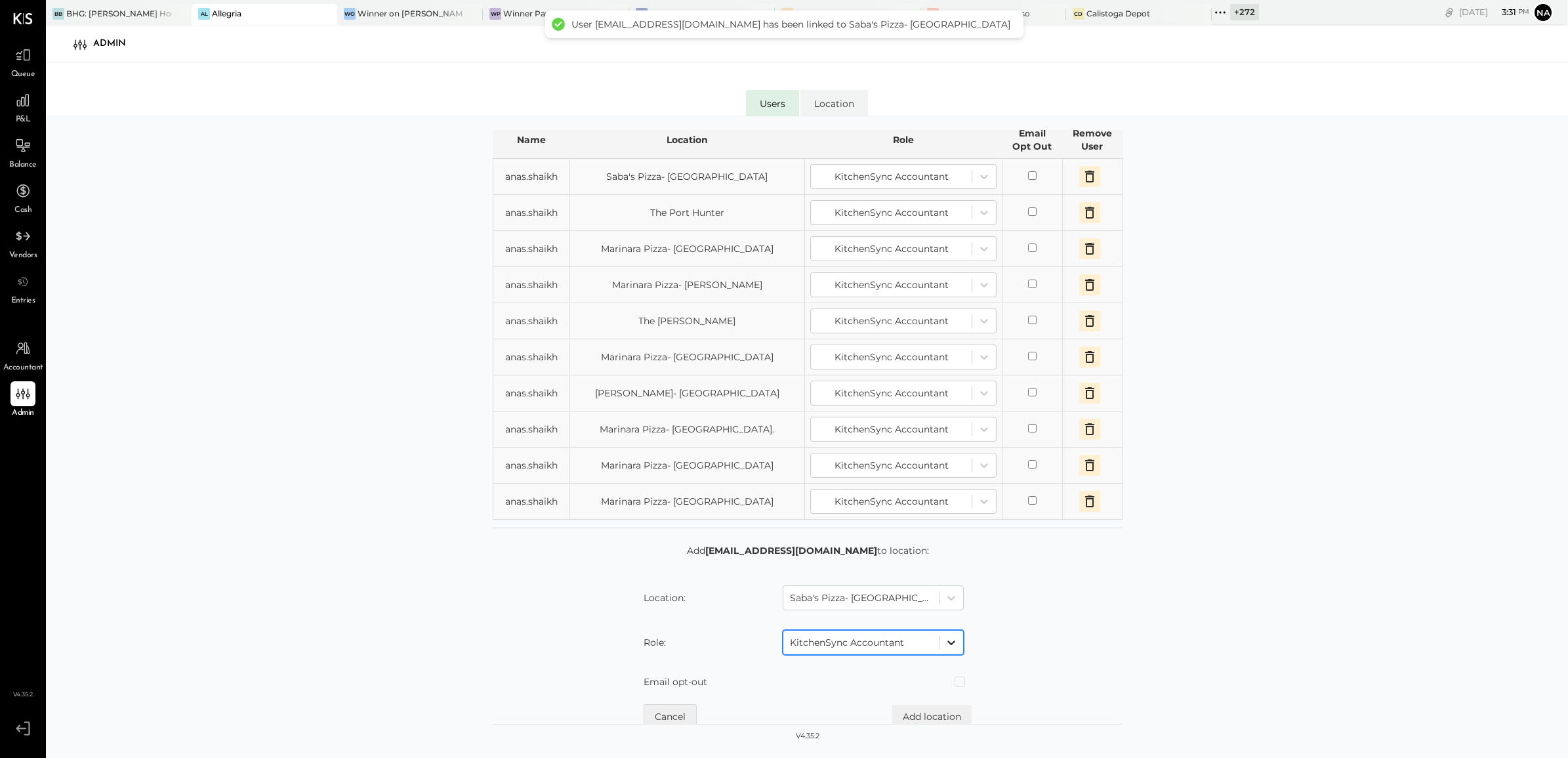
scroll to position [119, 0]
click at [946, 606] on button "Add location" at bounding box center [932, 711] width 80 height 24
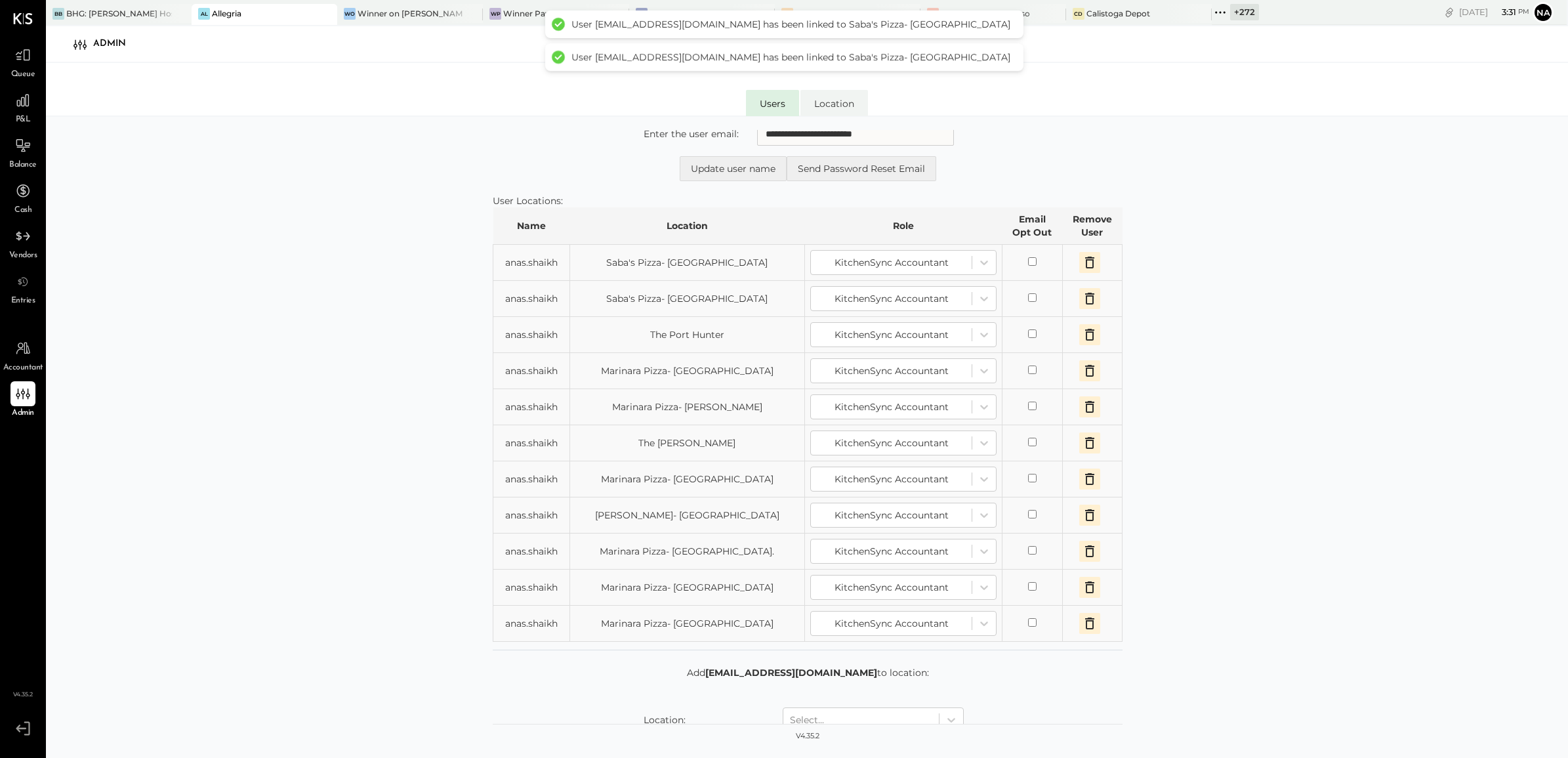
scroll to position [0, 0]
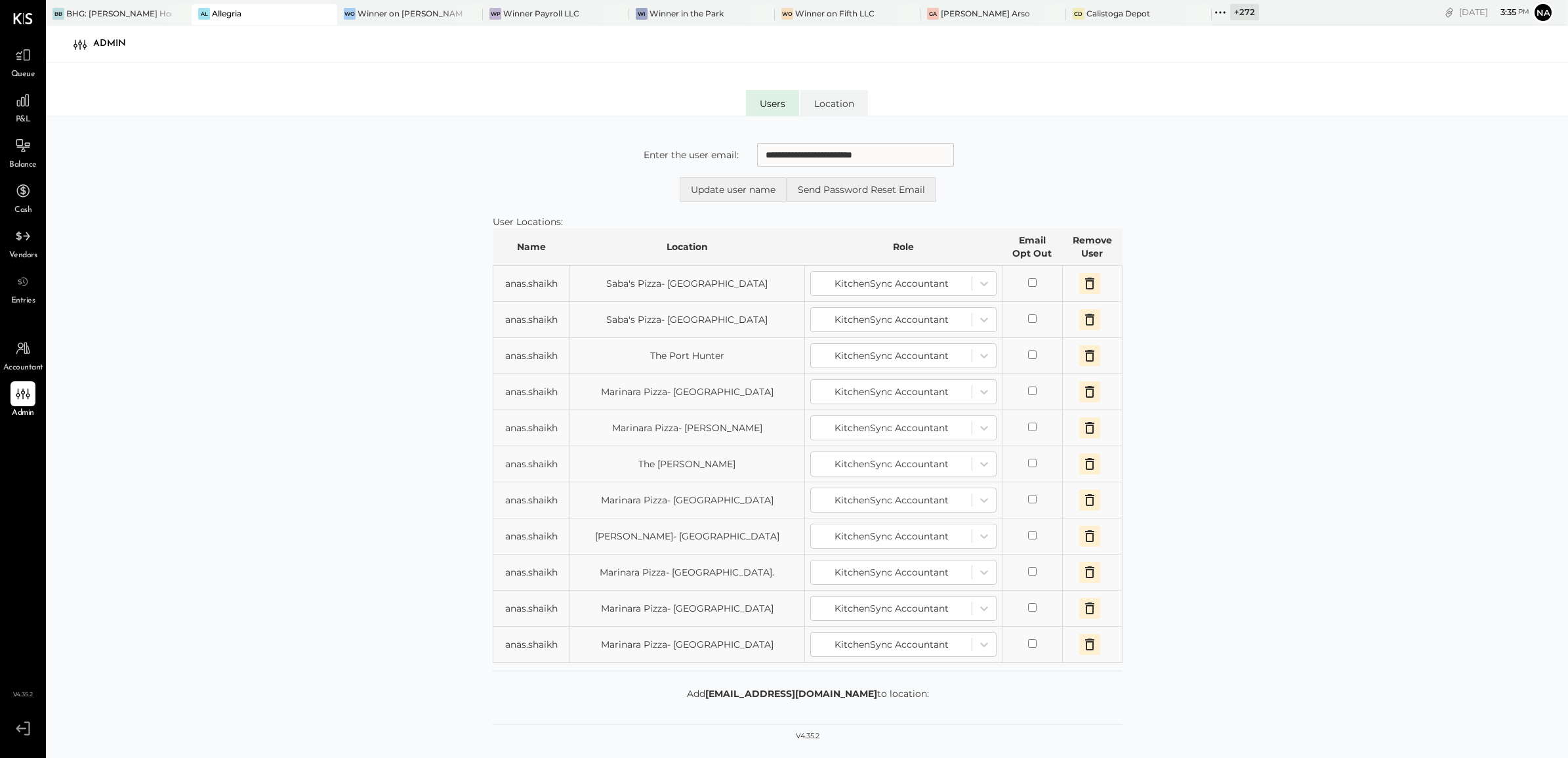
click at [871, 146] on input "**********" at bounding box center [855, 155] width 197 height 24
type input "**********"
click at [995, 166] on form "**********" at bounding box center [807, 173] width 630 height 59
click at [768, 196] on button "Update user name" at bounding box center [733, 190] width 107 height 25
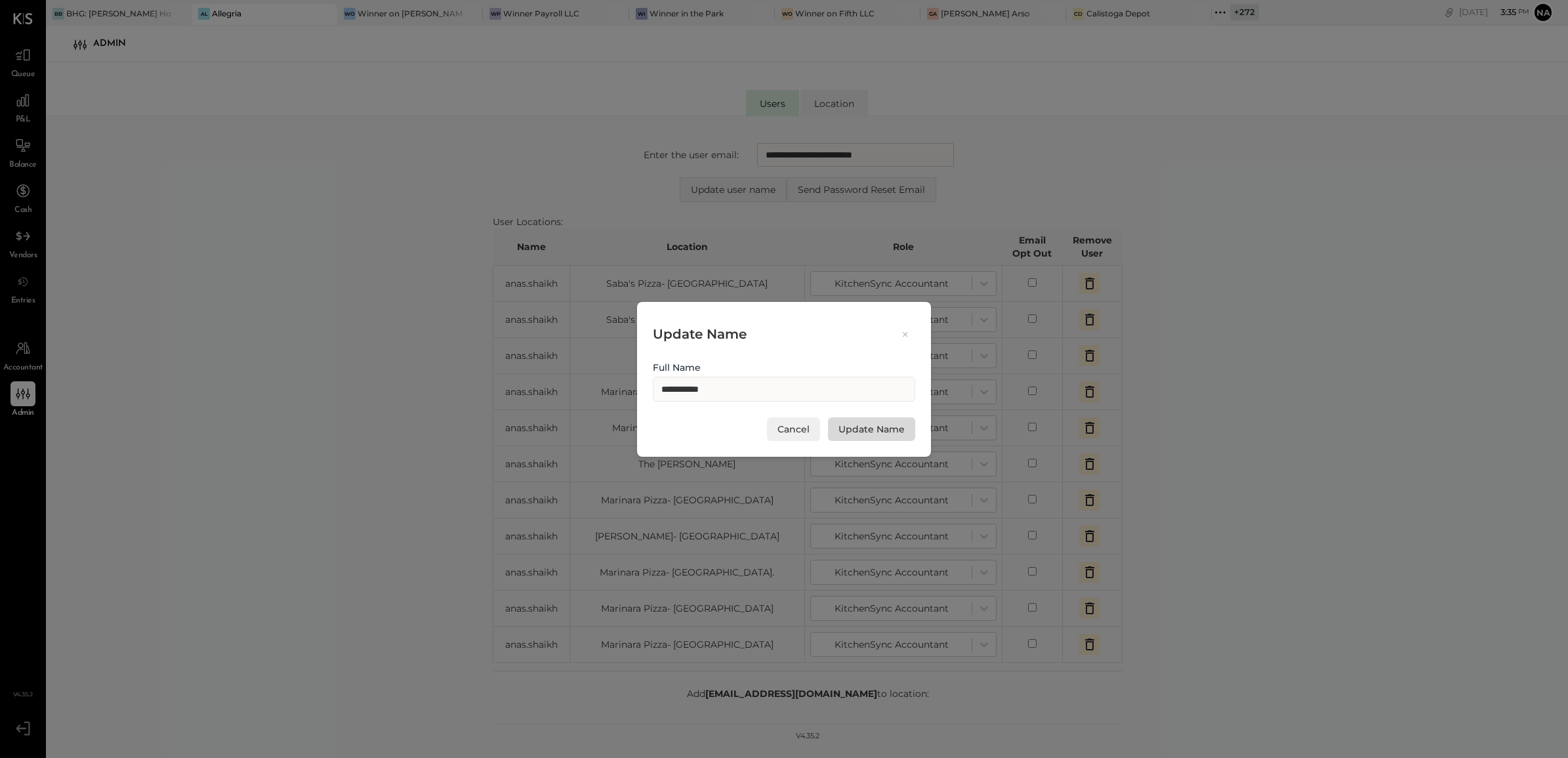
click at [863, 425] on button "Update Name" at bounding box center [872, 429] width 87 height 24
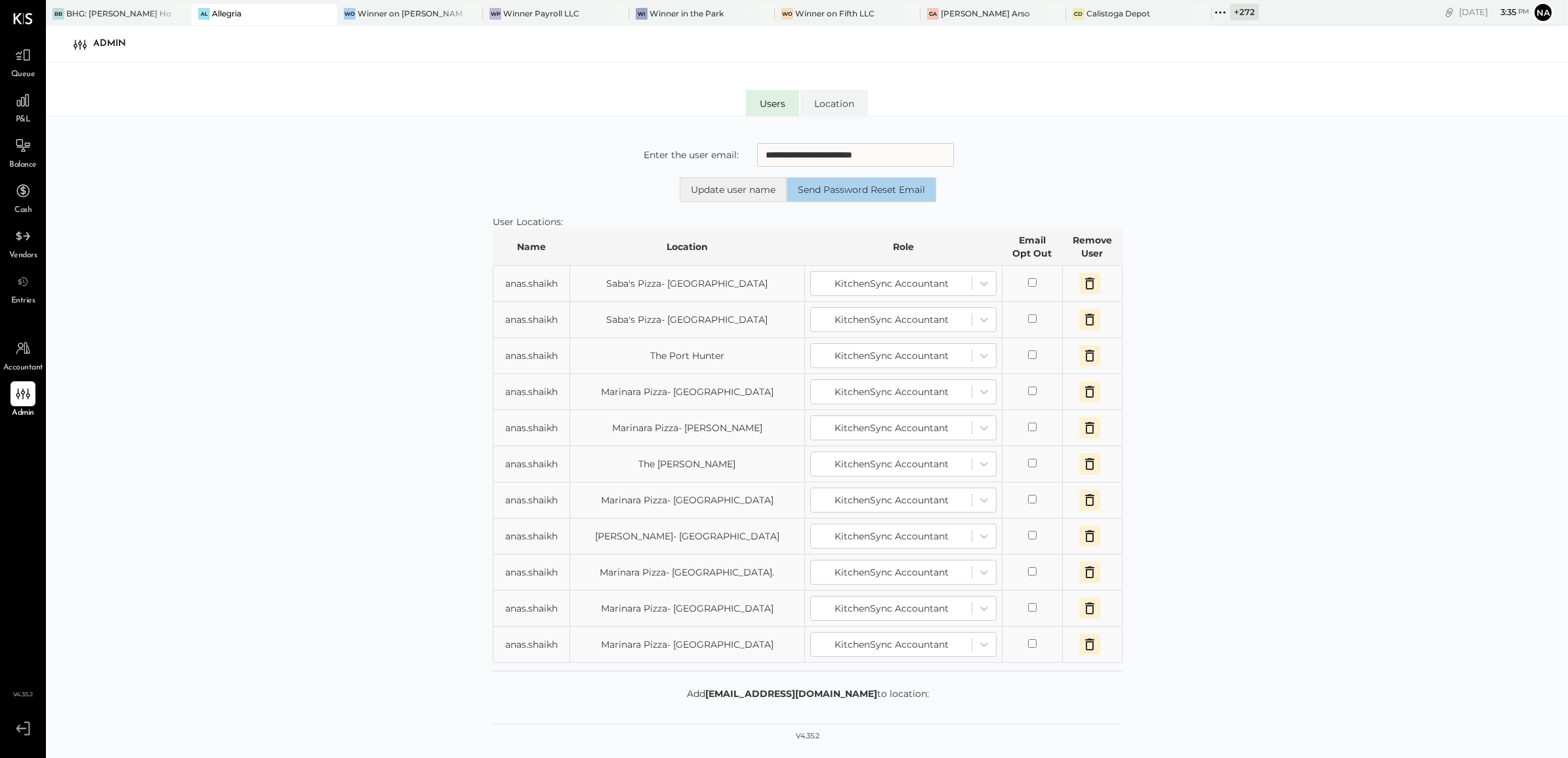
click at [913, 195] on button "Send Password Reset Email" at bounding box center [861, 190] width 150 height 25
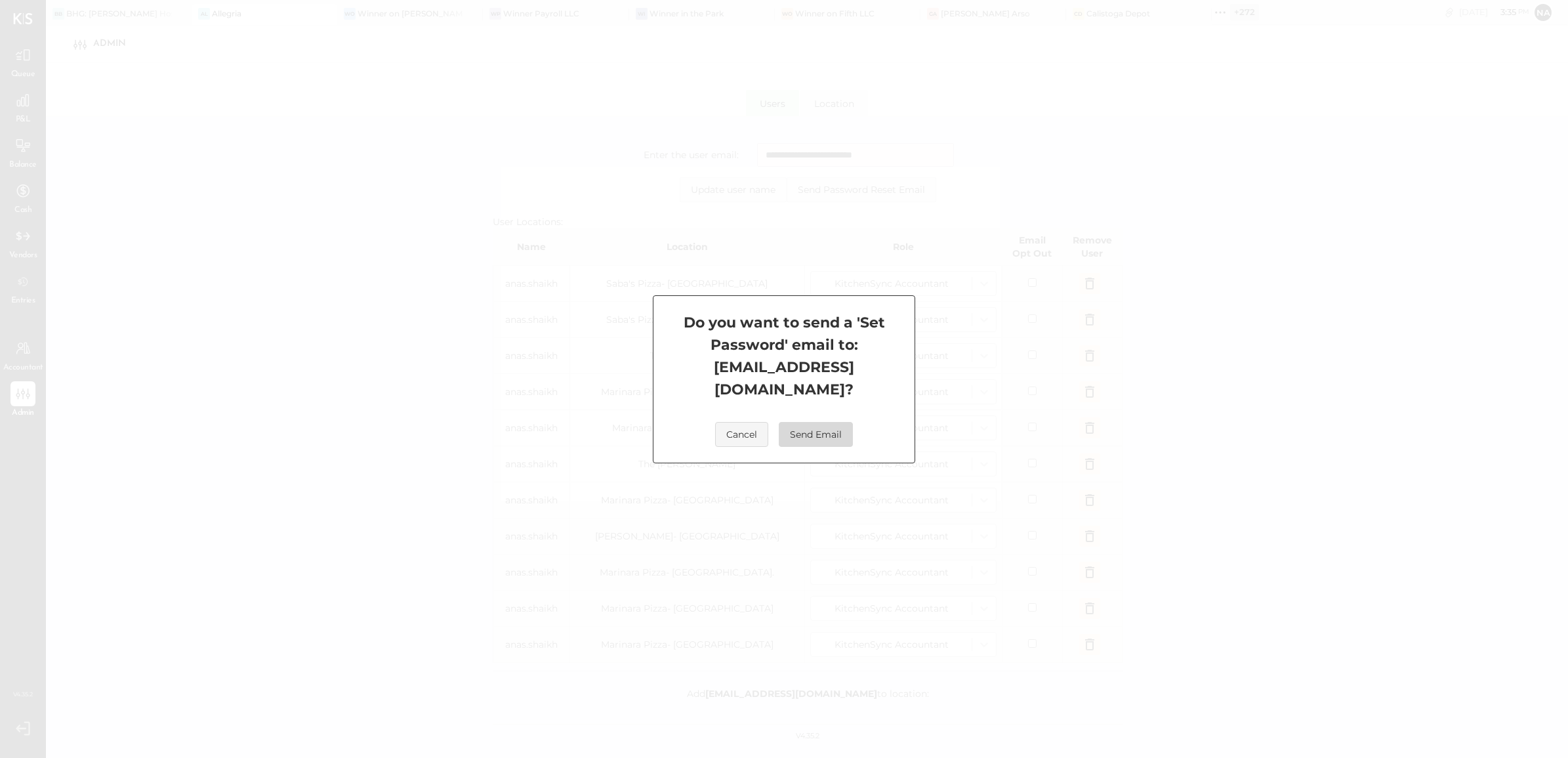
click at [827, 426] on button "Send Email" at bounding box center [816, 434] width 74 height 25
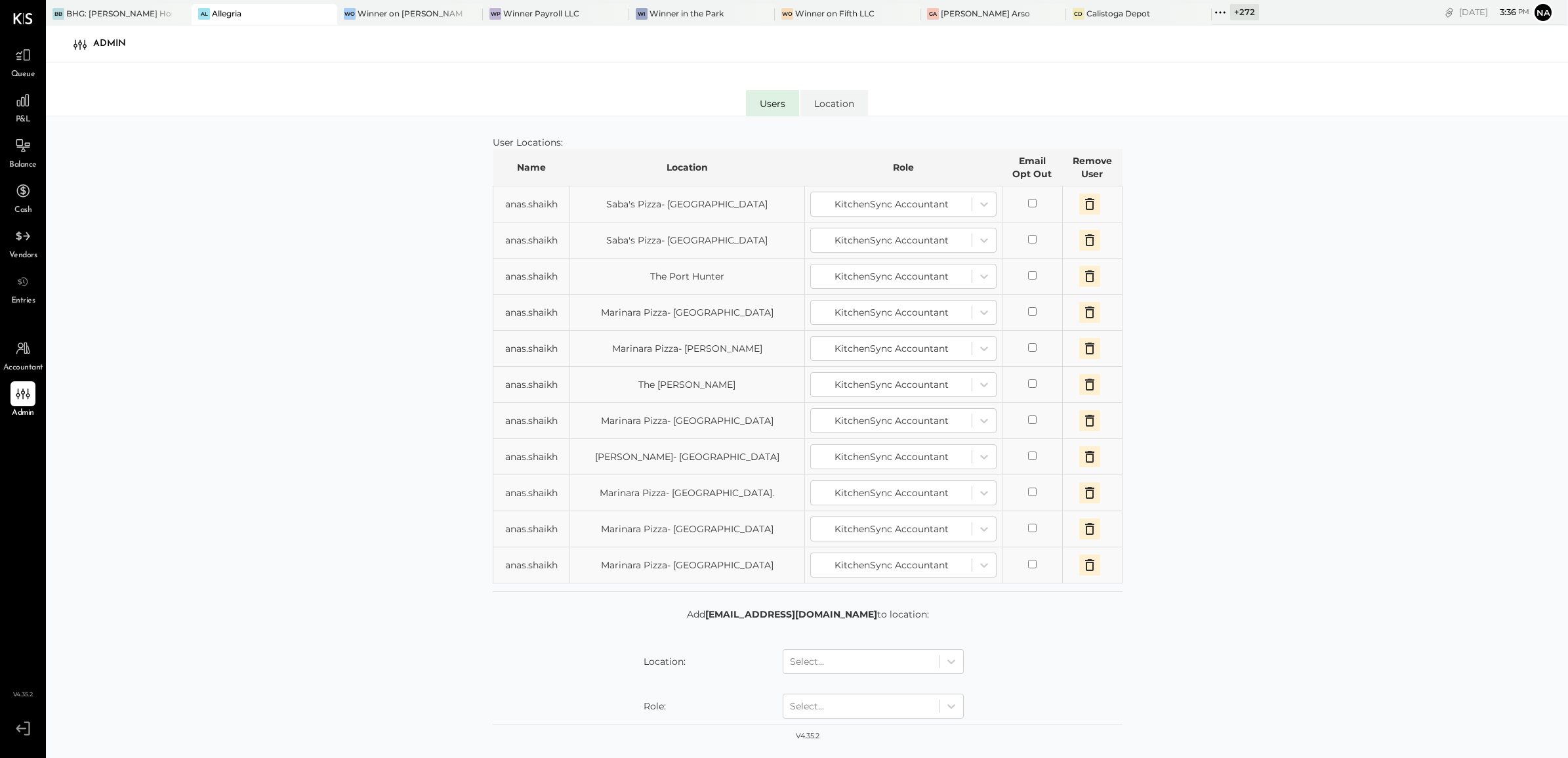
scroll to position [156, 0]
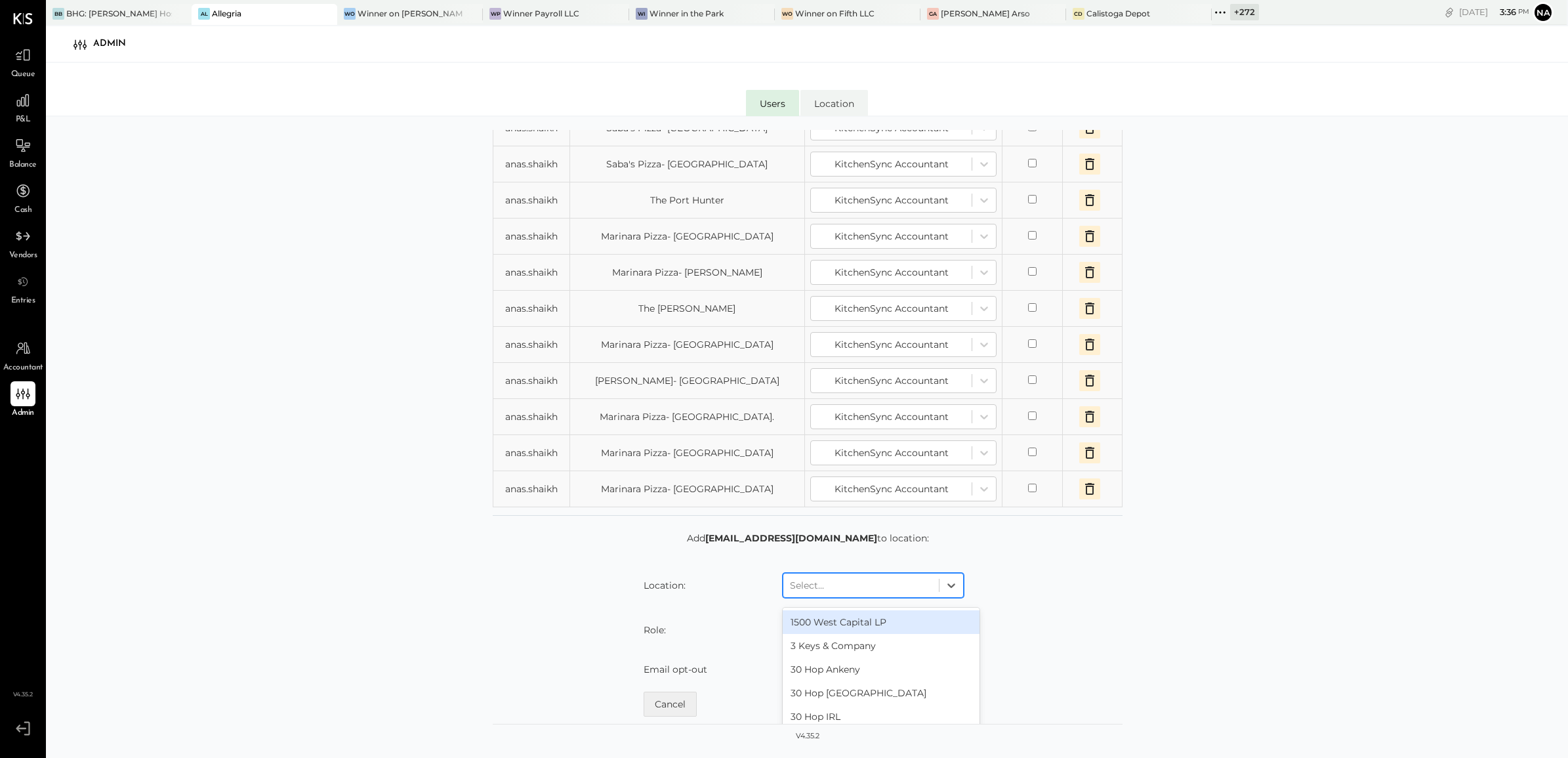
click at [825, 592] on div at bounding box center [861, 585] width 143 height 16
type input "**"
click at [783, 606] on div "Allegria" at bounding box center [881, 669] width 197 height 24
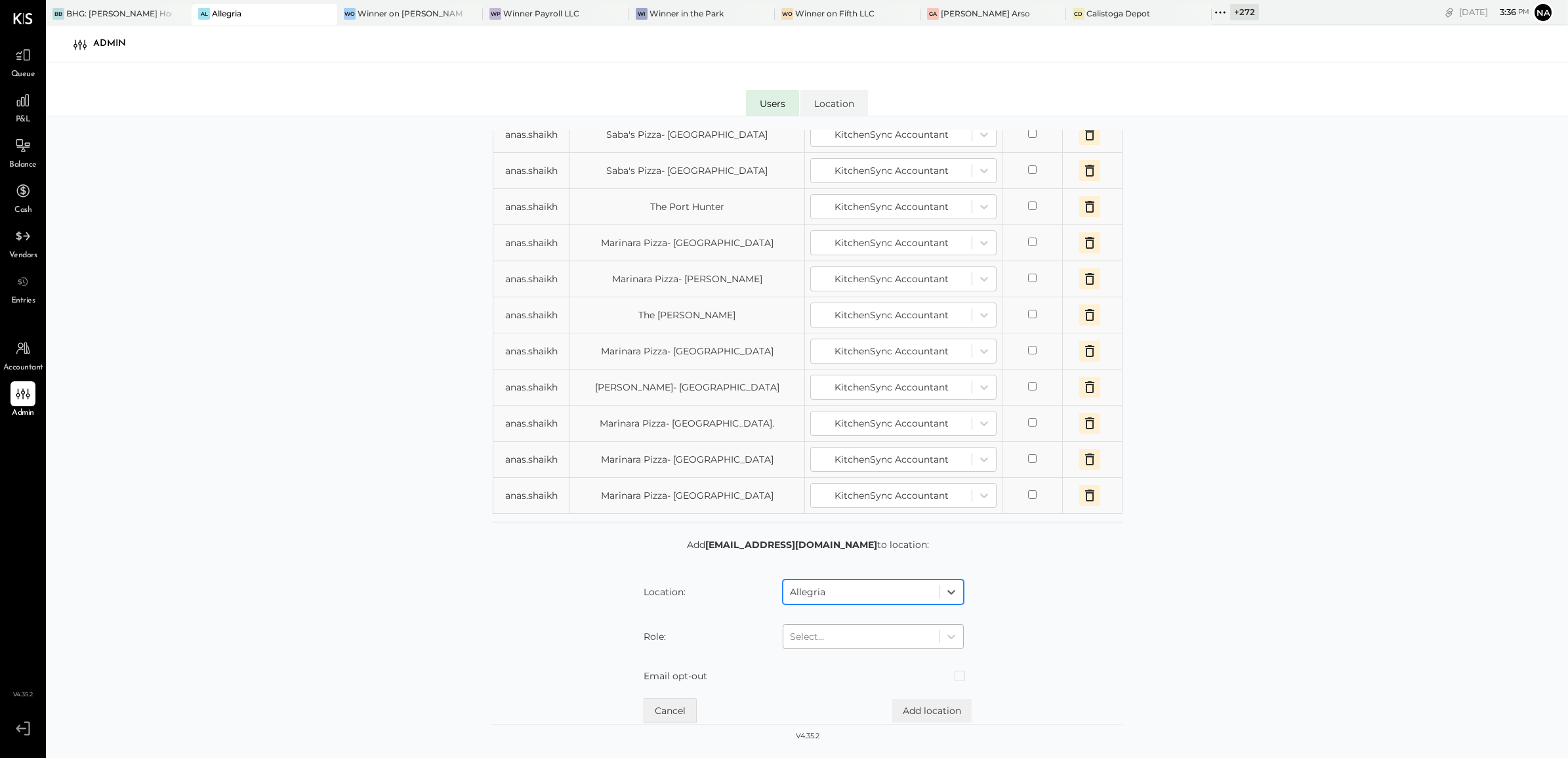
click at [821, 606] on div at bounding box center [861, 636] width 143 height 16
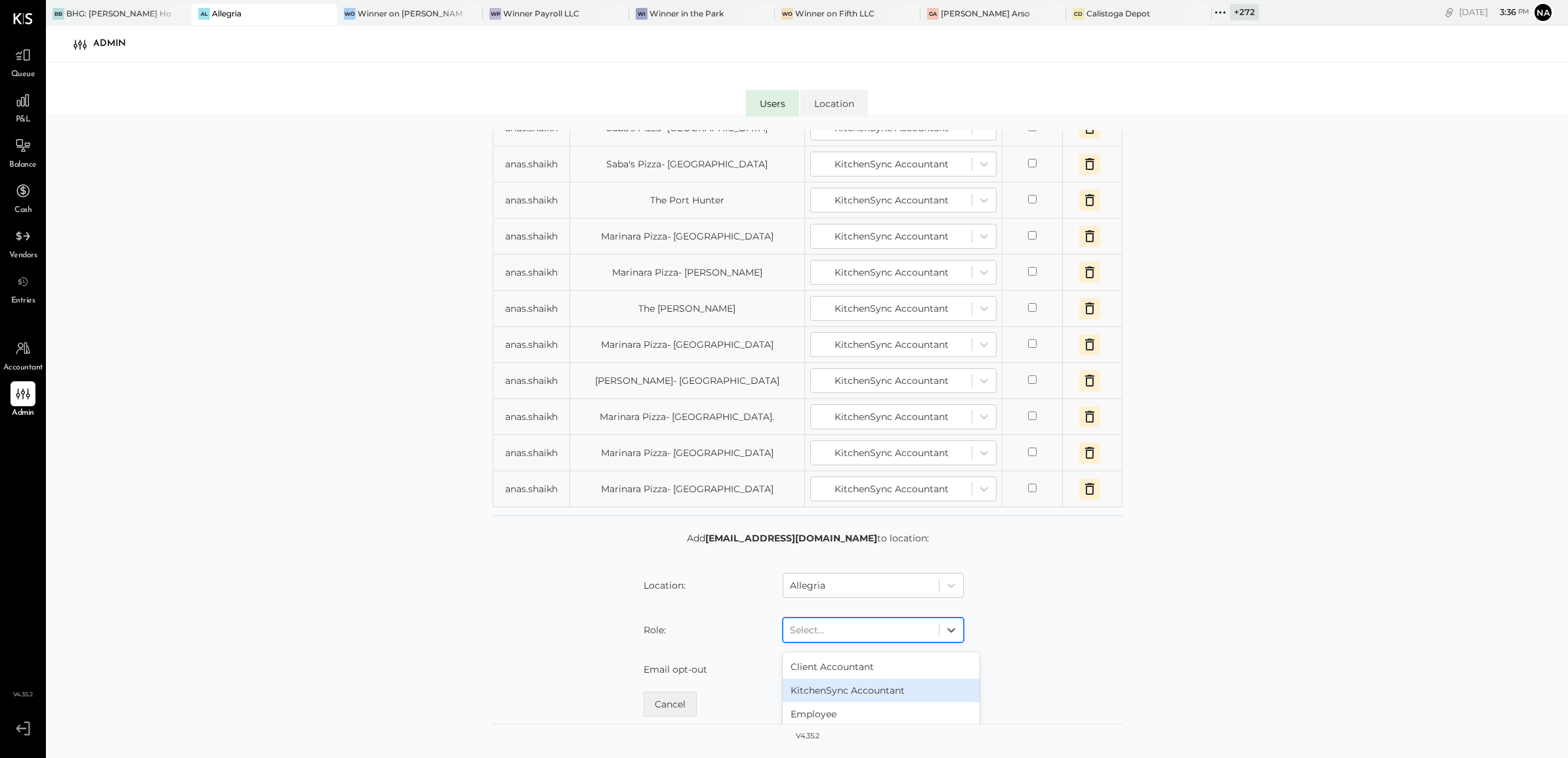
click at [835, 606] on div "KitchenSync Accountant" at bounding box center [881, 691] width 197 height 24
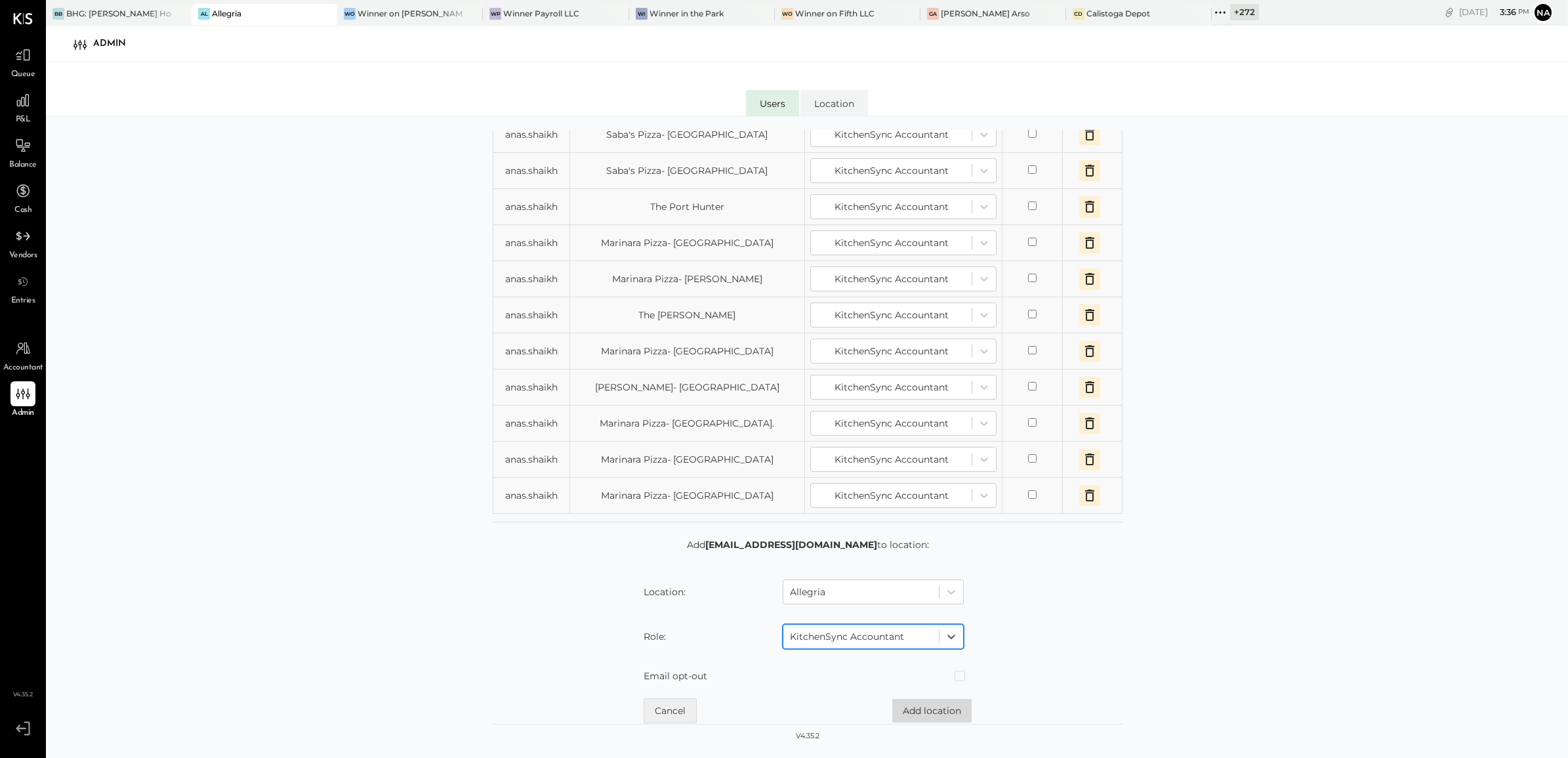
click at [926, 606] on button "Add location" at bounding box center [932, 711] width 80 height 24
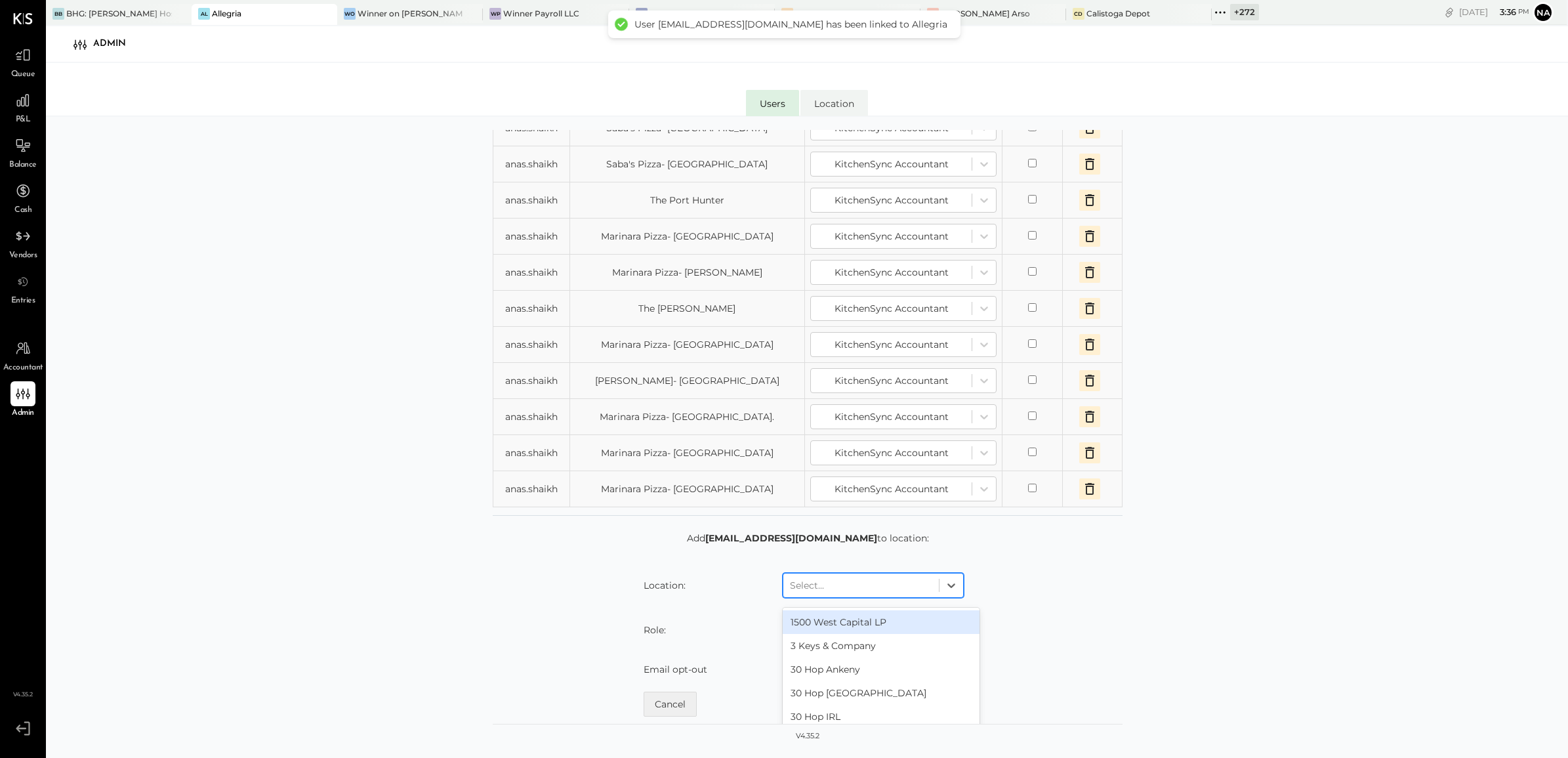
click at [852, 591] on div at bounding box center [861, 585] width 143 height 16
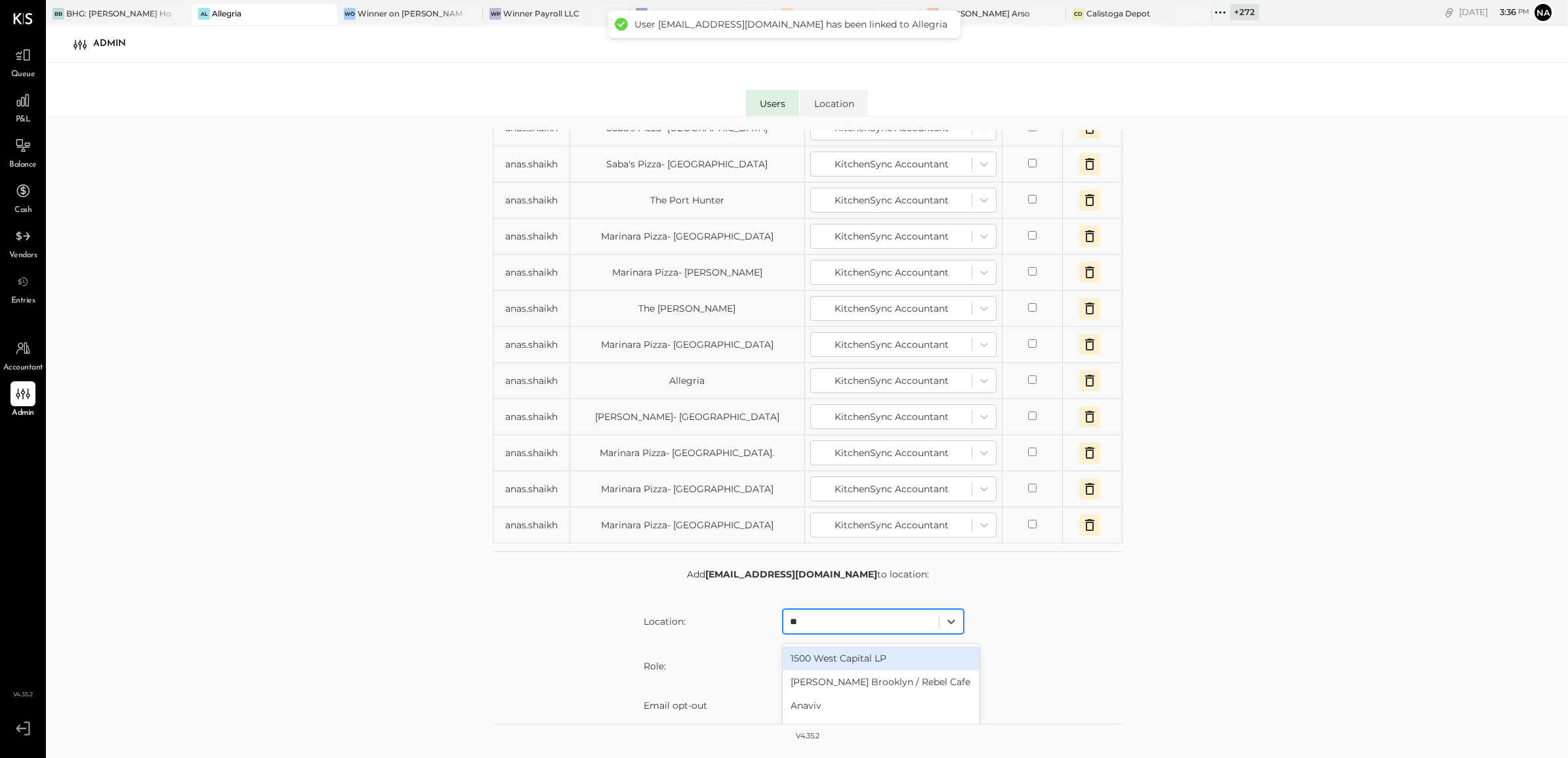
type input "***"
click at [829, 606] on div "Cantina Italiana" at bounding box center [881, 695] width 197 height 24
click at [824, 606] on div at bounding box center [861, 666] width 143 height 16
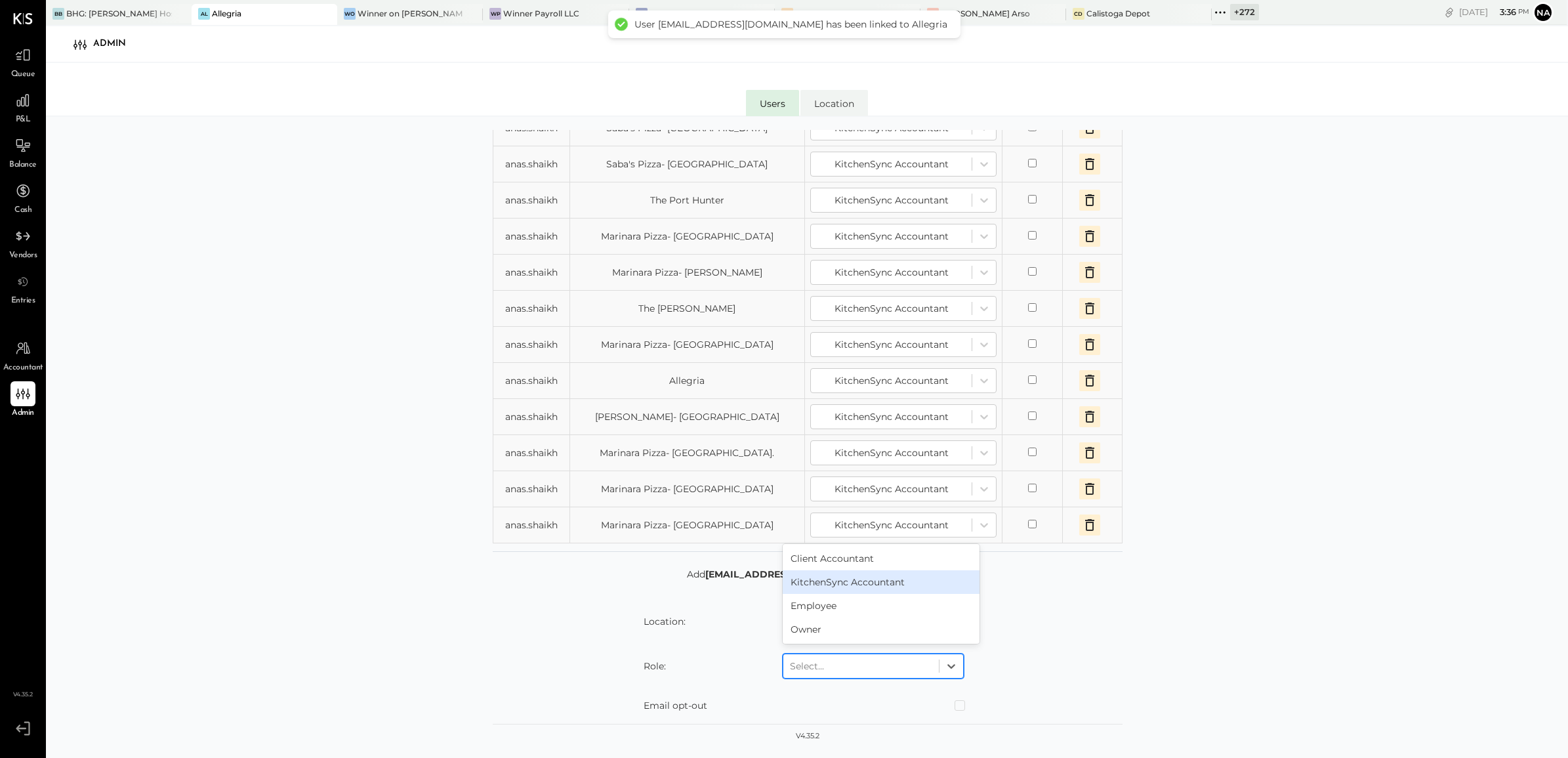
click at [857, 591] on div "KitchenSync Accountant" at bounding box center [881, 582] width 197 height 24
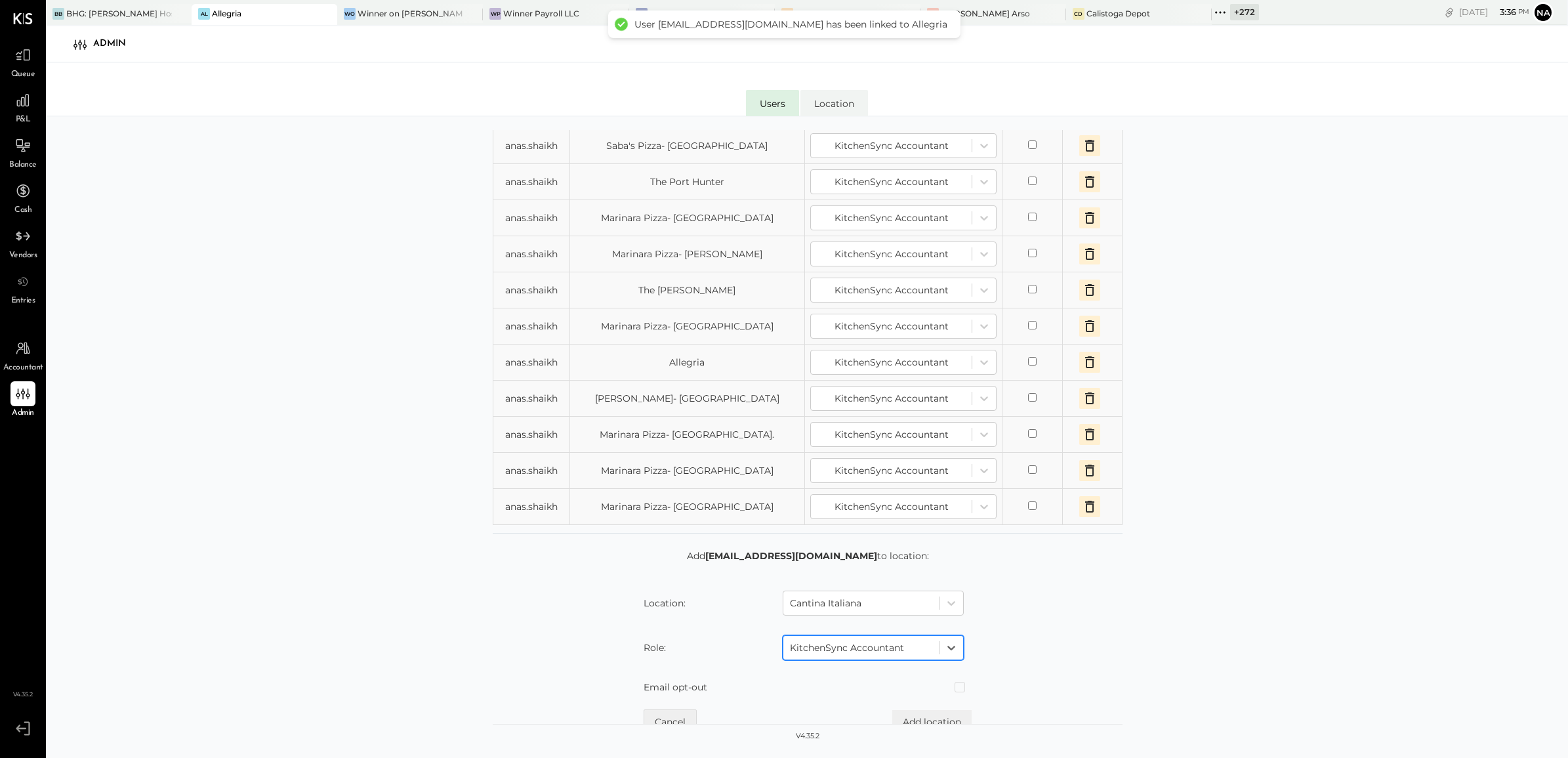
scroll to position [191, 0]
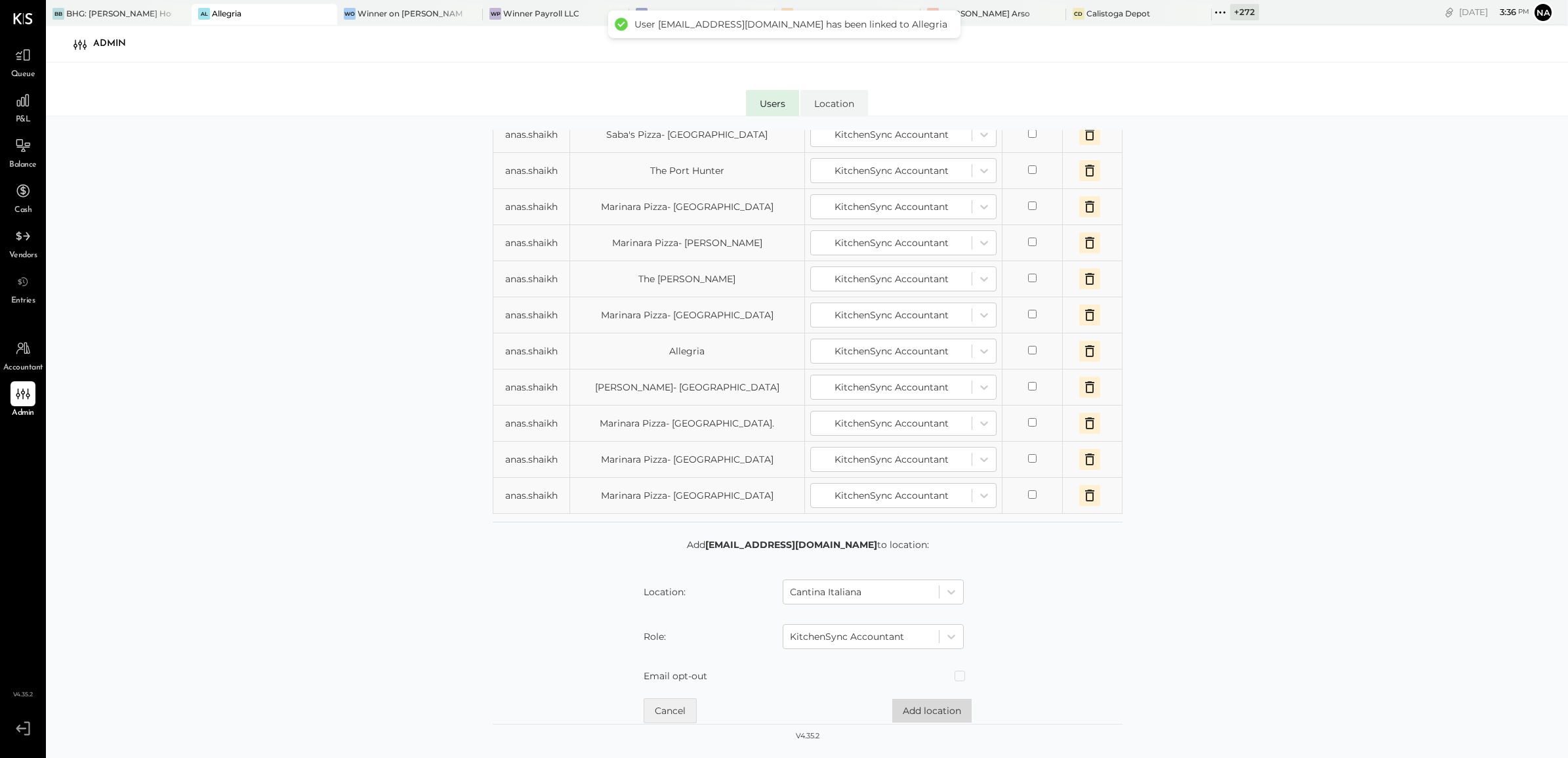
click at [940, 606] on button "Add location" at bounding box center [932, 711] width 80 height 24
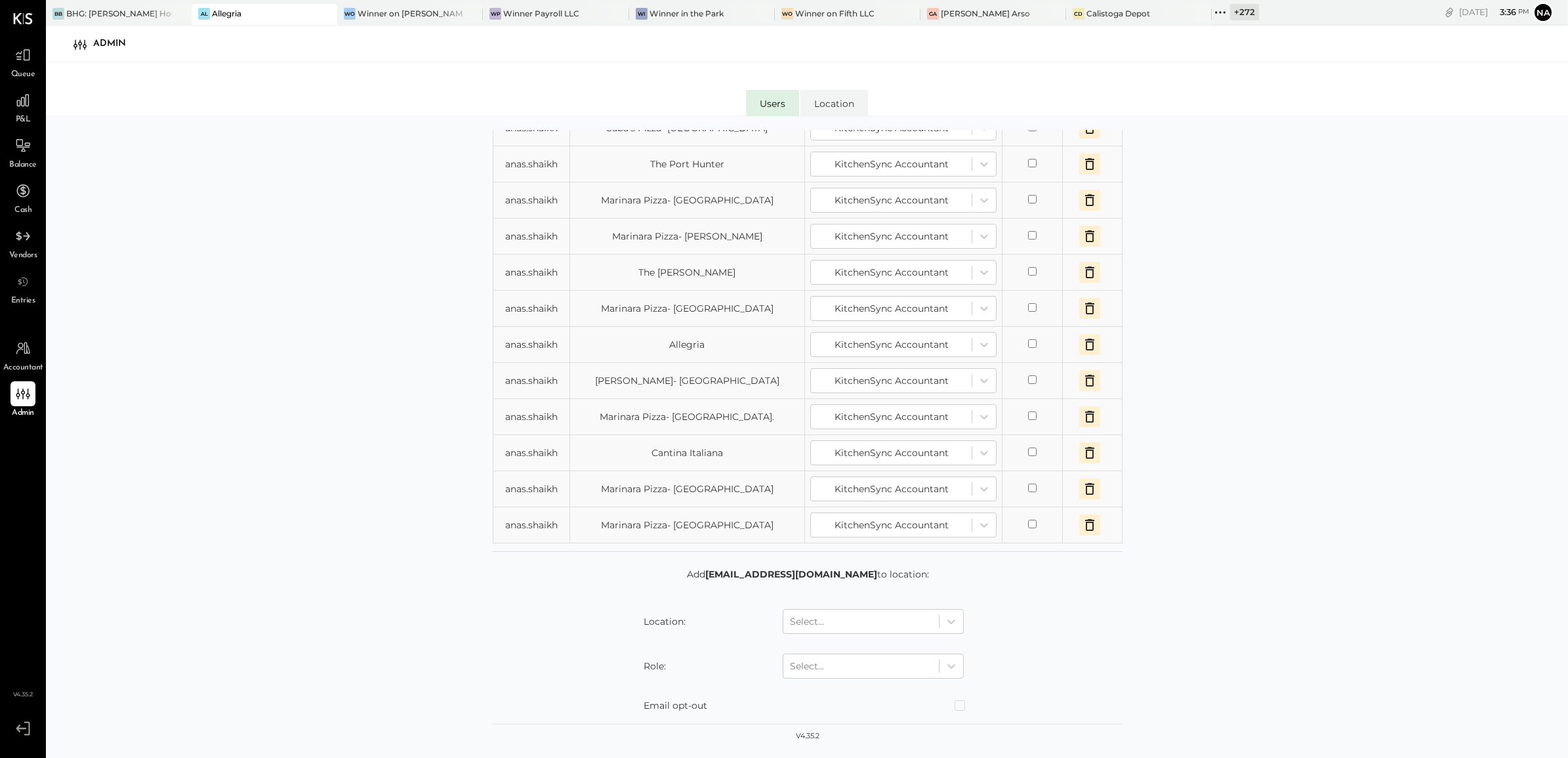
click at [845, 606] on form "Add [EMAIL_ADDRESS][DOMAIN_NAME] to location: Location: Select... Role: Select.…" at bounding box center [807, 660] width 630 height 185
click at [850, 606] on div at bounding box center [861, 621] width 143 height 16
type input "**"
click at [897, 606] on div "Kokomo Restaurant" at bounding box center [881, 695] width 197 height 24
click at [887, 606] on div at bounding box center [861, 666] width 143 height 16
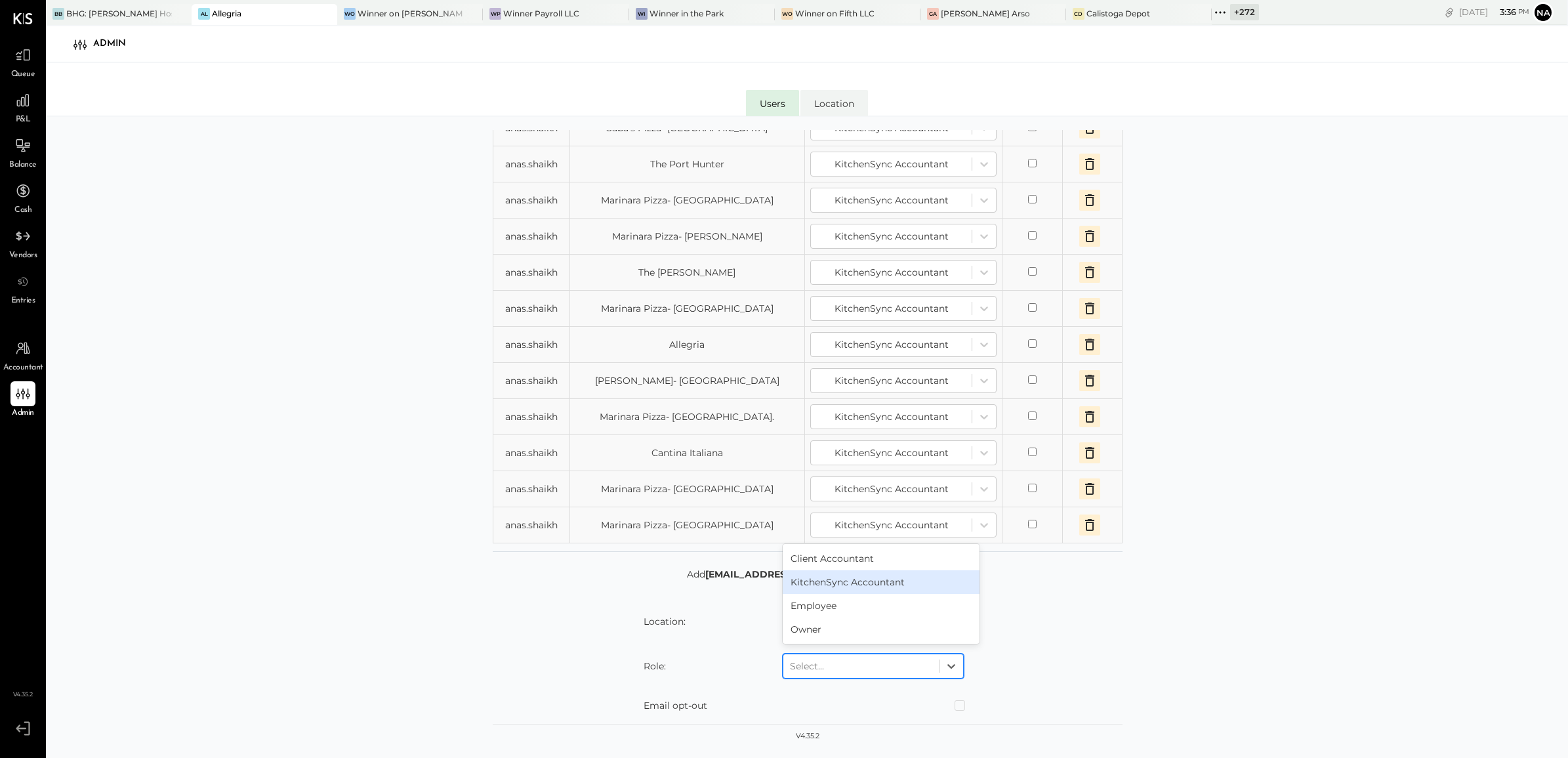
click at [862, 589] on div "KitchenSync Accountant" at bounding box center [881, 582] width 197 height 24
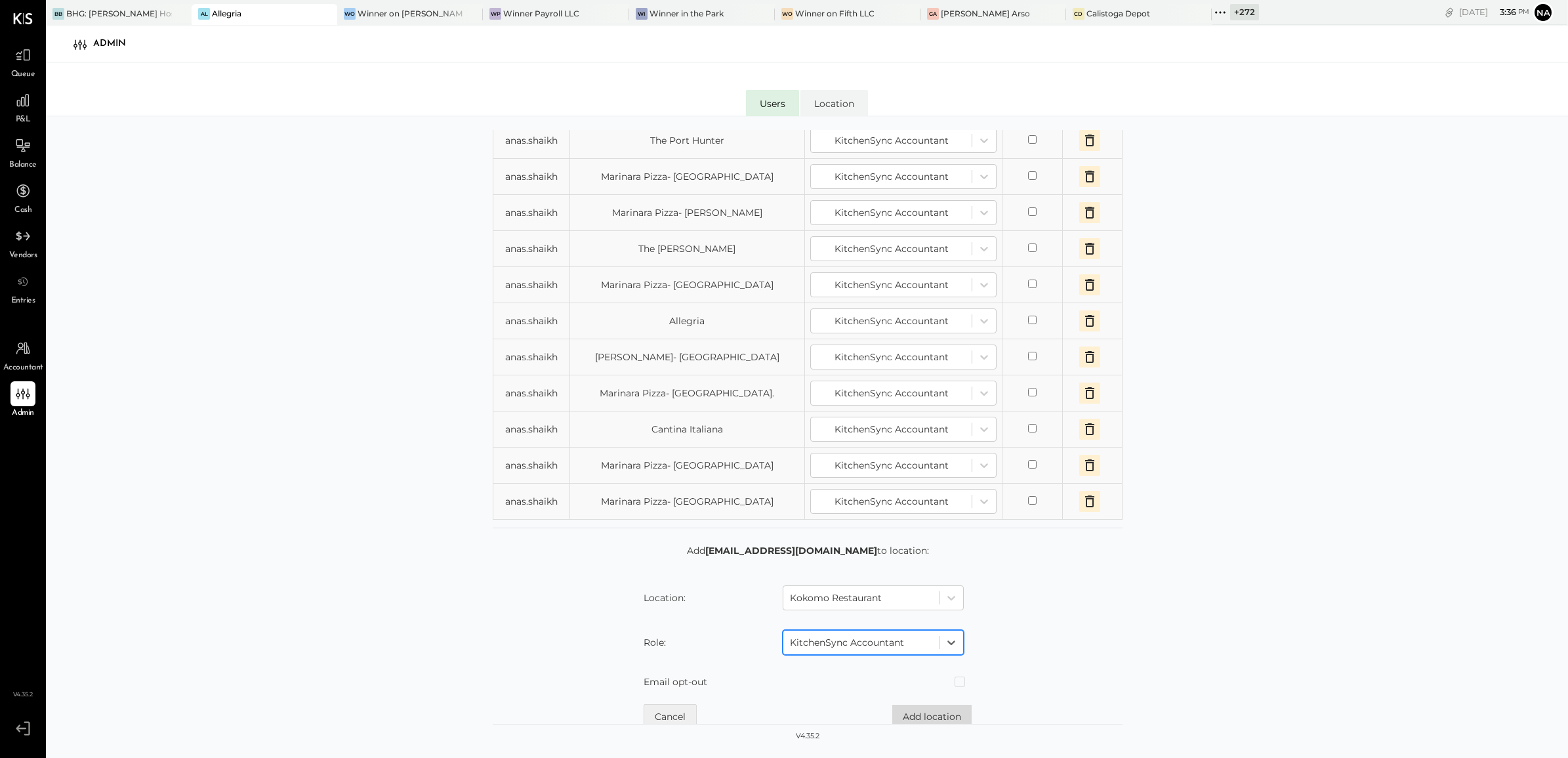
scroll to position [228, 0]
click at [940, 606] on button "Add location" at bounding box center [932, 711] width 80 height 24
click at [866, 595] on div at bounding box center [821, 592] width 143 height 16
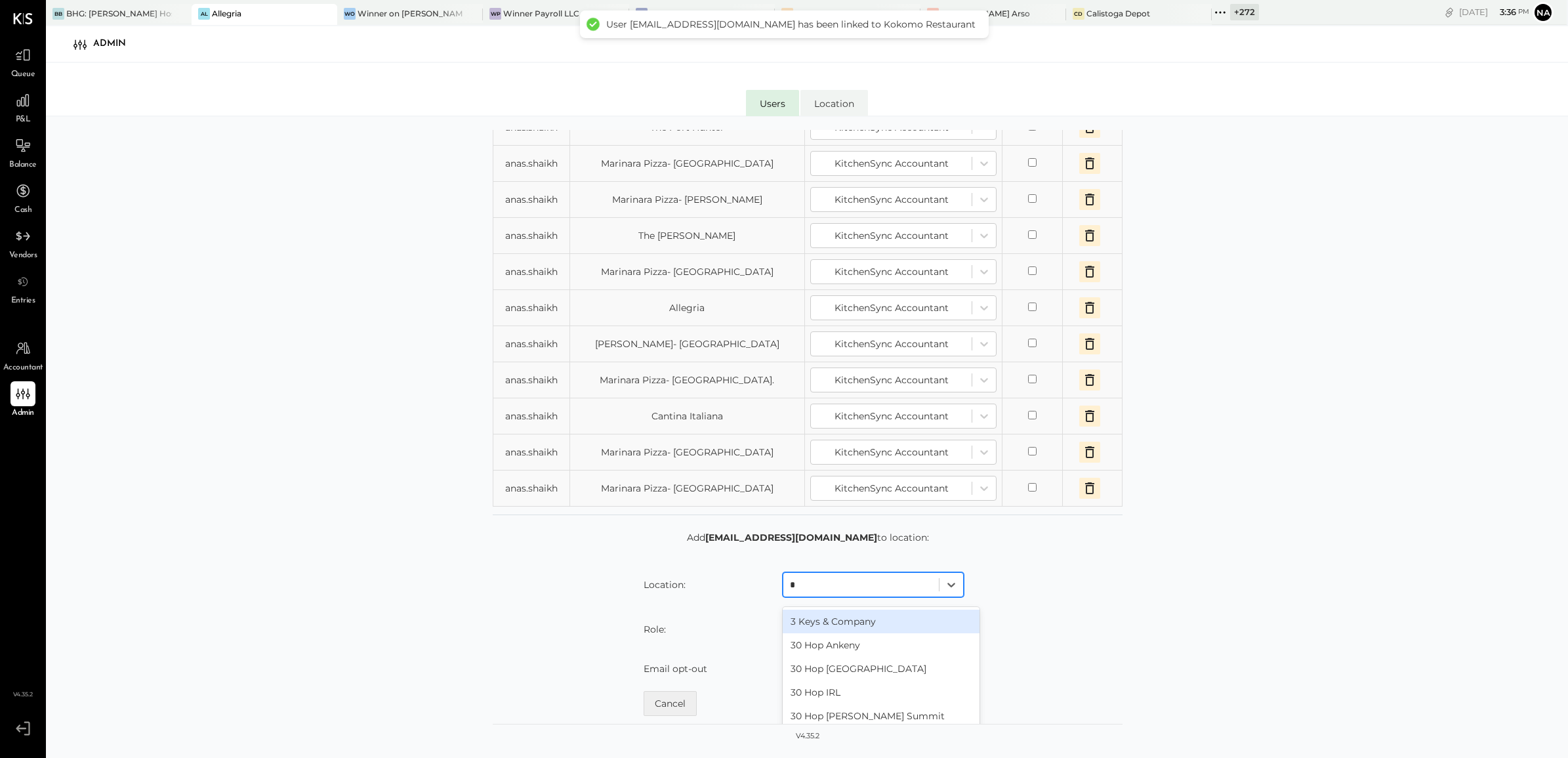
type input "**"
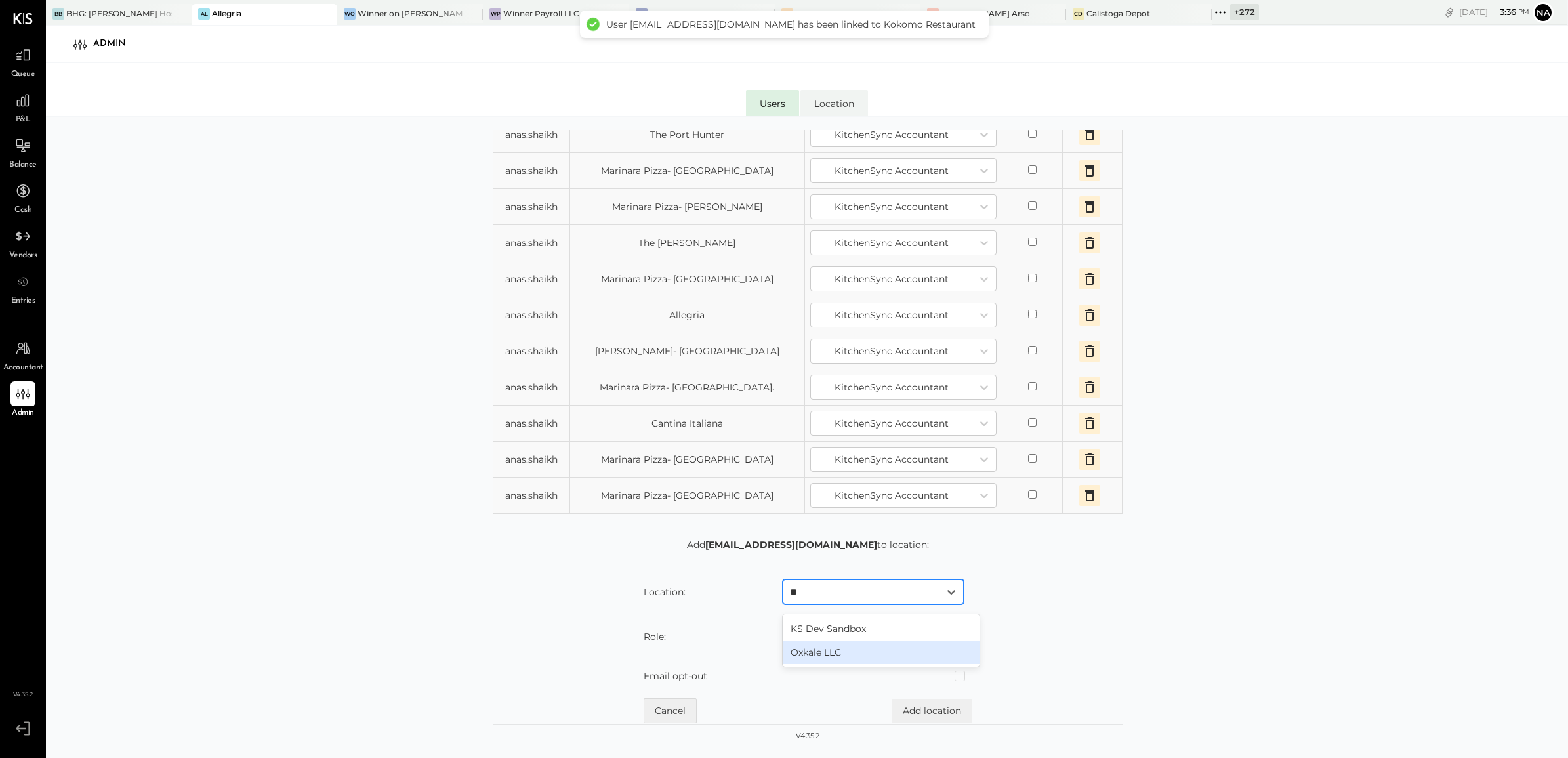
click at [874, 606] on div "Oxkale LLC" at bounding box center [881, 652] width 197 height 24
click at [874, 606] on div at bounding box center [861, 636] width 143 height 16
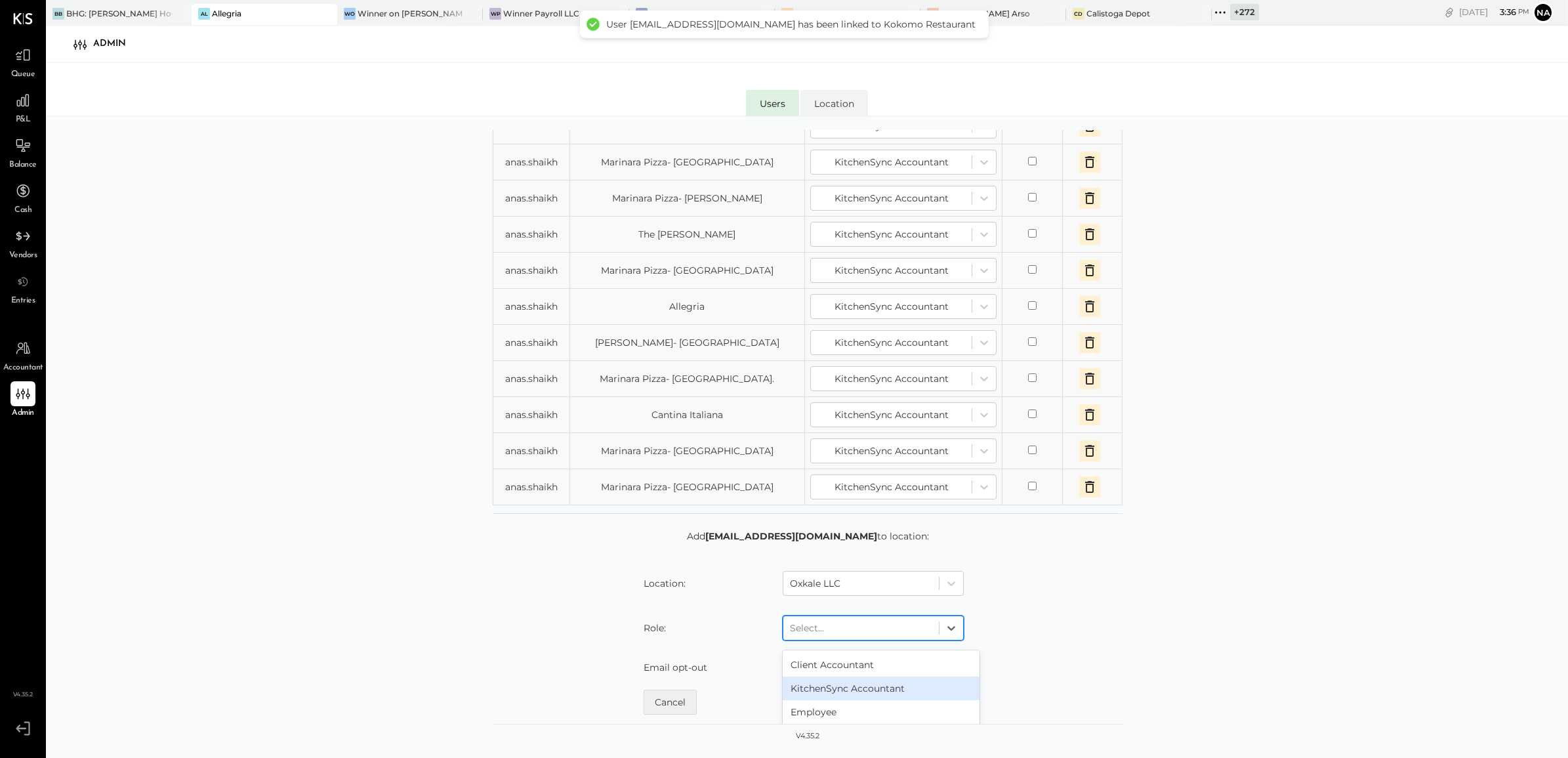
click at [858, 606] on div "KitchenSync Accountant" at bounding box center [881, 689] width 197 height 24
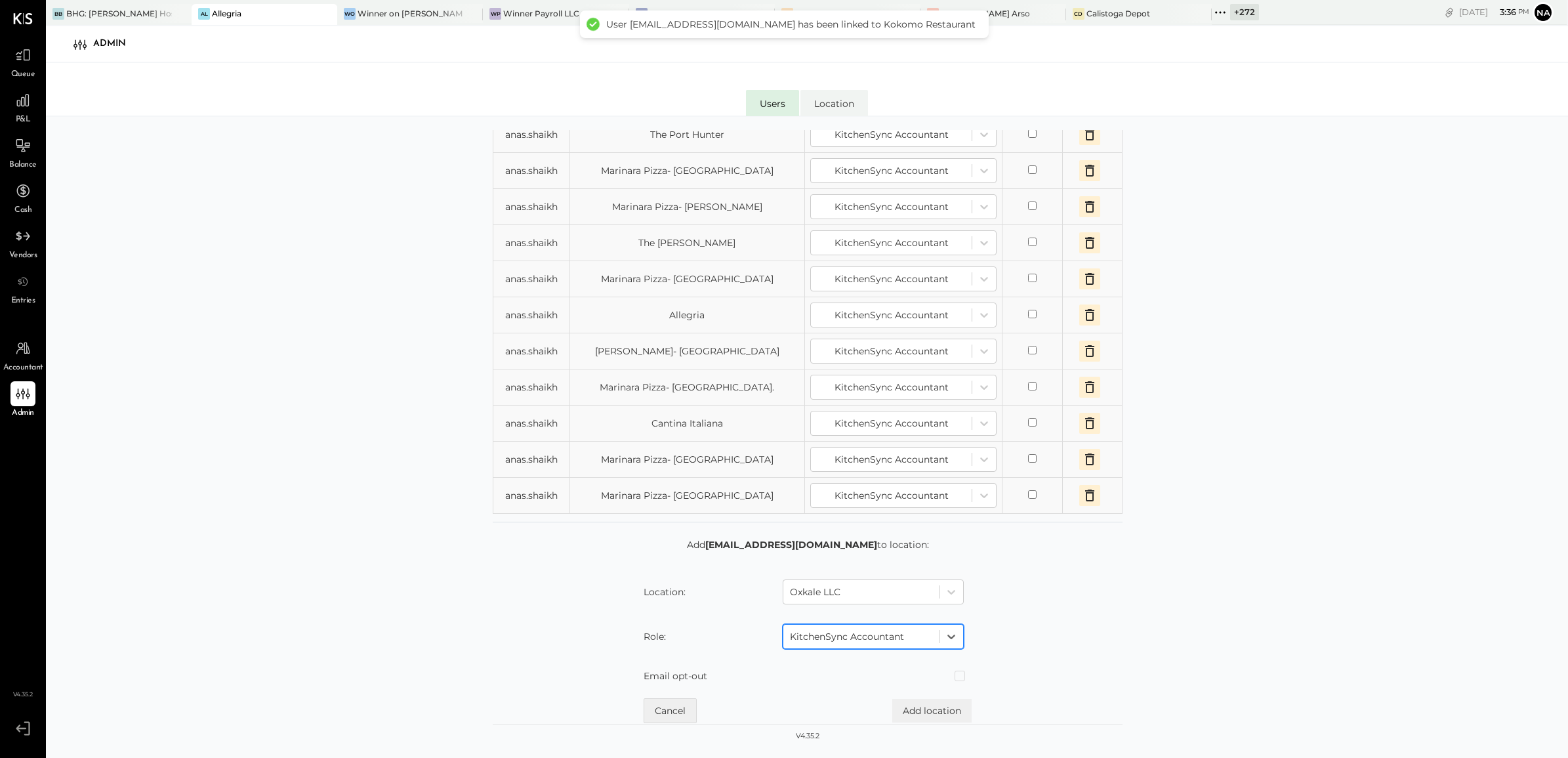
scroll to position [264, 0]
click at [938, 606] on button "Add location" at bounding box center [932, 711] width 80 height 24
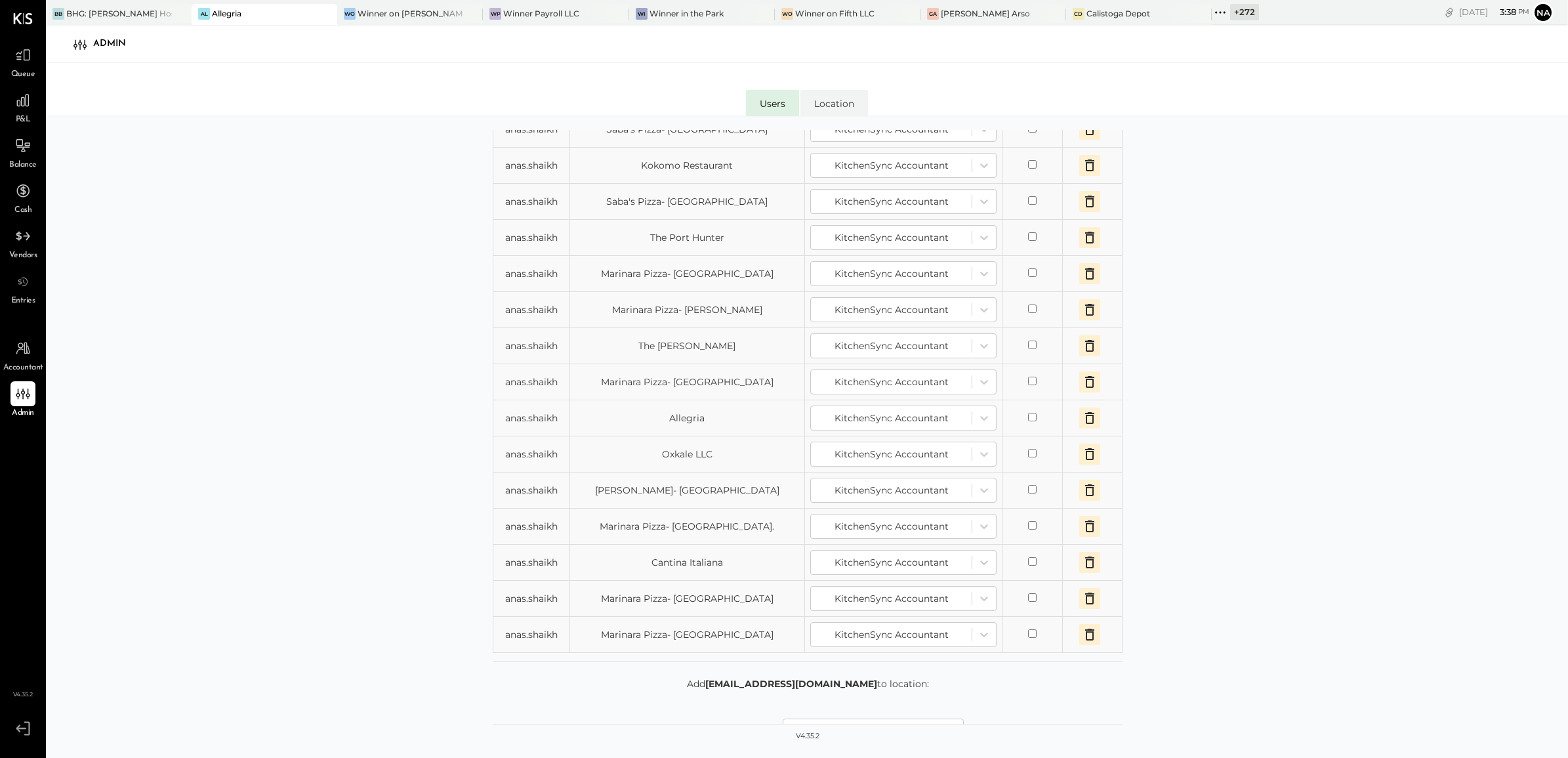
scroll to position [0, 0]
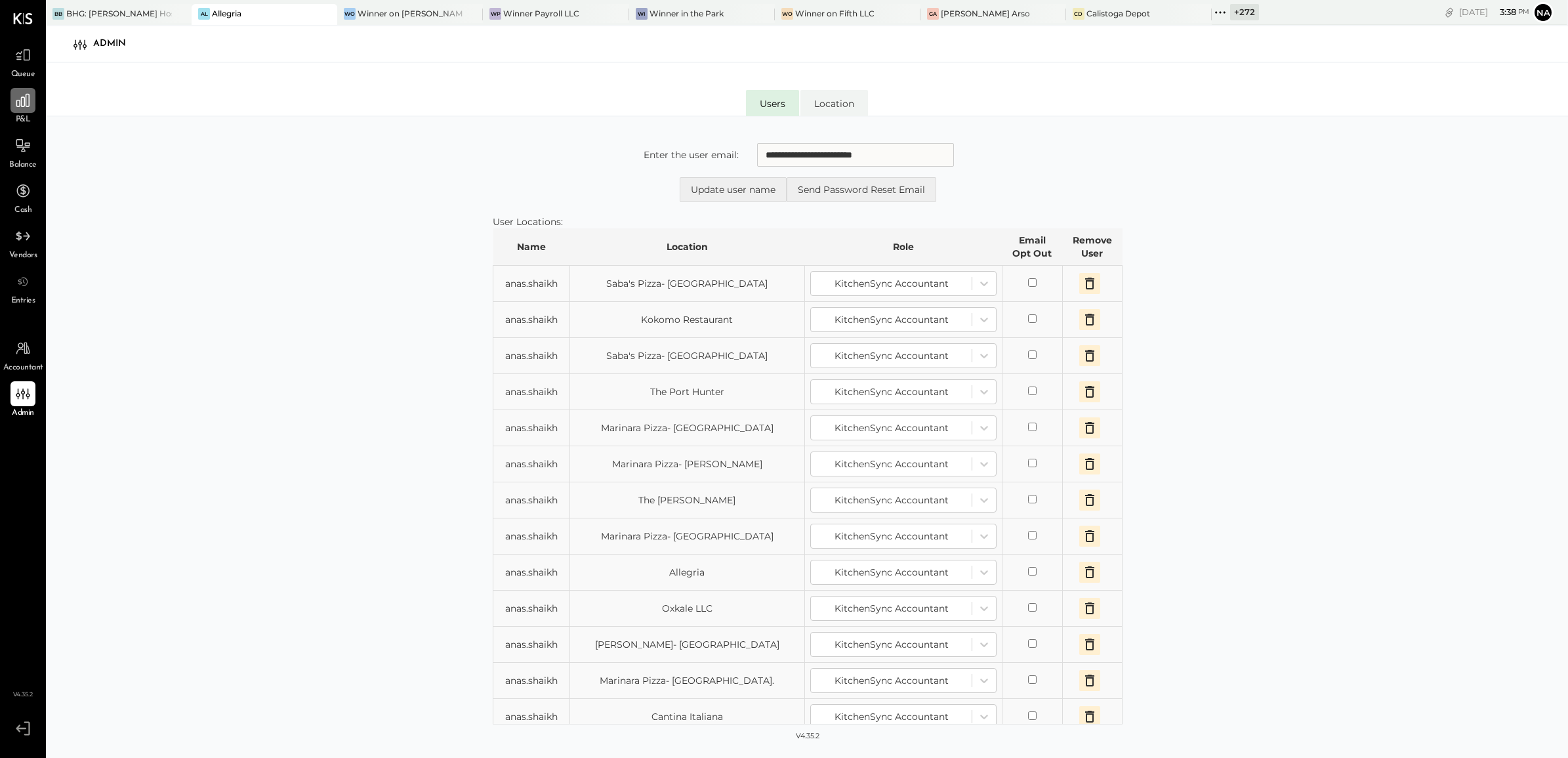
click at [28, 93] on icon at bounding box center [23, 100] width 17 height 17
